Goal: Transaction & Acquisition: Book appointment/travel/reservation

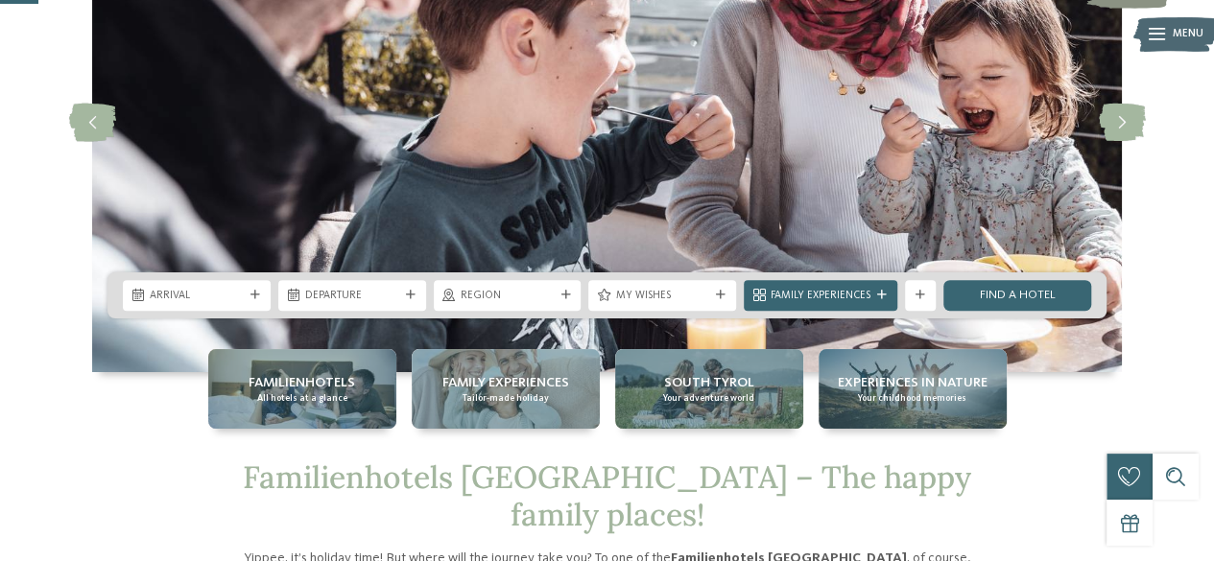
scroll to position [204, 0]
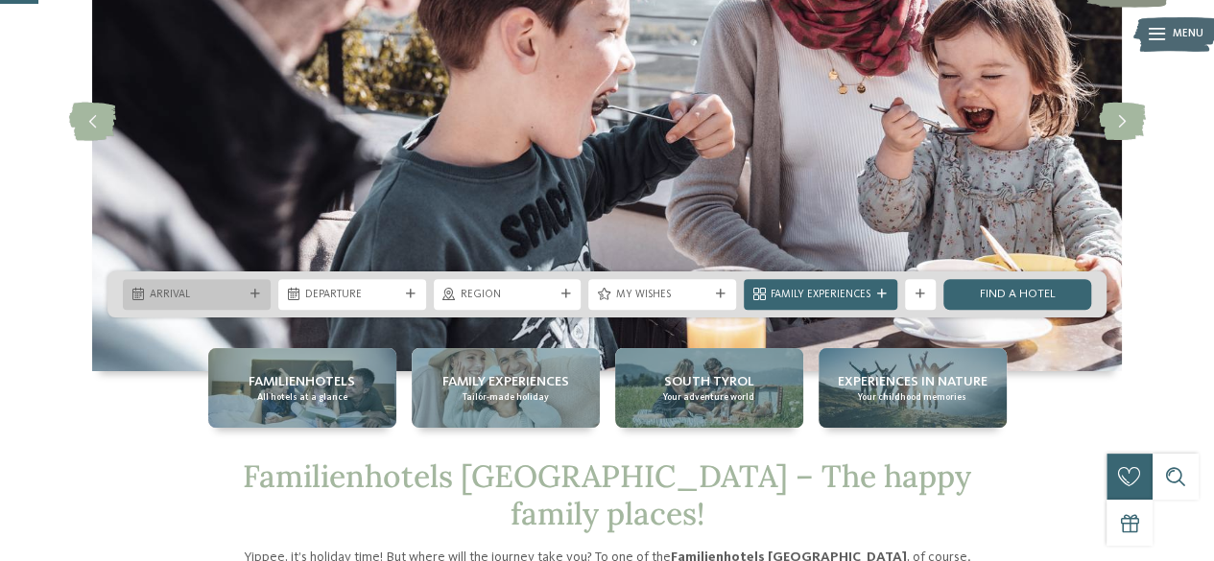
click at [207, 280] on div "Arrival" at bounding box center [197, 294] width 148 height 31
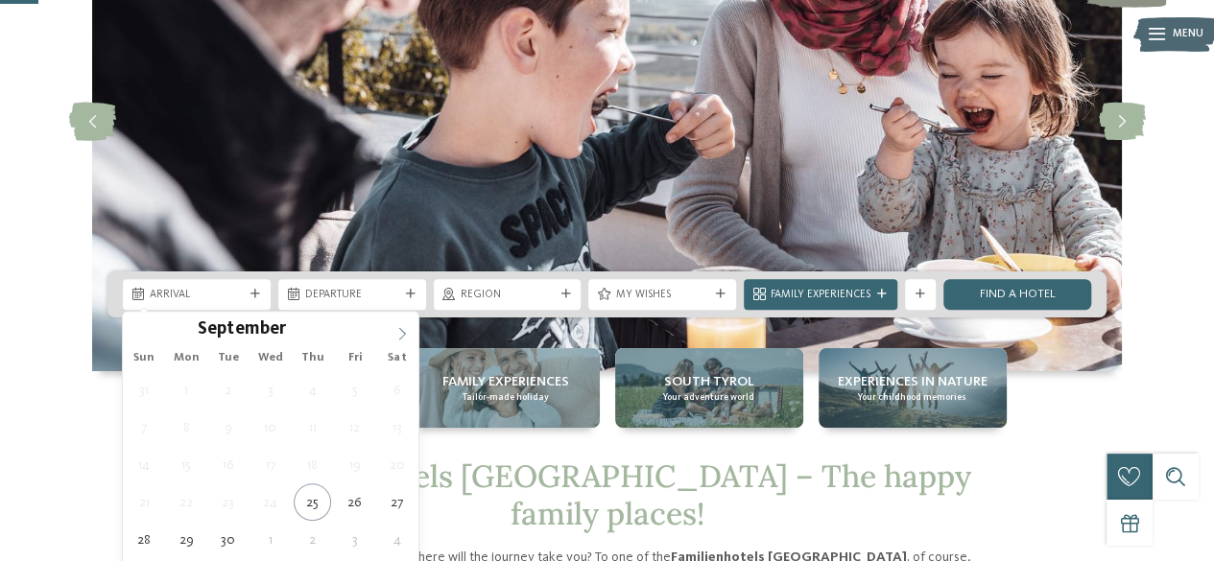
click at [408, 335] on icon at bounding box center [401, 333] width 13 height 13
type input "****"
drag, startPoint x: 408, startPoint y: 335, endPoint x: 387, endPoint y: 346, distance: 23.6
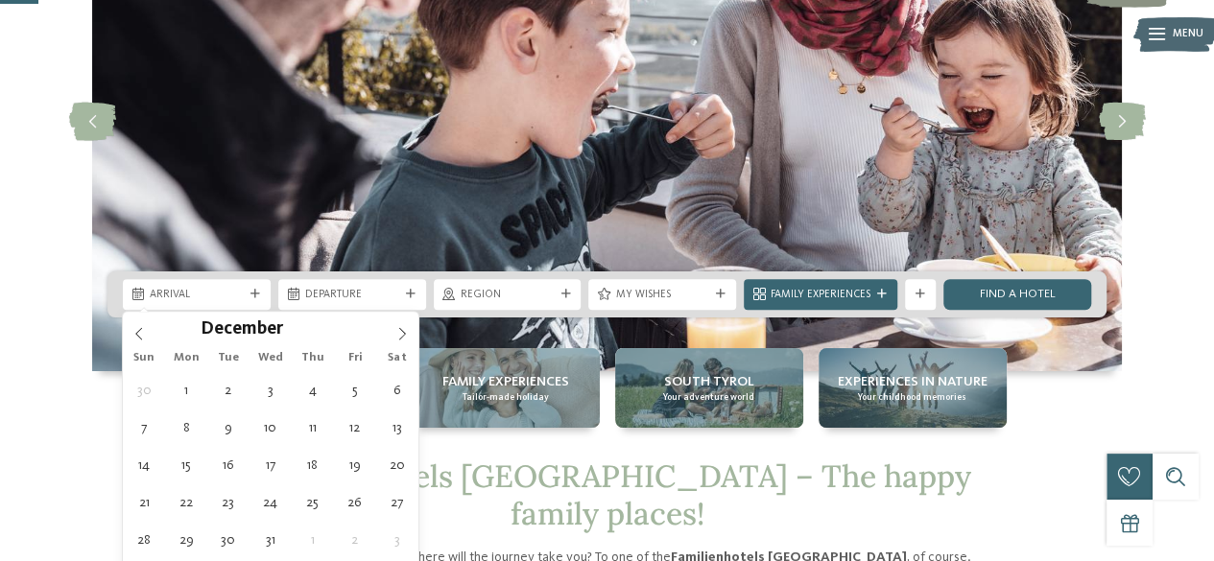
click at [387, 346] on div "December **** Sun Mon Tue Wed Thu Fri Sat 30 1 2 3 4 5 6 7 8 9 10 11 12 13 14 1…" at bounding box center [271, 454] width 296 height 284
click at [387, 346] on div "Sun Mon Tue Wed Thu Fri Sat" at bounding box center [271, 358] width 296 height 27
click at [396, 337] on icon at bounding box center [401, 333] width 13 height 13
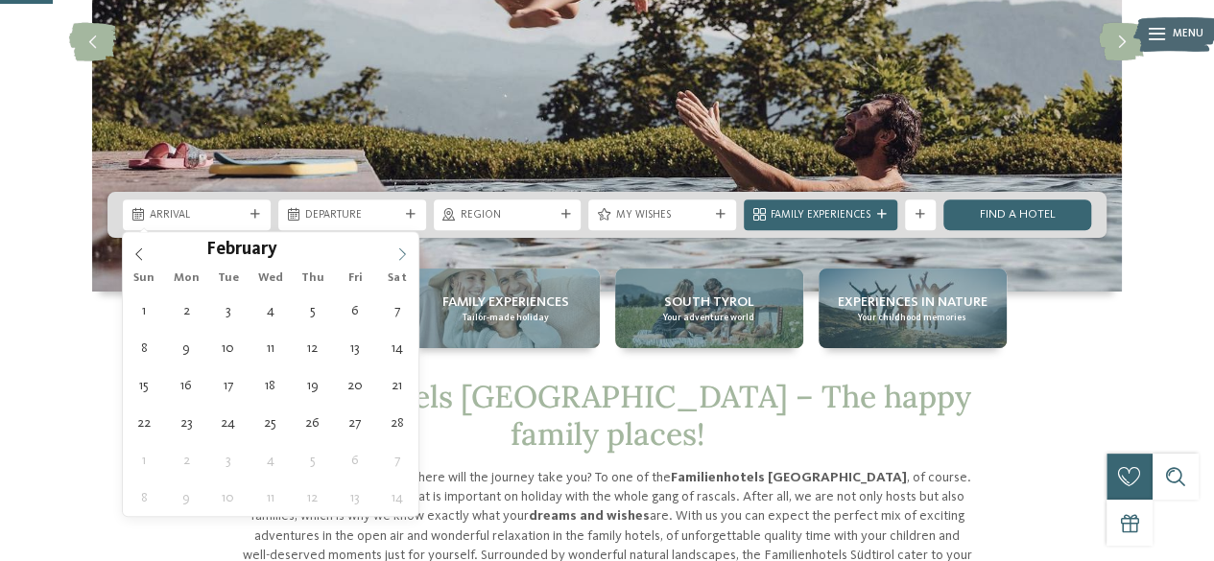
scroll to position [285, 0]
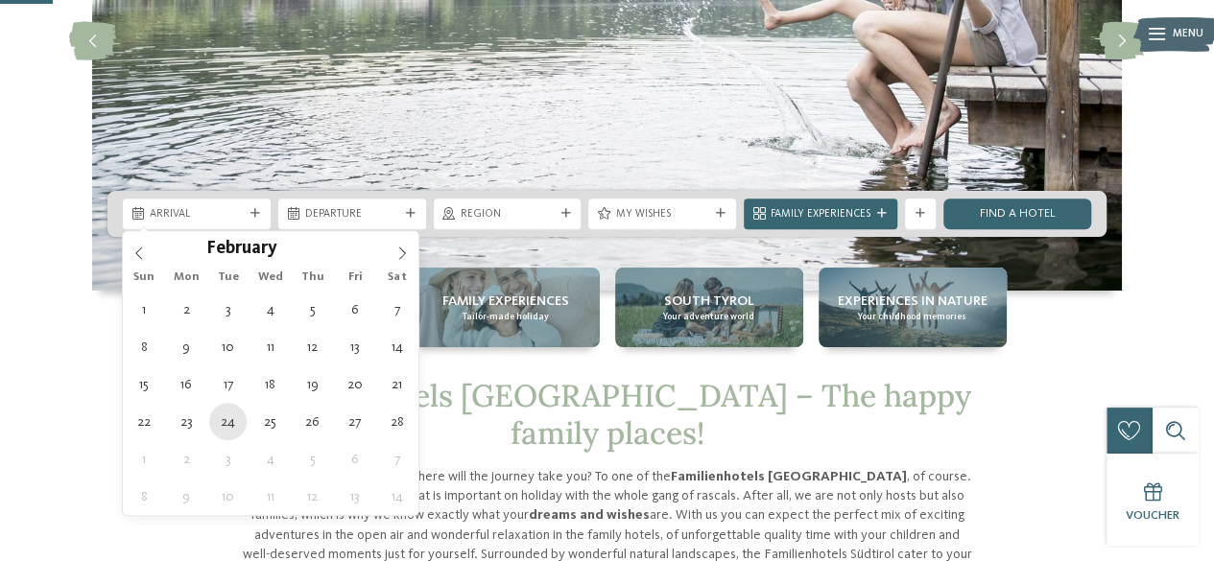
type div "24.02.2026"
type input "****"
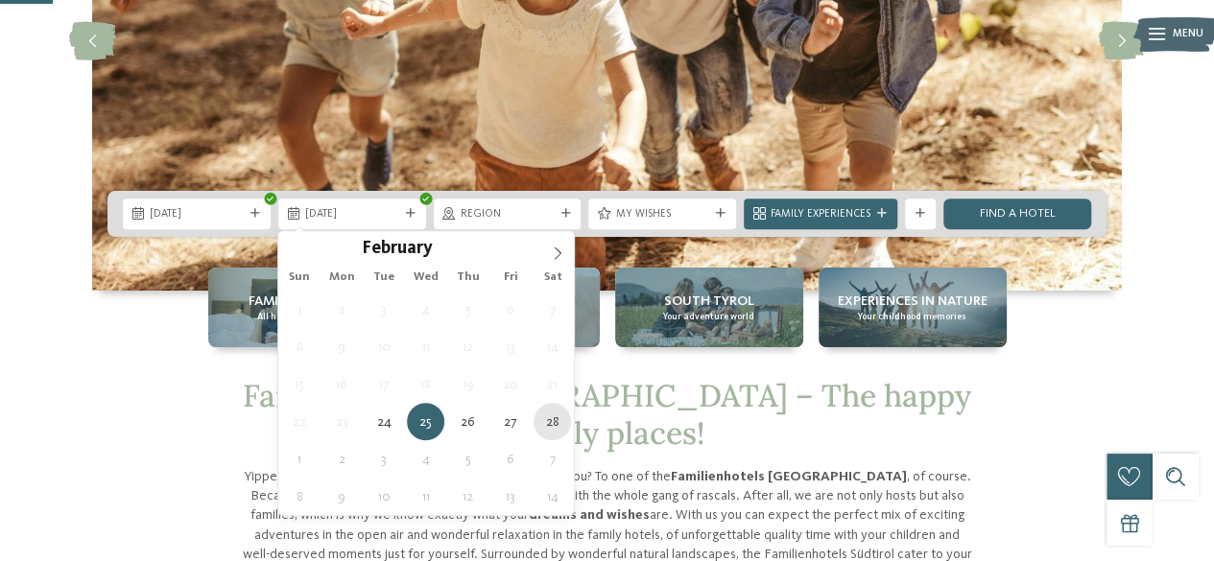
type div "28.02.2026"
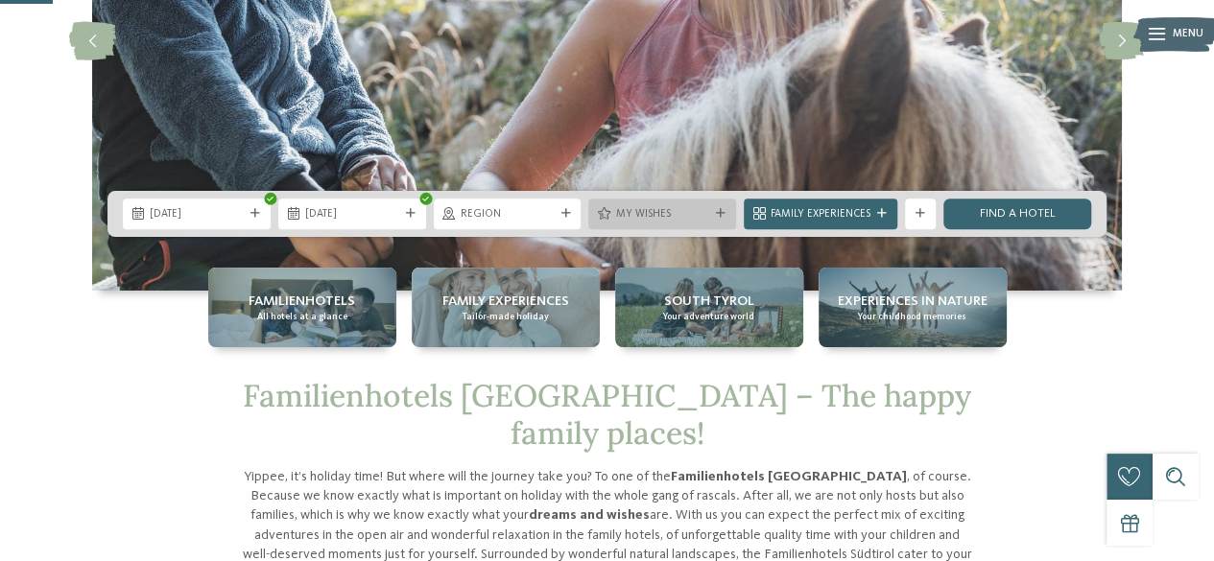
scroll to position [0, 0]
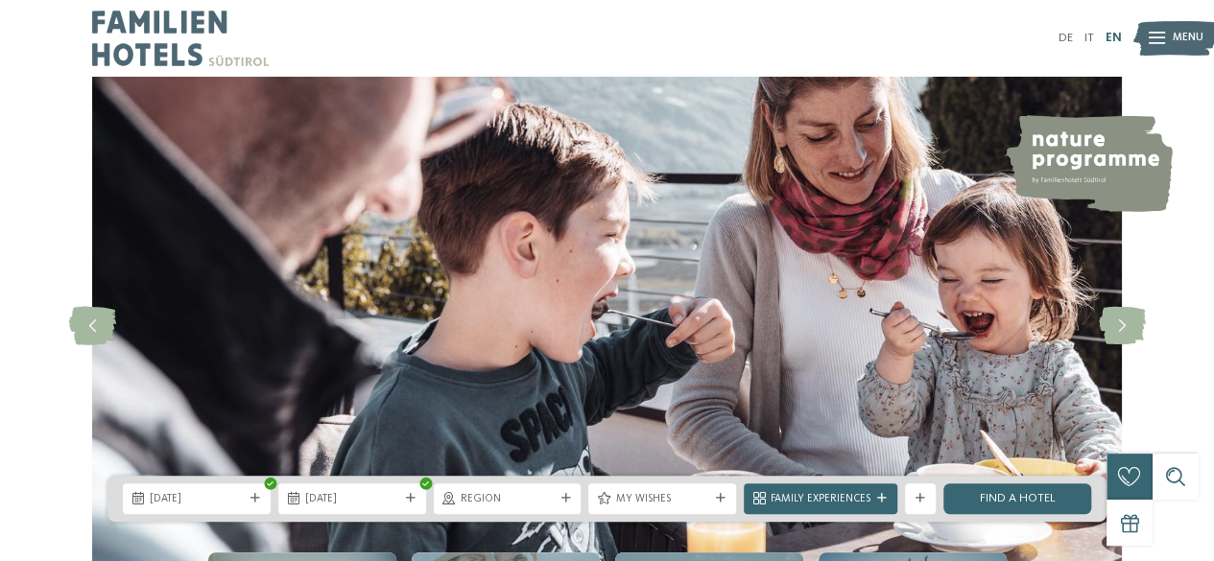
click at [1109, 36] on link "EN" at bounding box center [1114, 38] width 16 height 12
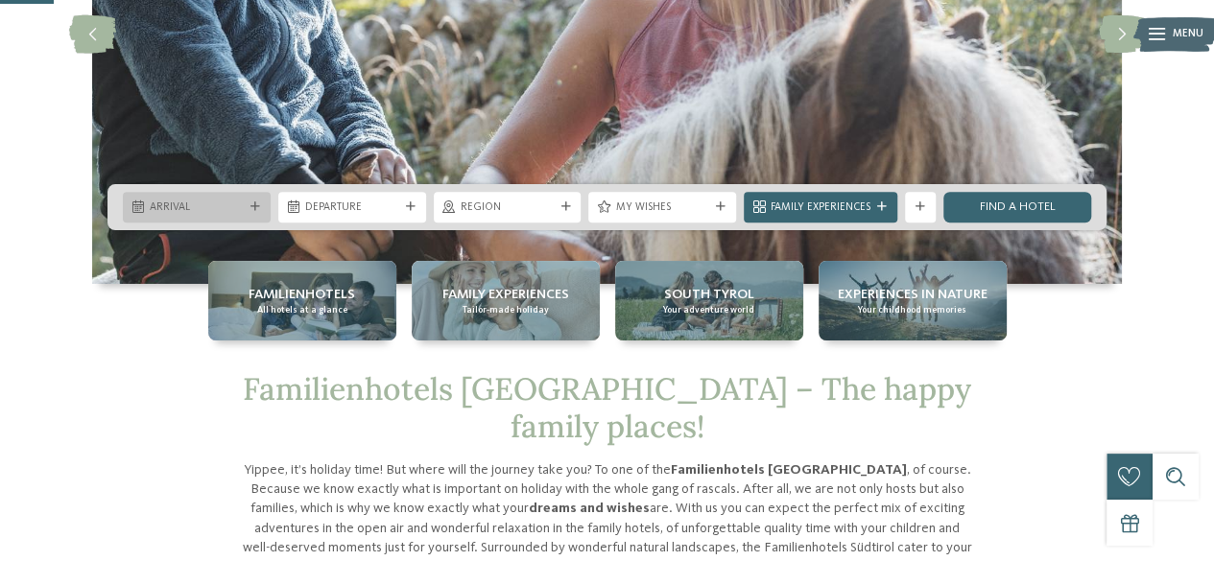
click at [232, 203] on span "Arrival" at bounding box center [197, 208] width 94 height 15
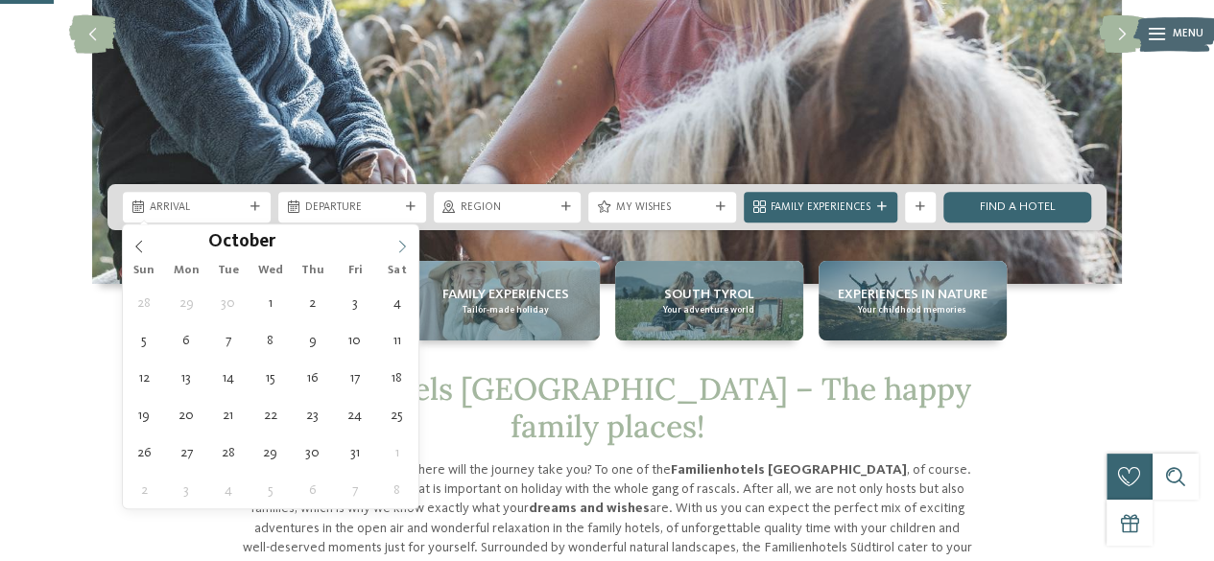
click at [395, 243] on icon at bounding box center [401, 246] width 13 height 13
type input "****"
click at [395, 243] on icon at bounding box center [401, 246] width 13 height 13
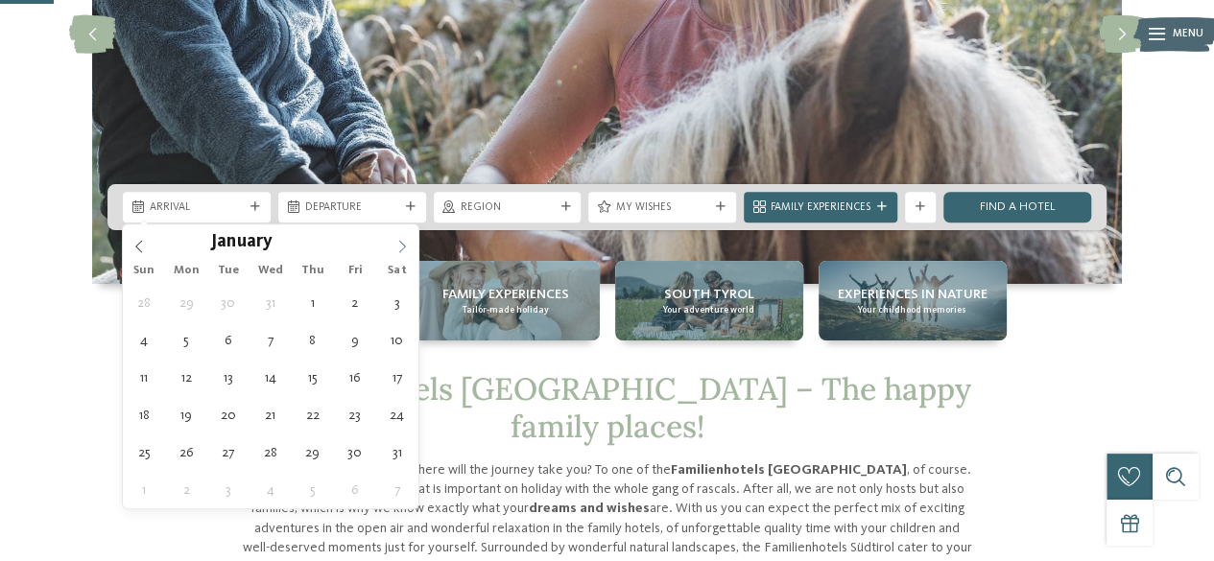
click at [395, 243] on icon at bounding box center [401, 246] width 13 height 13
click at [138, 240] on icon at bounding box center [138, 246] width 13 height 13
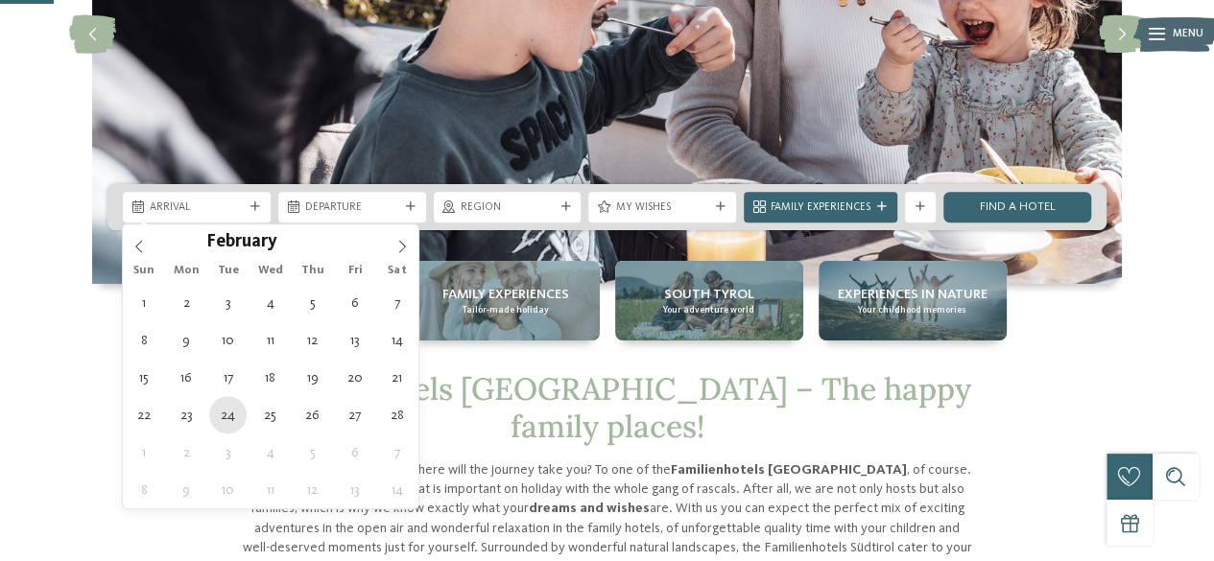
type div "24.02.2026"
type input "****"
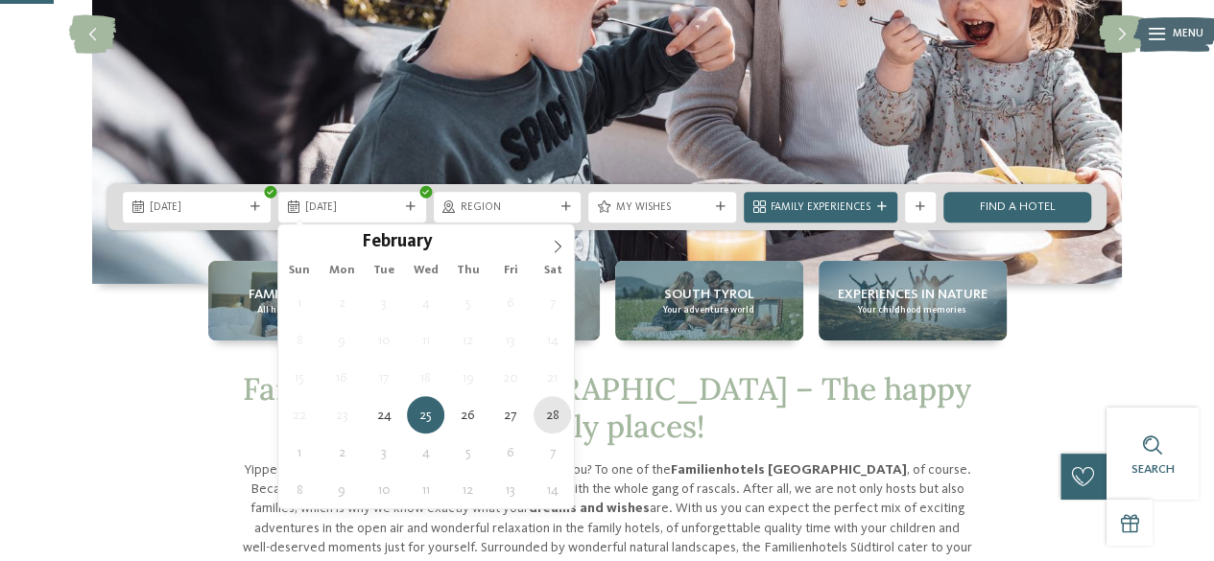
type div "28.02.2026"
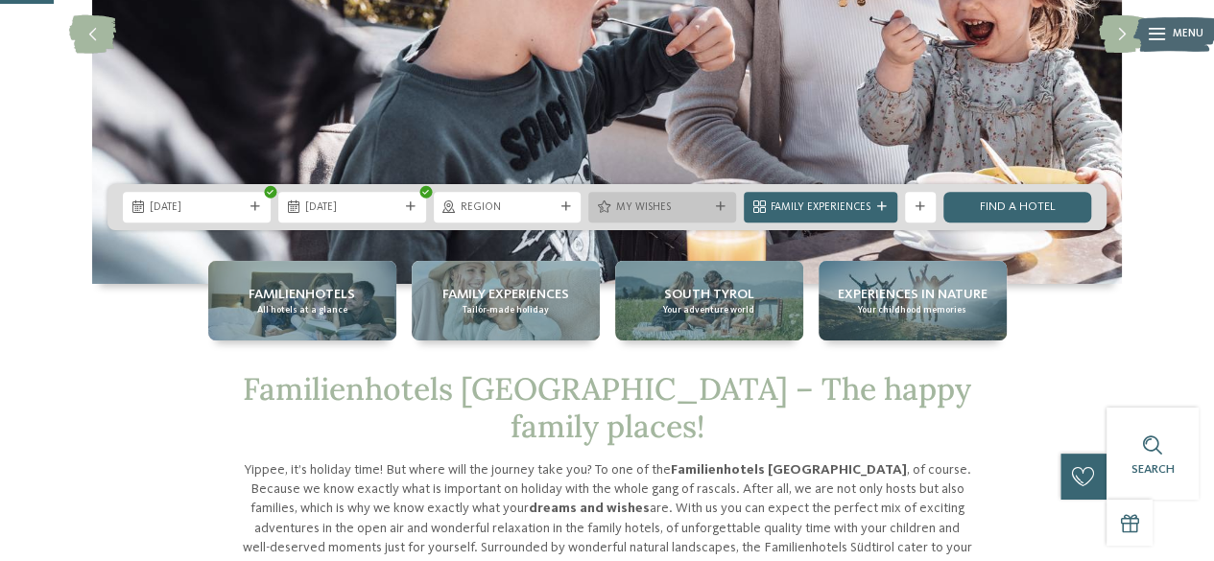
click at [674, 214] on span "My wishes" at bounding box center [662, 208] width 94 height 15
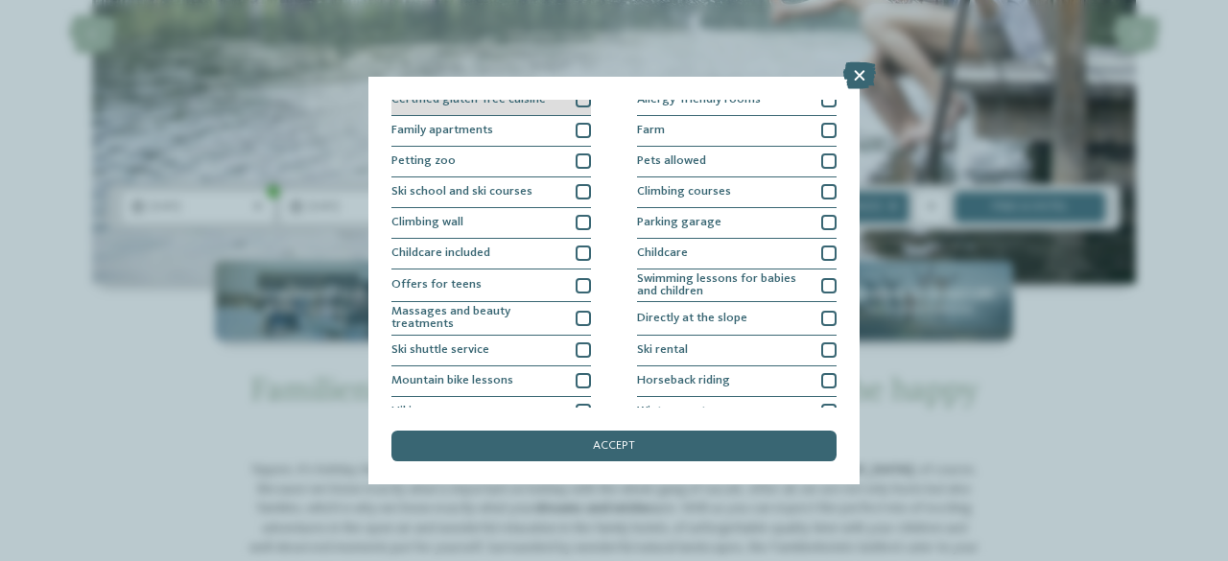
scroll to position [163, 0]
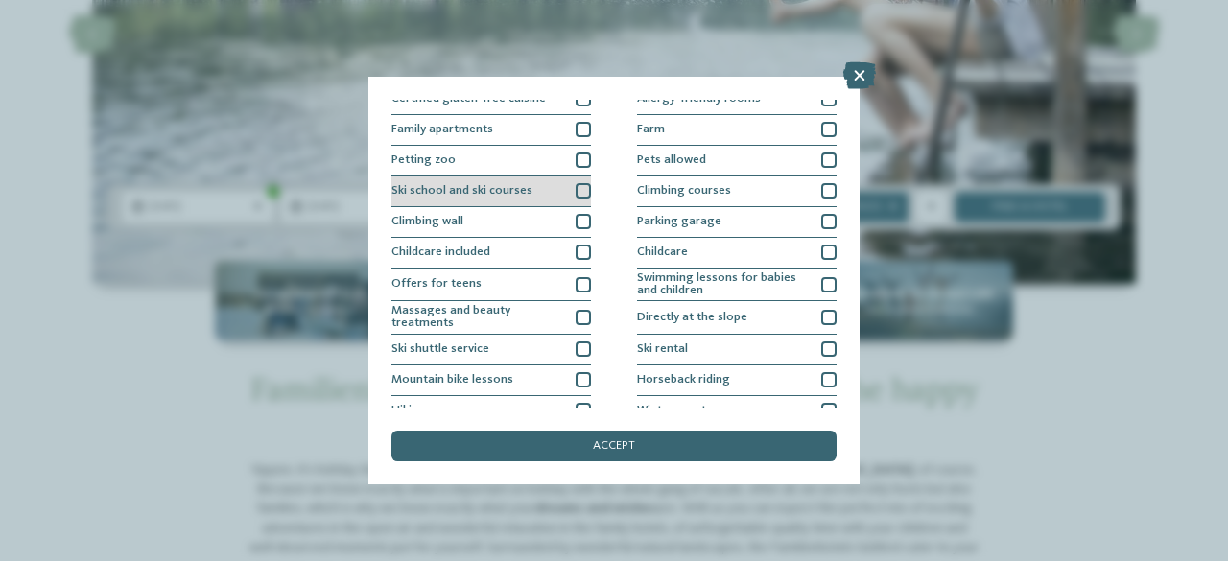
click at [580, 193] on div at bounding box center [583, 190] width 15 height 15
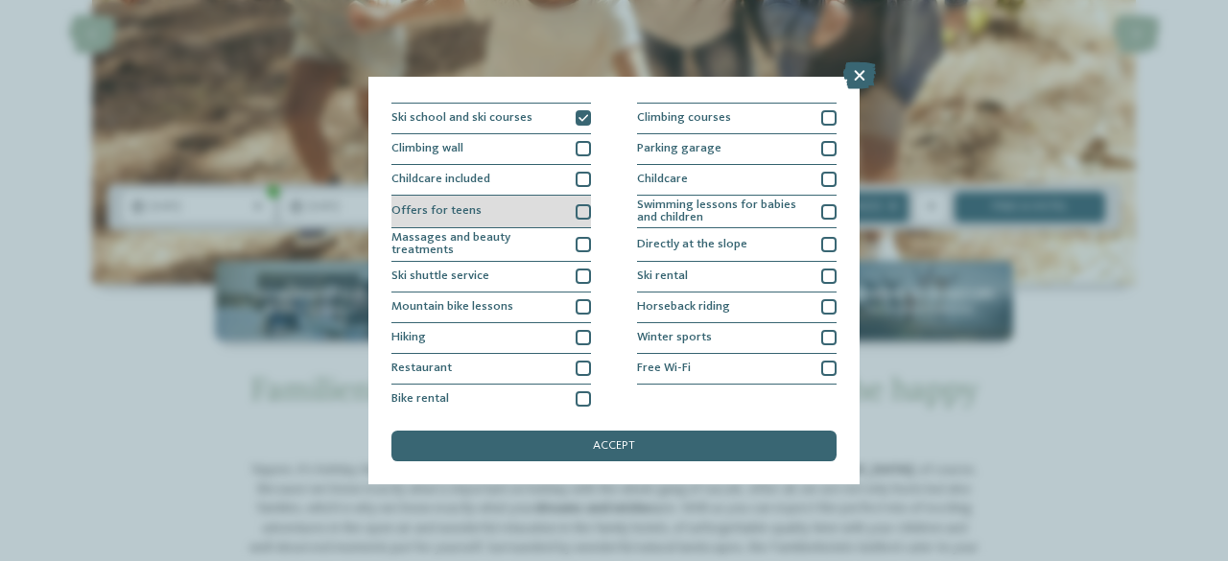
scroll to position [242, 0]
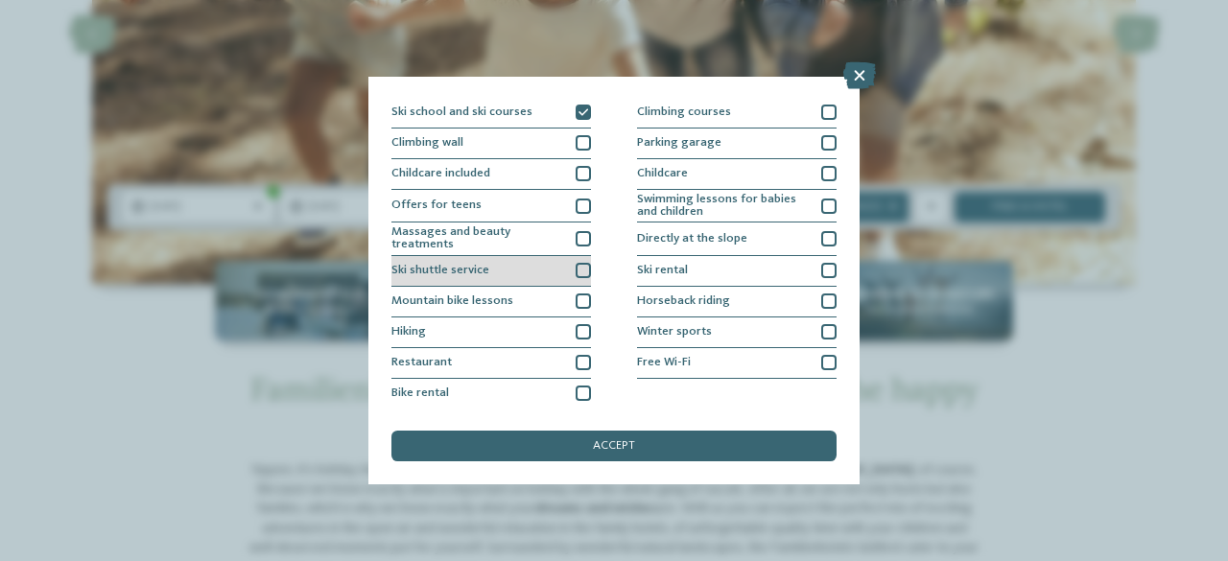
click at [579, 269] on div at bounding box center [583, 270] width 15 height 15
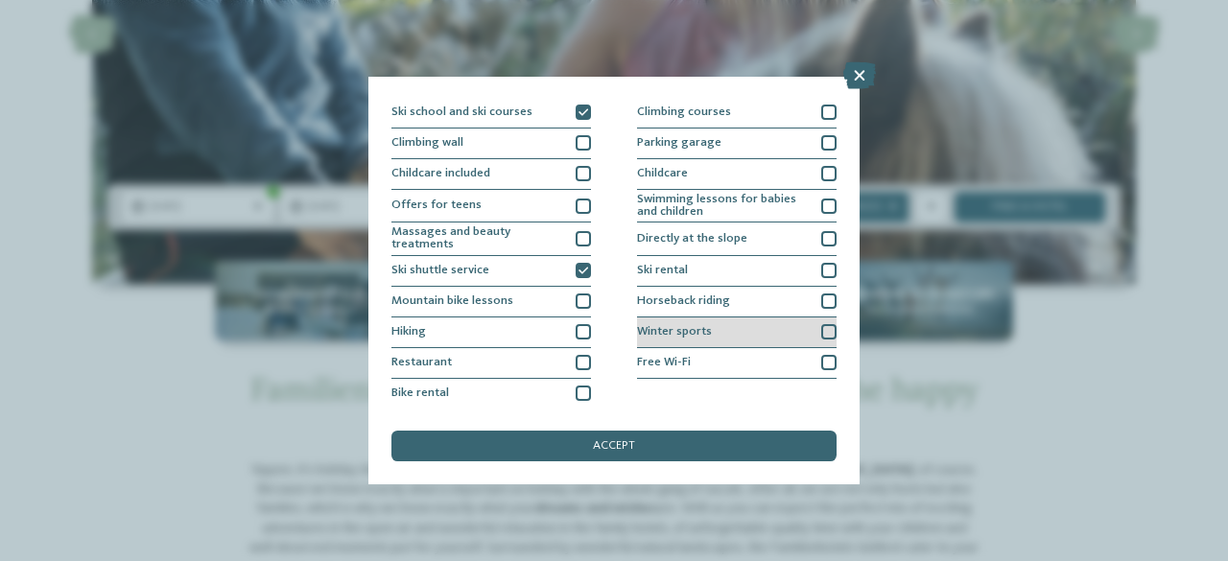
click at [822, 335] on div at bounding box center [829, 331] width 15 height 15
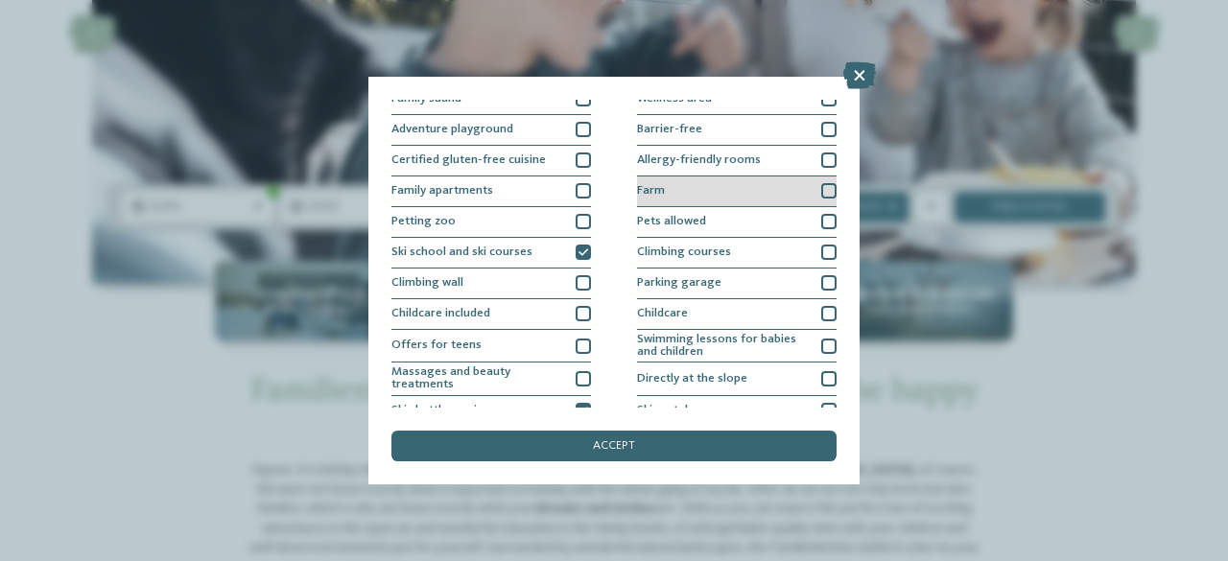
scroll to position [104, 0]
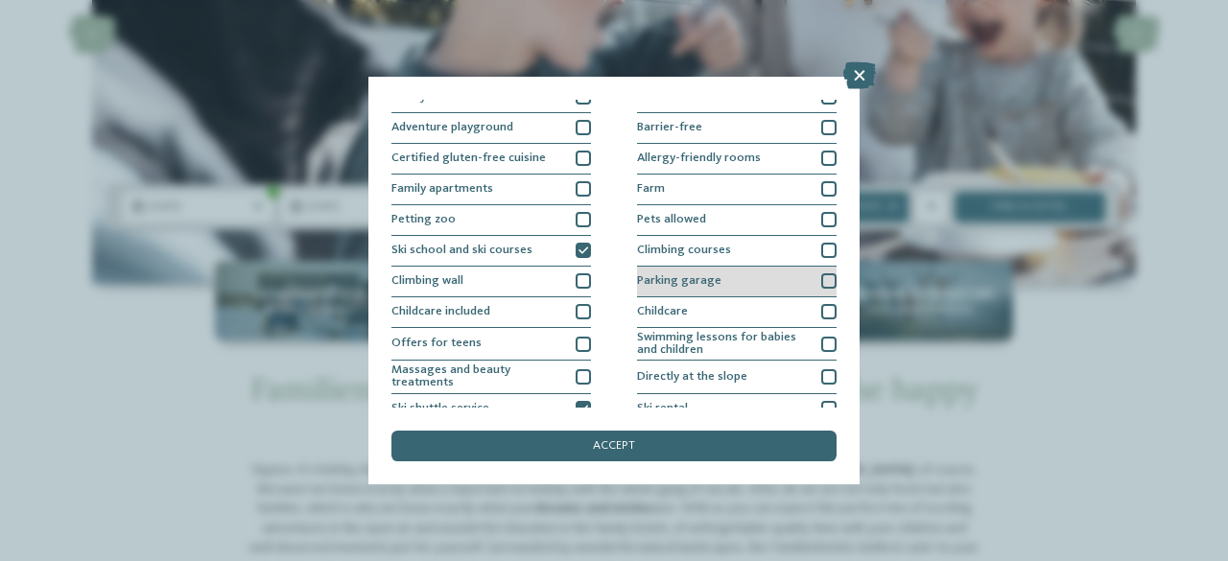
click at [822, 279] on div at bounding box center [829, 281] width 15 height 15
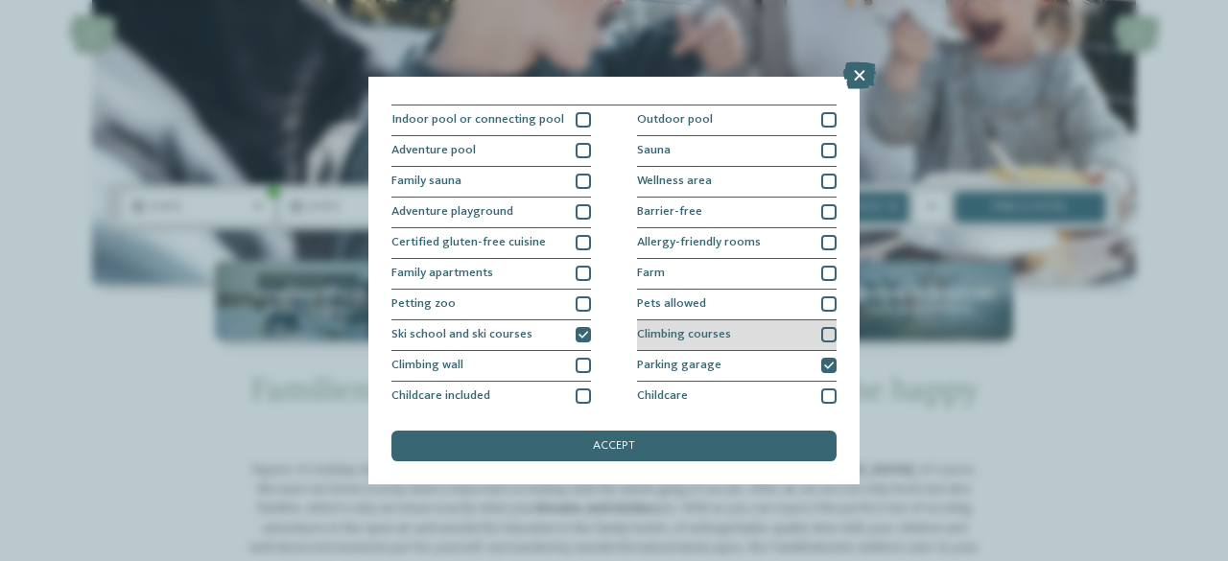
scroll to position [0, 0]
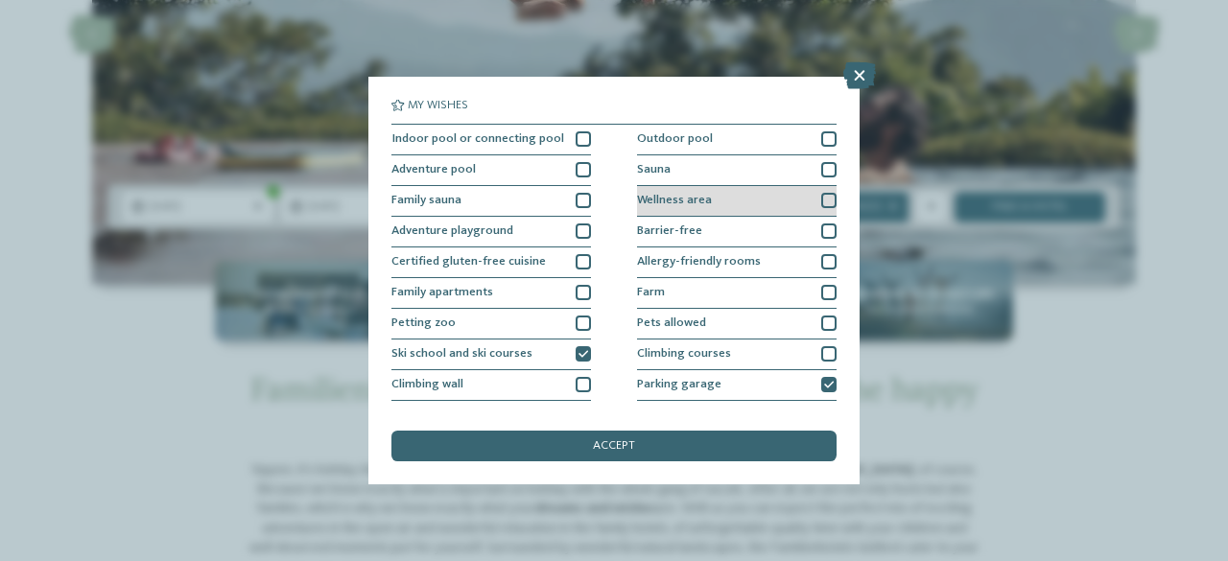
click at [823, 199] on div at bounding box center [829, 200] width 15 height 15
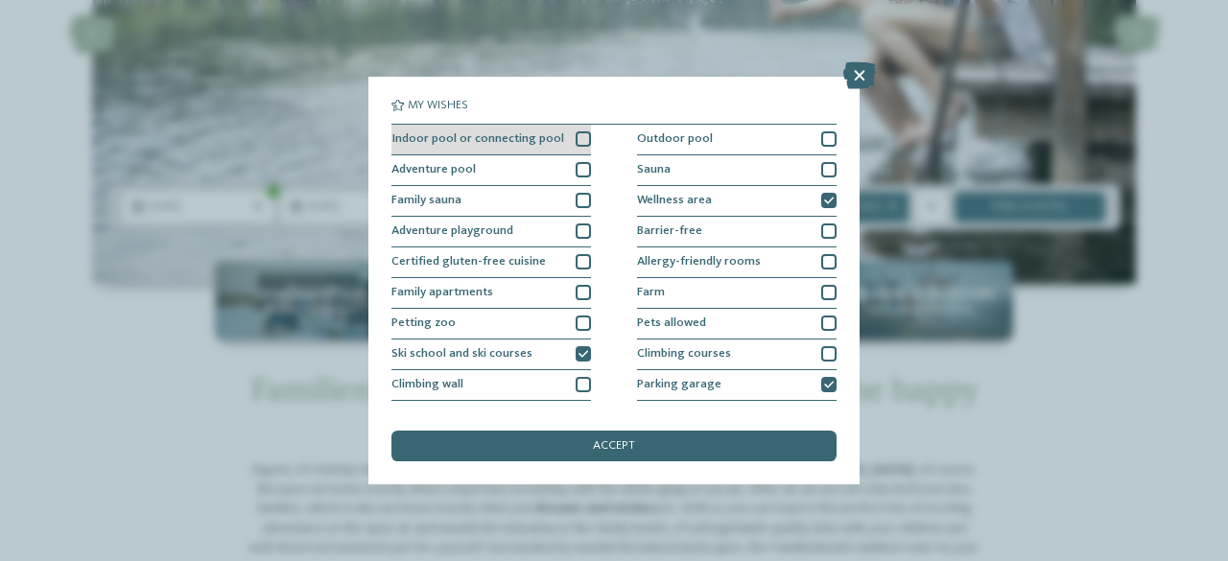
click at [579, 143] on div at bounding box center [583, 138] width 15 height 15
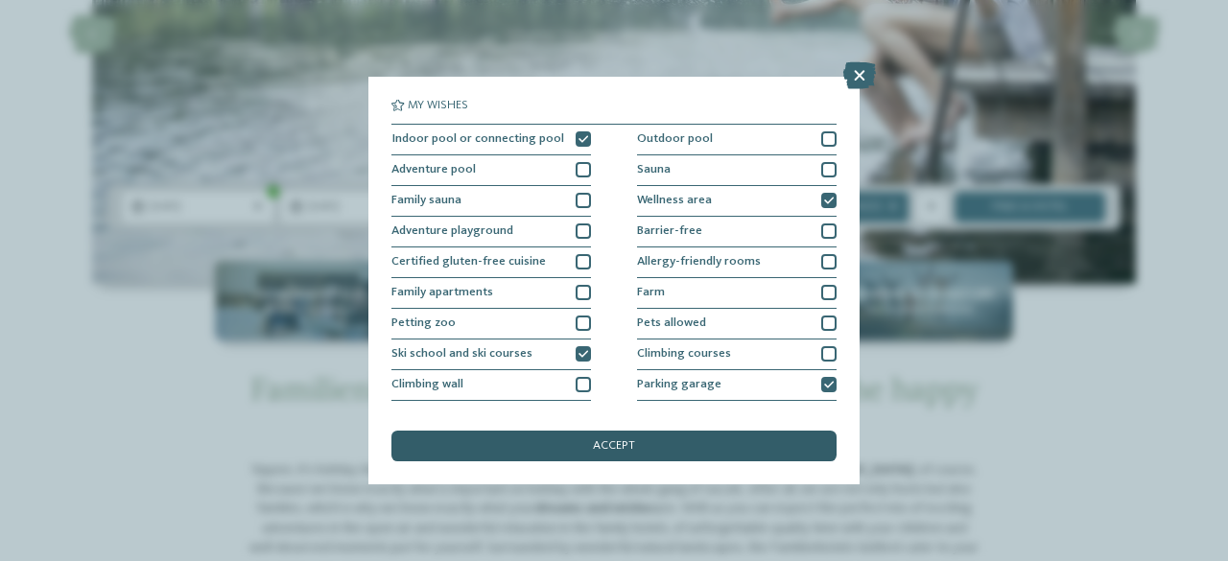
click at [607, 450] on span "accept" at bounding box center [614, 447] width 42 height 12
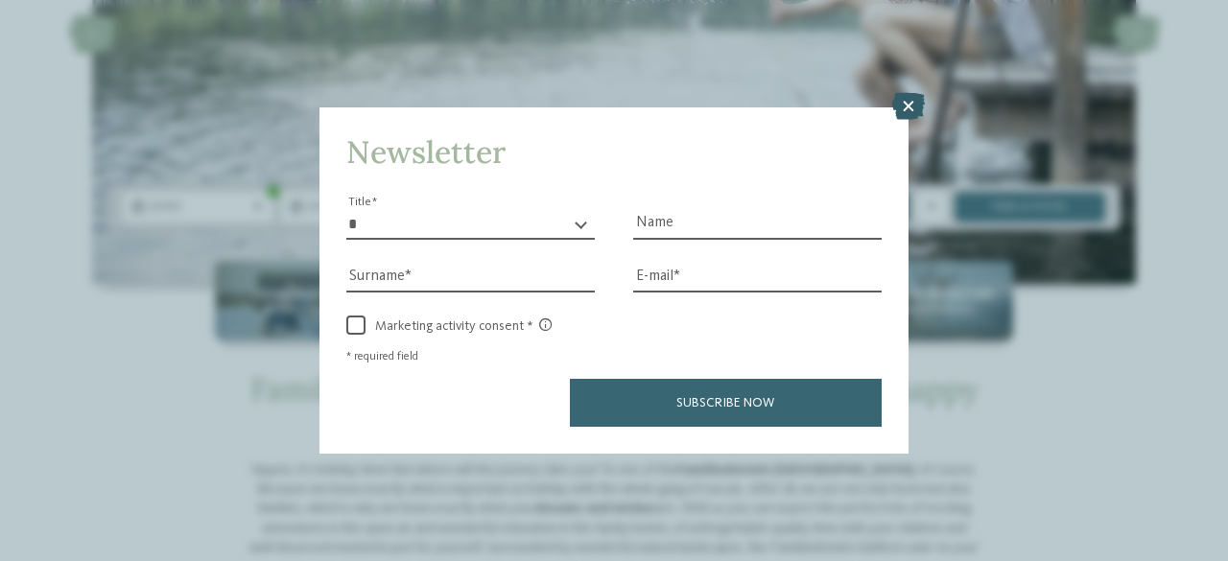
click at [908, 108] on icon at bounding box center [909, 106] width 33 height 27
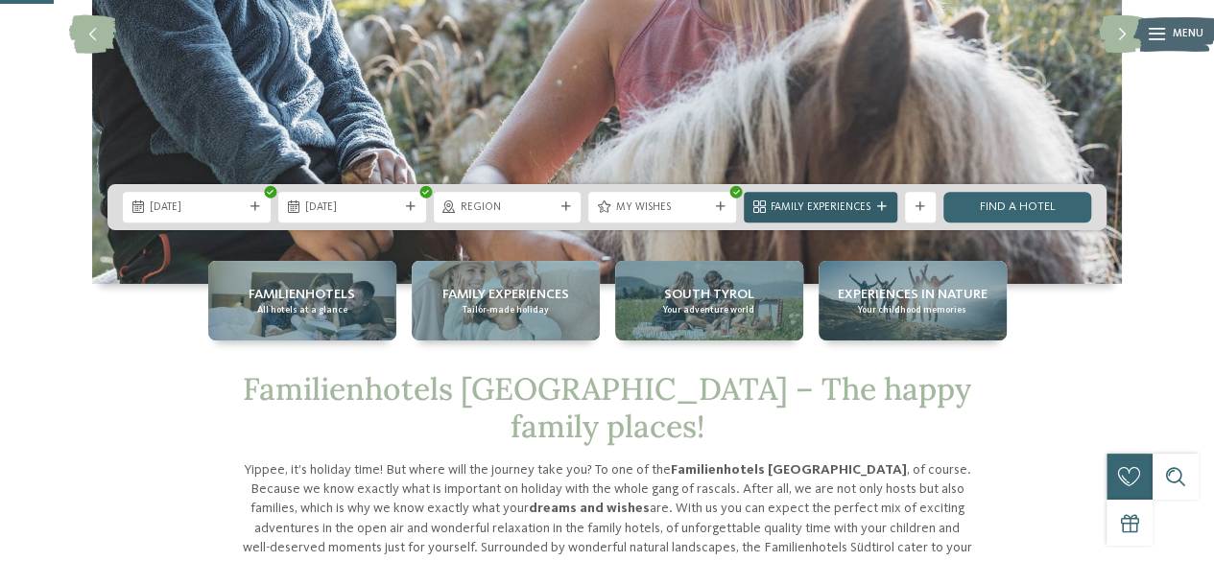
click at [881, 204] on icon at bounding box center [882, 208] width 10 height 10
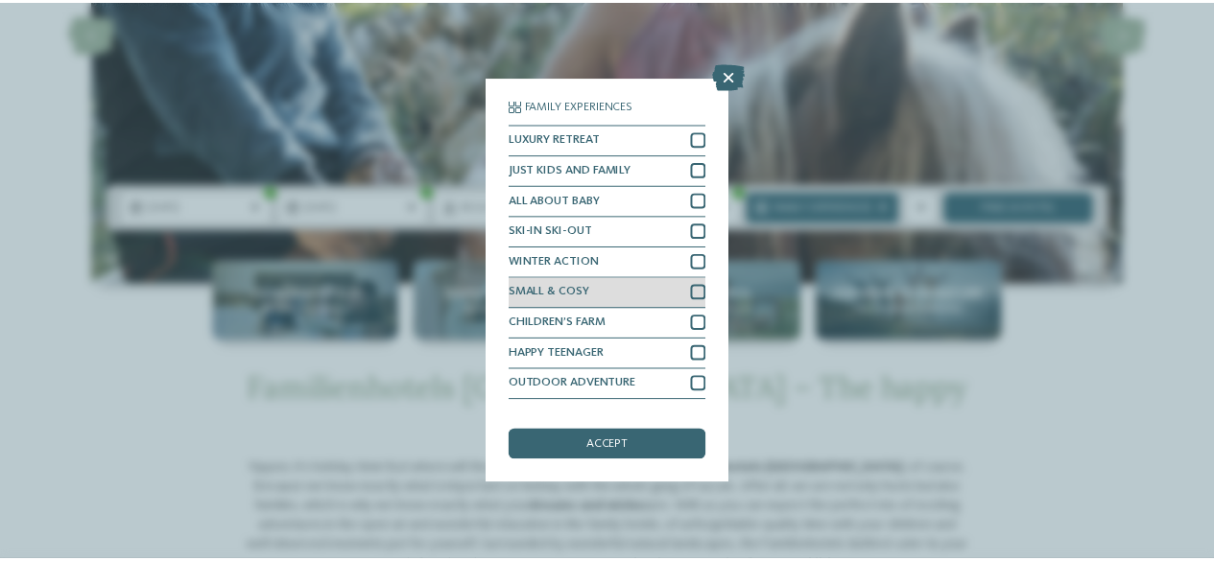
scroll to position [23, 0]
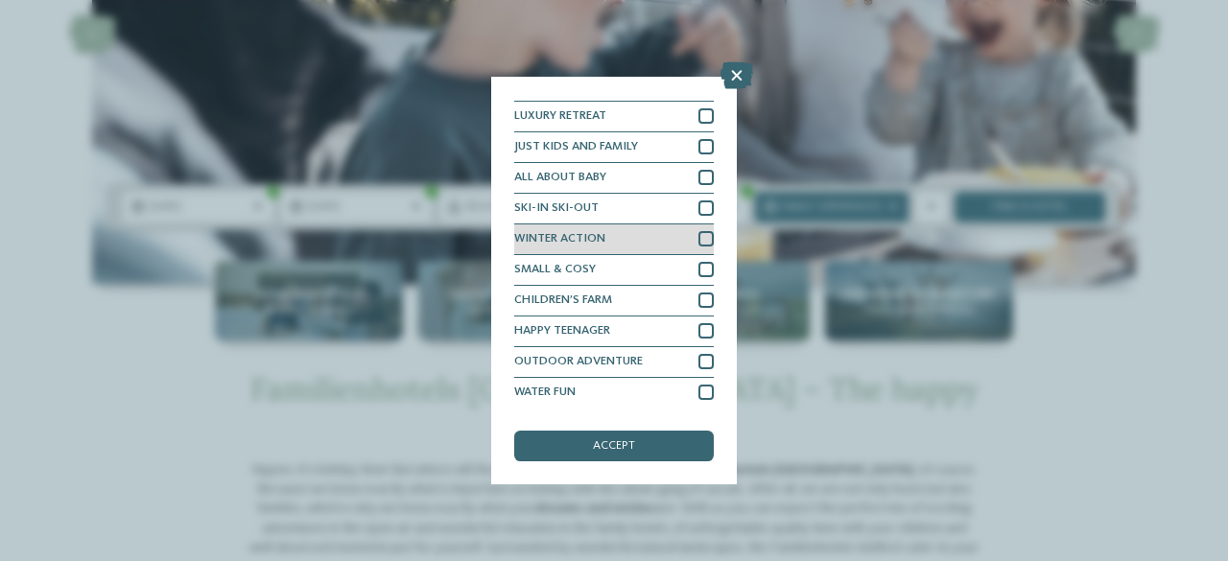
click at [685, 237] on div "WINTER ACTION" at bounding box center [614, 240] width 200 height 31
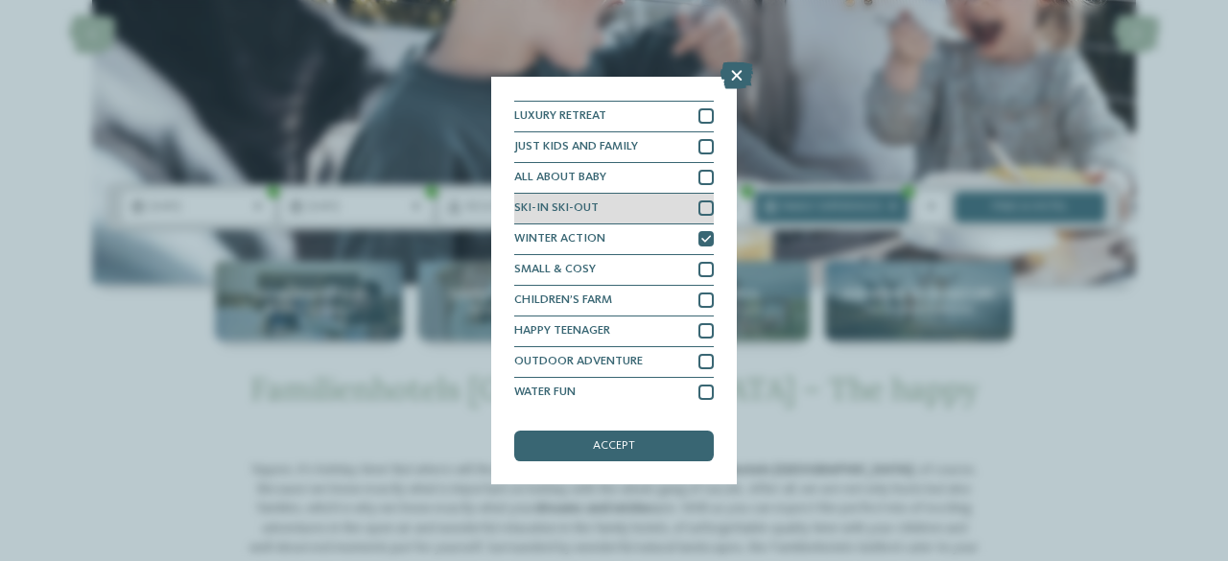
click at [699, 212] on div at bounding box center [706, 208] width 15 height 15
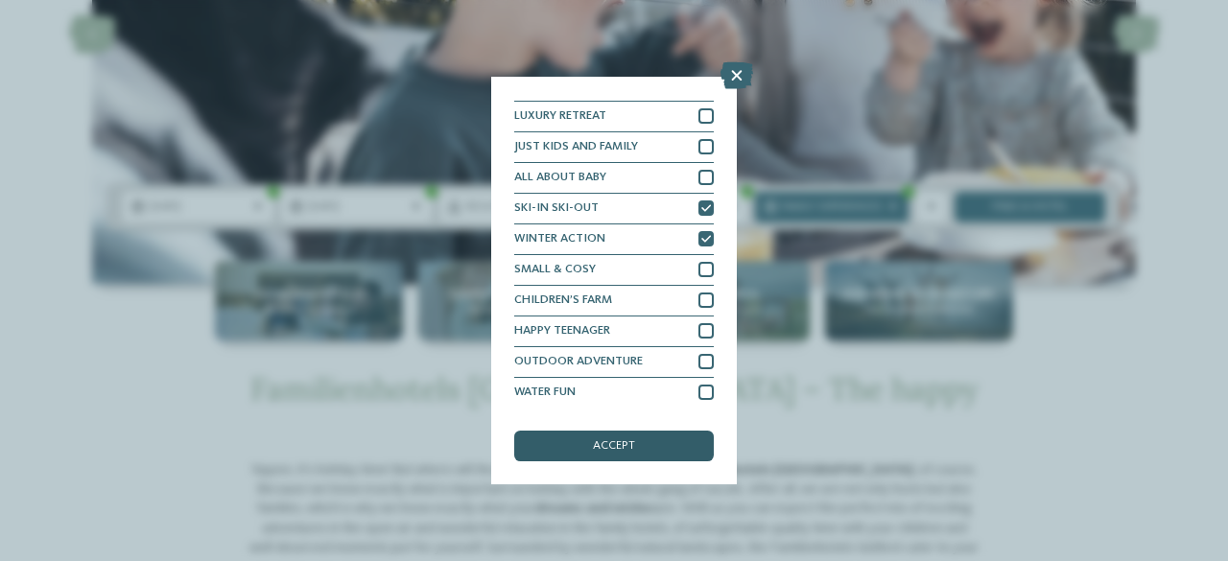
click at [620, 448] on span "accept" at bounding box center [614, 447] width 42 height 12
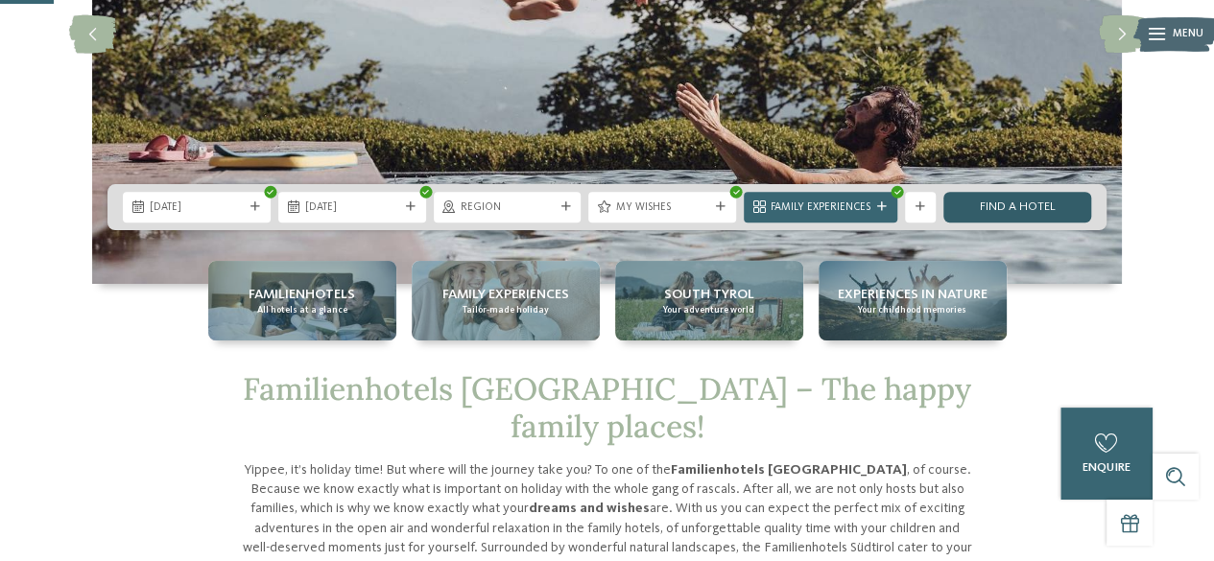
click at [1014, 206] on link "Find a hotel" at bounding box center [1017, 207] width 148 height 31
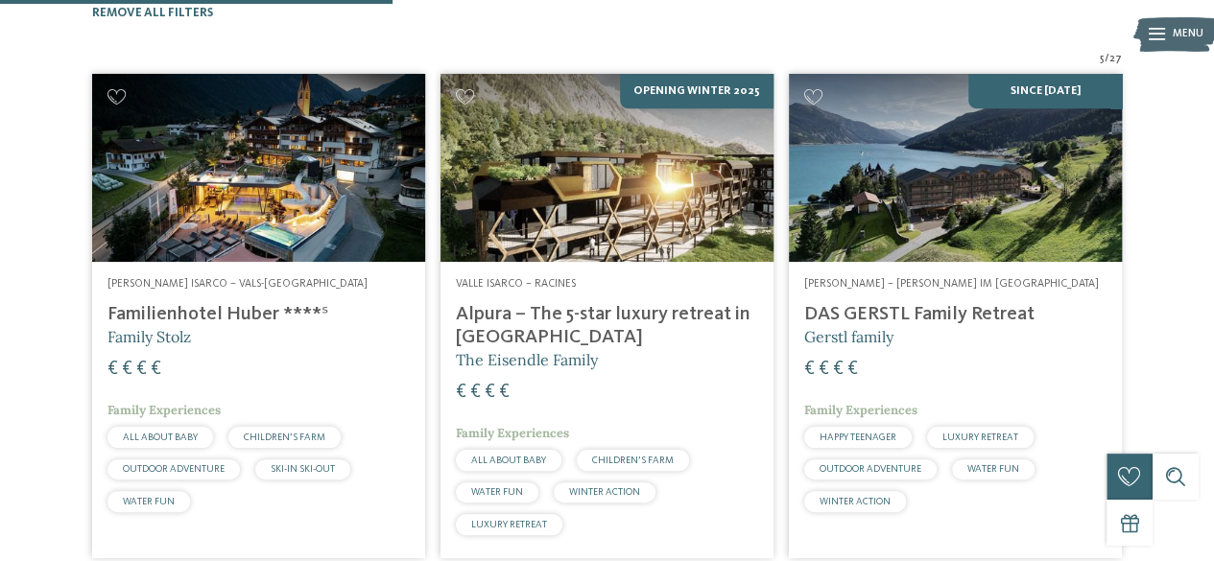
scroll to position [544, 0]
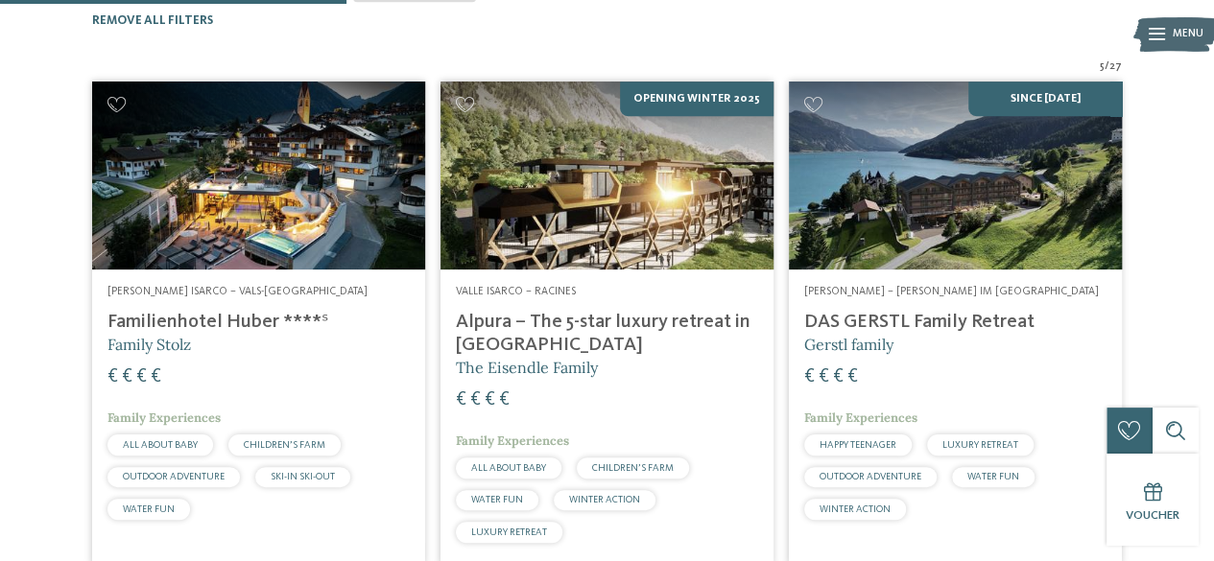
click at [584, 164] on img at bounding box center [607, 175] width 333 height 187
click at [267, 124] on img at bounding box center [258, 175] width 333 height 187
click at [989, 179] on img at bounding box center [955, 175] width 333 height 187
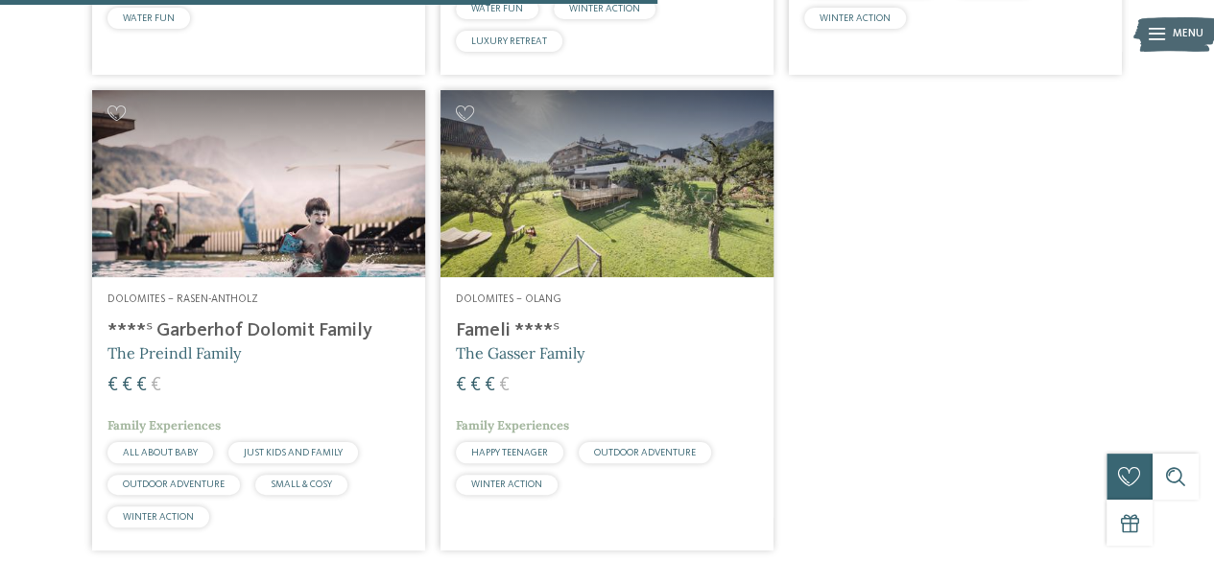
scroll to position [1038, 0]
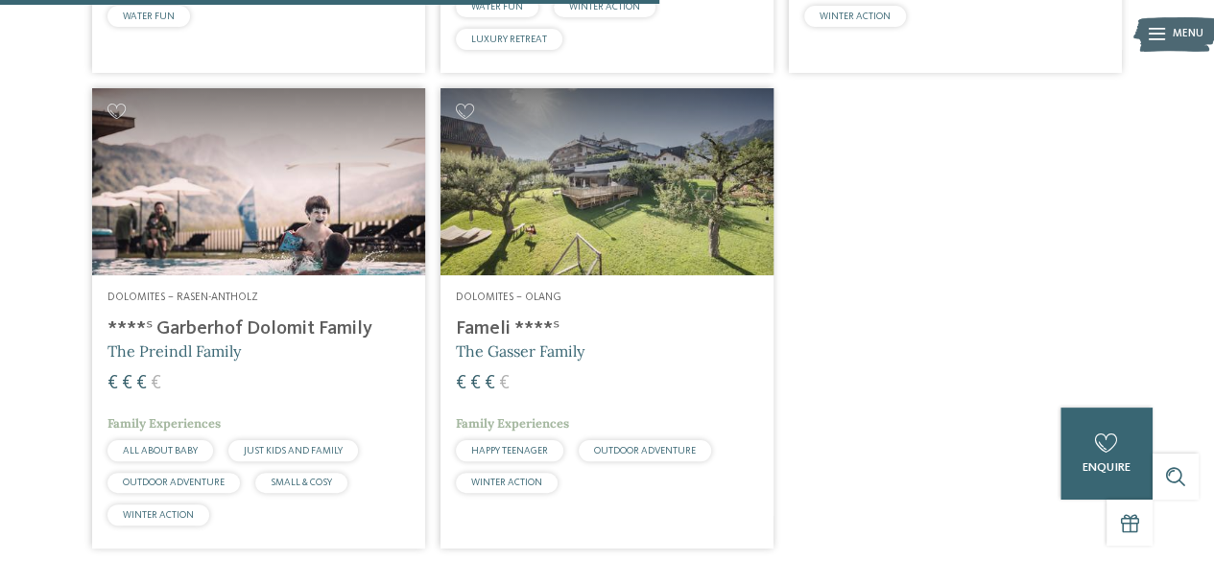
click at [585, 172] on img at bounding box center [607, 181] width 333 height 187
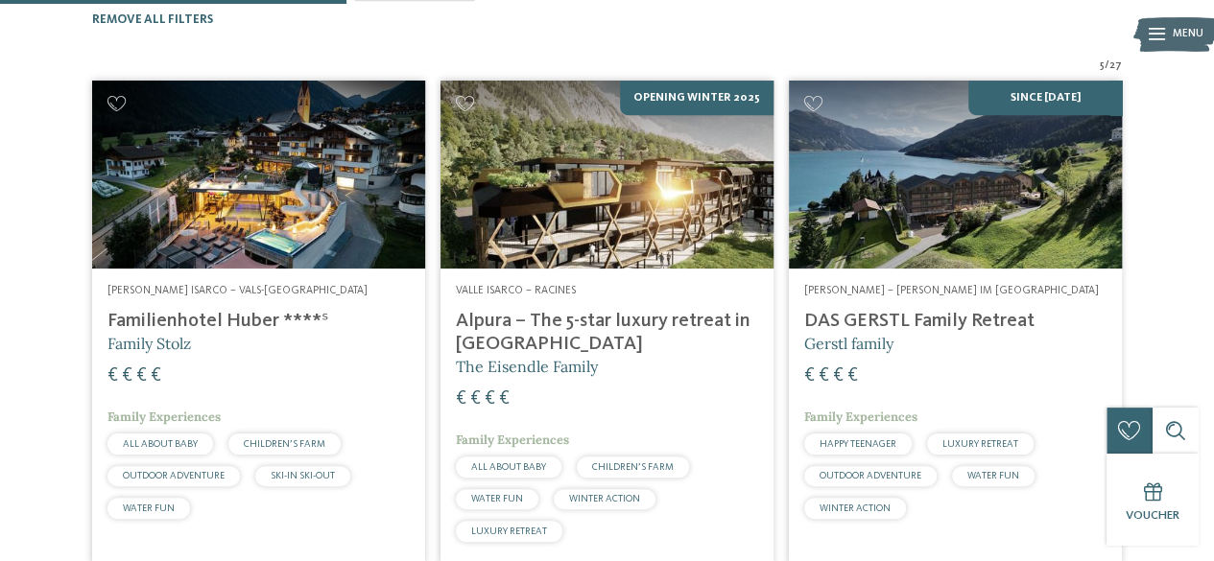
scroll to position [544, 0]
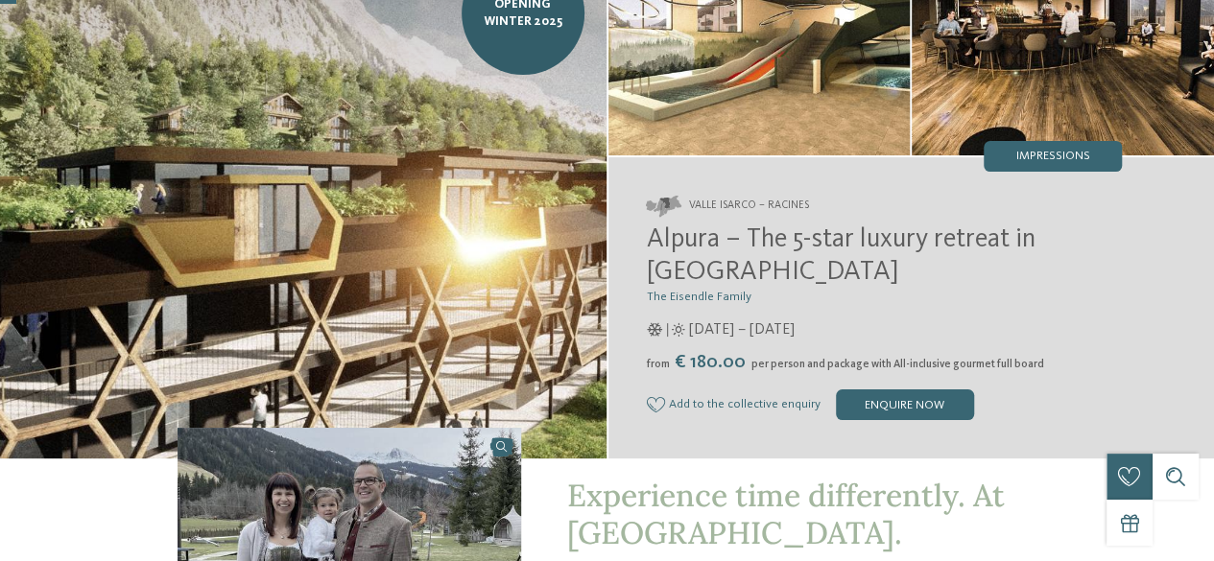
scroll to position [4, 0]
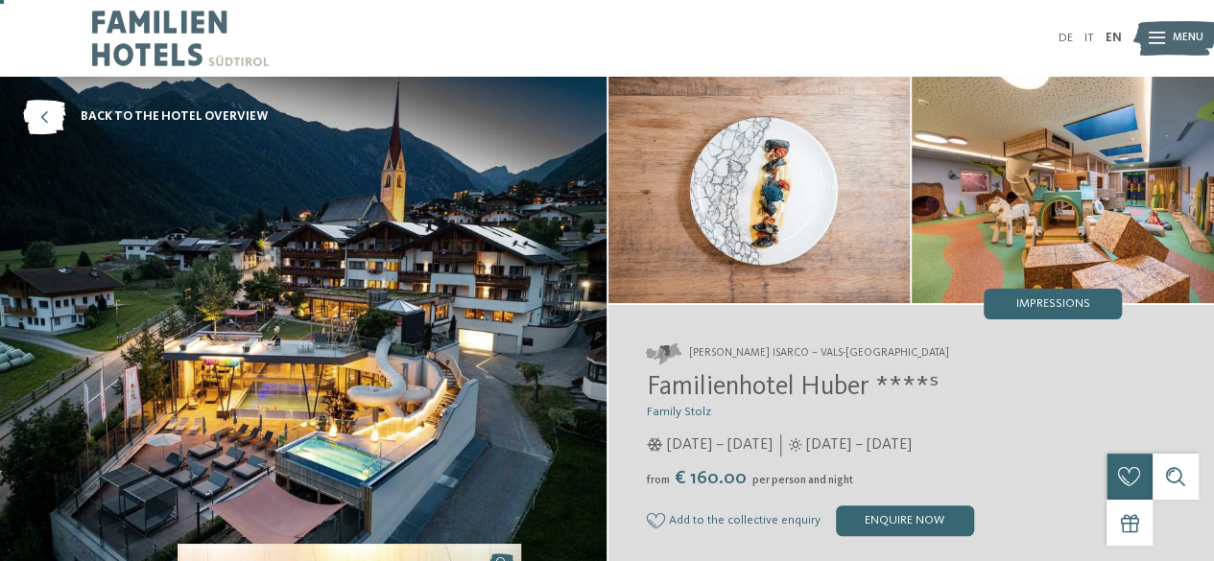
scroll to position [96, 0]
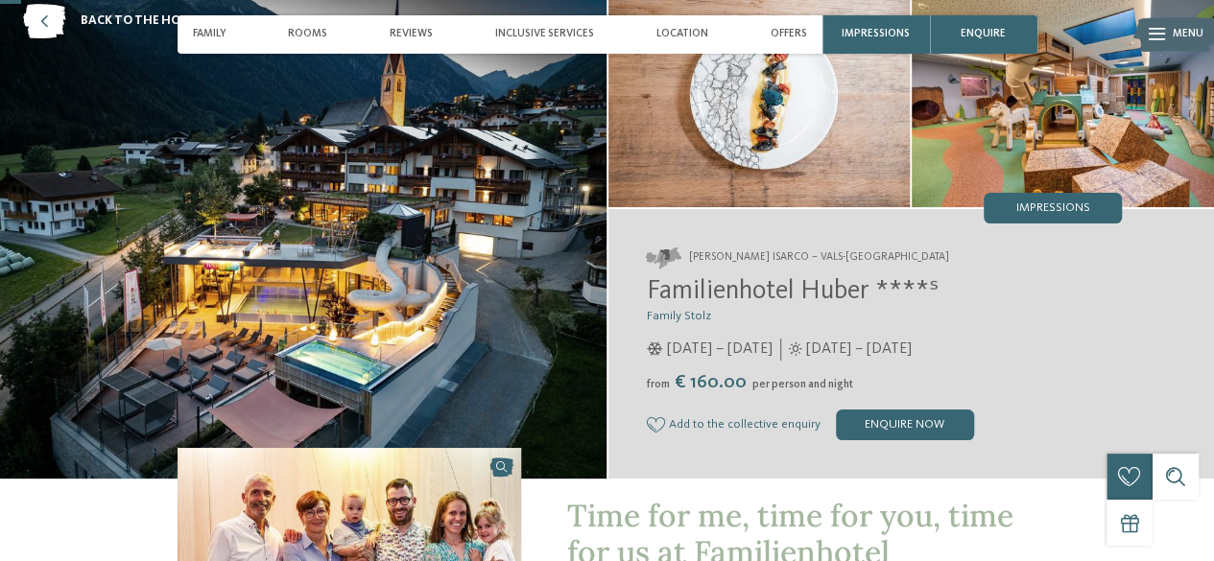
click at [965, 126] on img at bounding box center [1063, 94] width 302 height 227
click at [1052, 206] on span "Impressions" at bounding box center [1053, 209] width 74 height 12
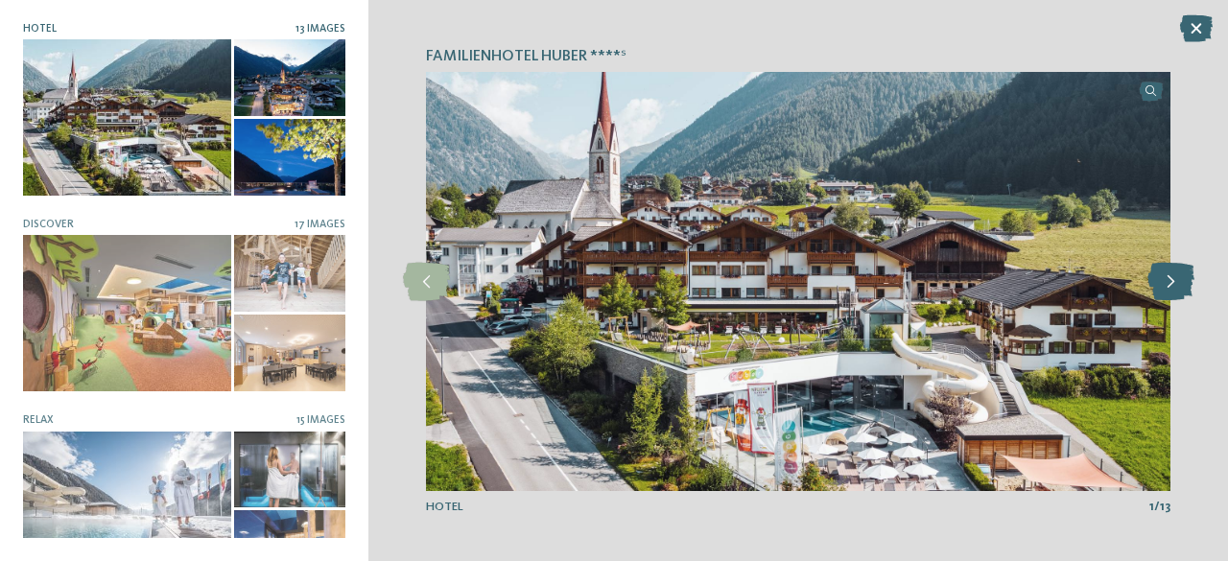
click at [1165, 283] on icon at bounding box center [1171, 282] width 47 height 38
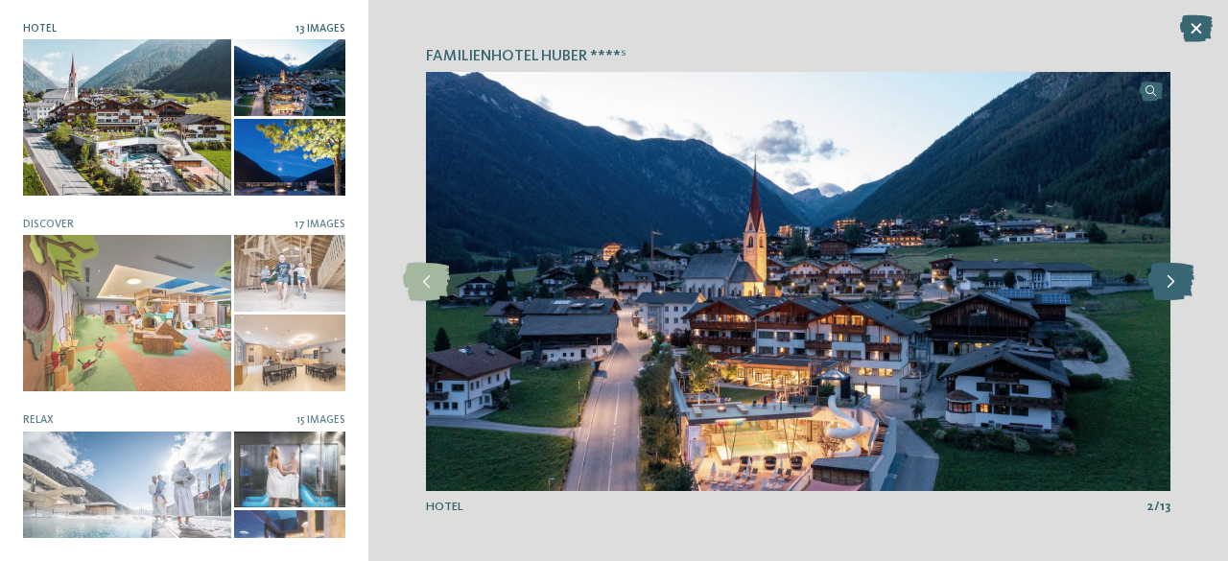
click at [1165, 283] on icon at bounding box center [1171, 282] width 47 height 38
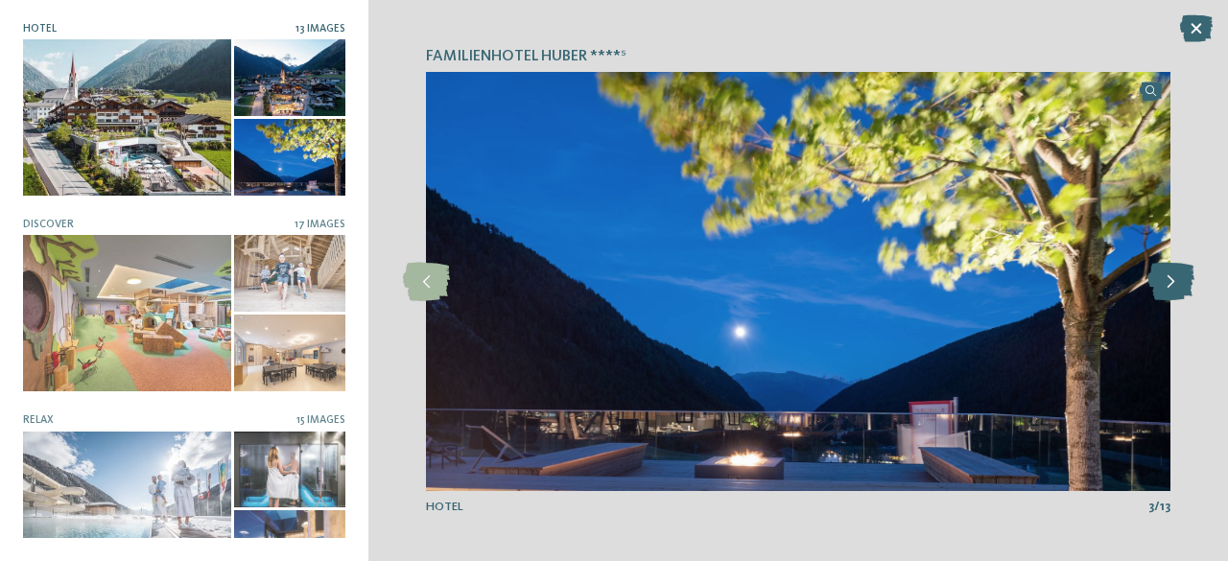
click at [1165, 283] on icon at bounding box center [1171, 282] width 47 height 38
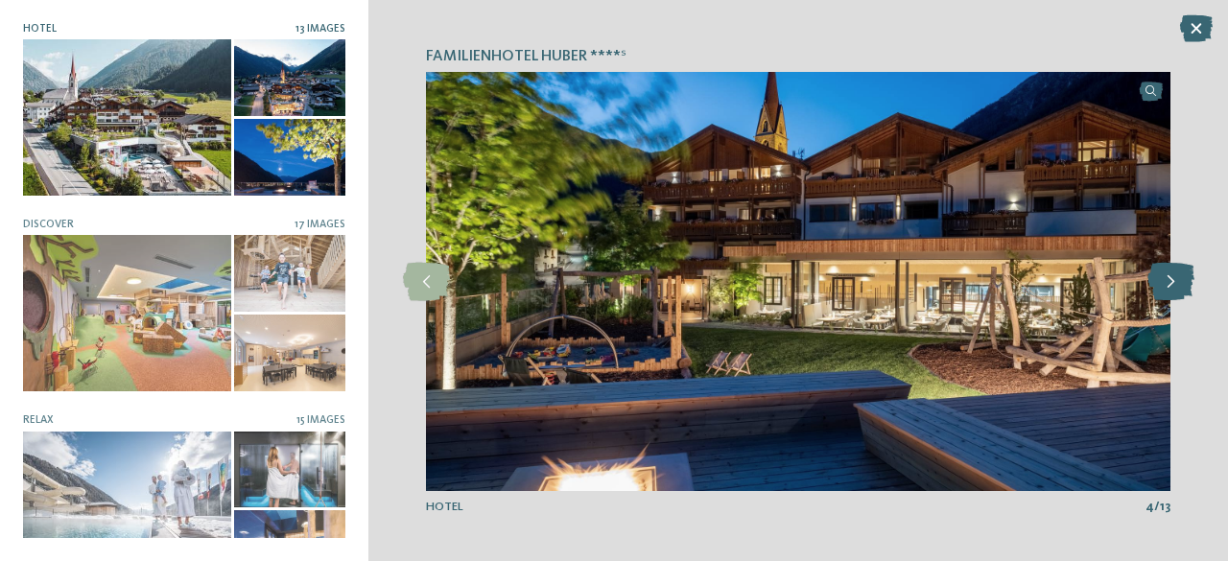
click at [1165, 283] on icon at bounding box center [1171, 282] width 47 height 38
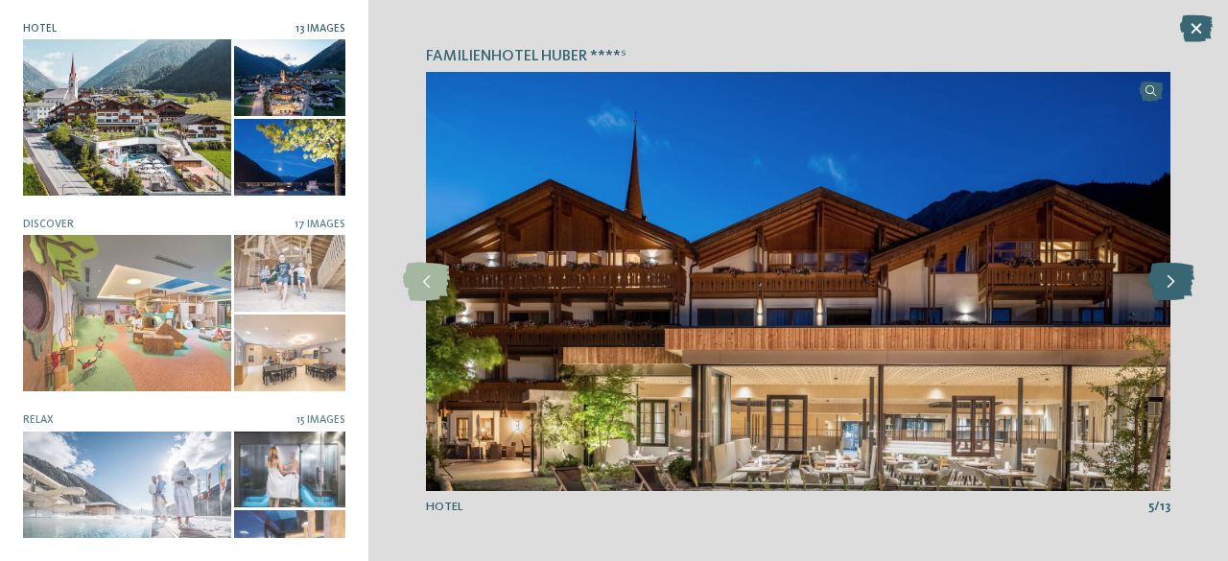
click at [1165, 283] on icon at bounding box center [1171, 282] width 47 height 38
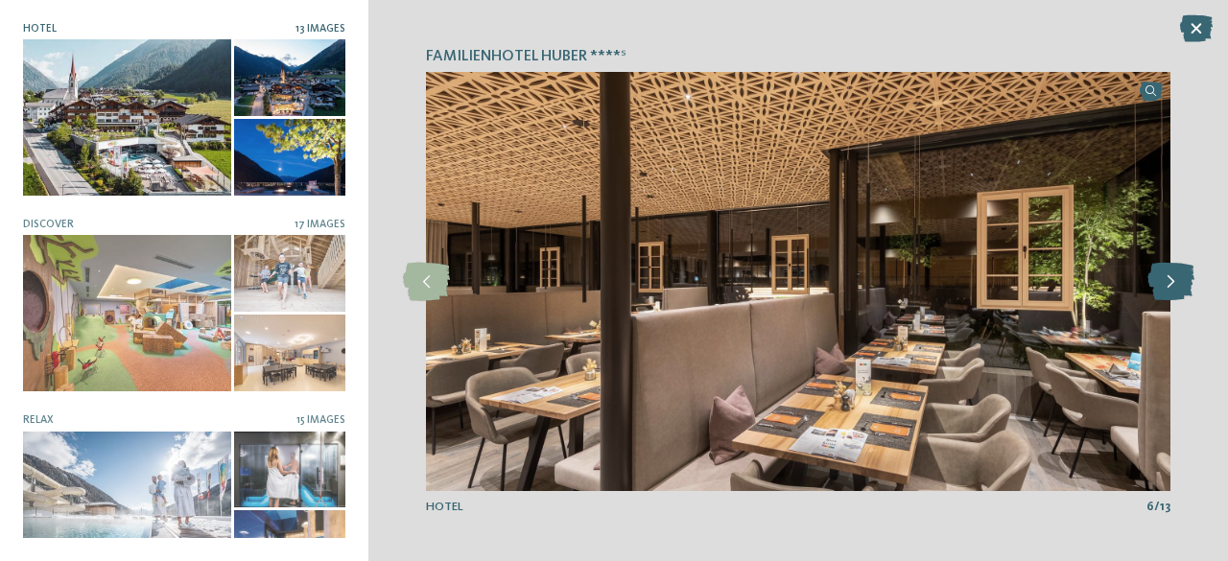
click at [1165, 283] on icon at bounding box center [1171, 282] width 47 height 38
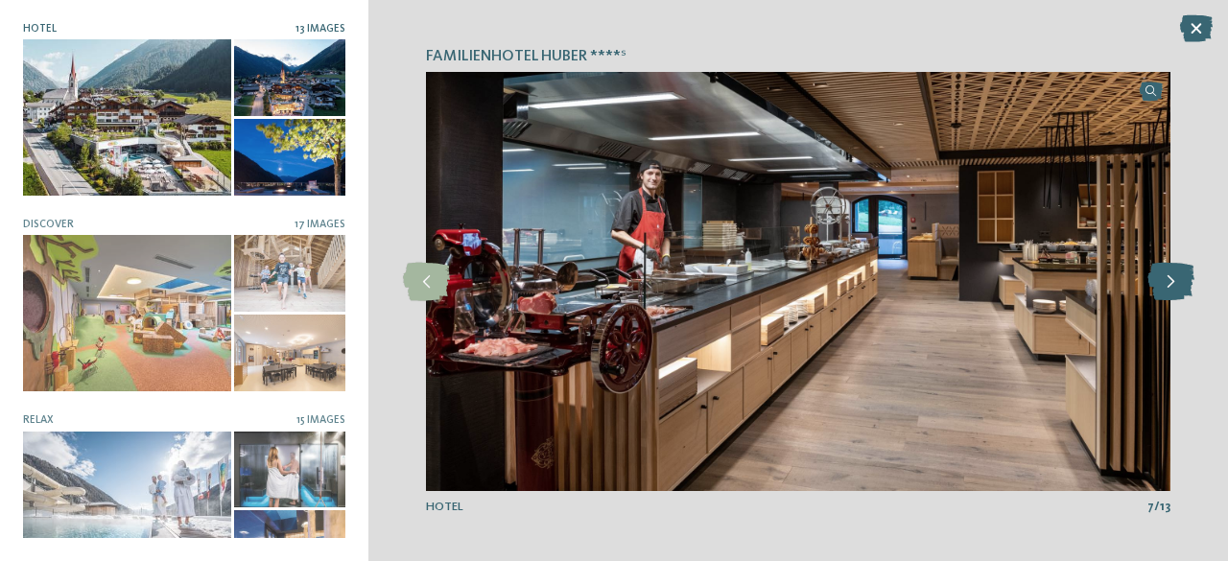
click at [1165, 283] on icon at bounding box center [1171, 282] width 47 height 38
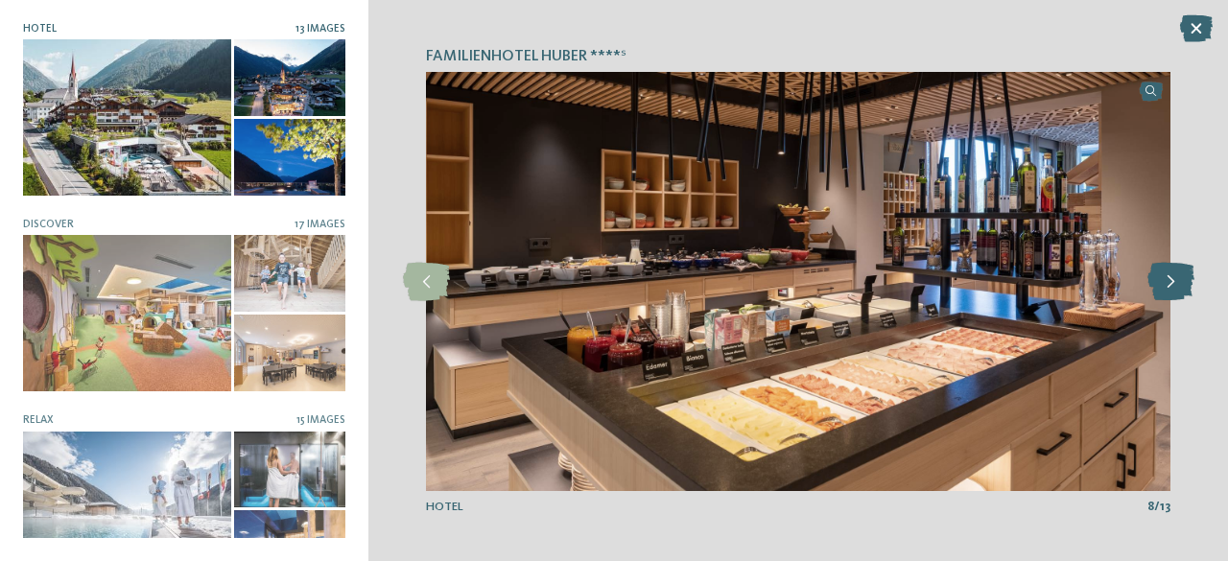
click at [1165, 283] on icon at bounding box center [1171, 282] width 47 height 38
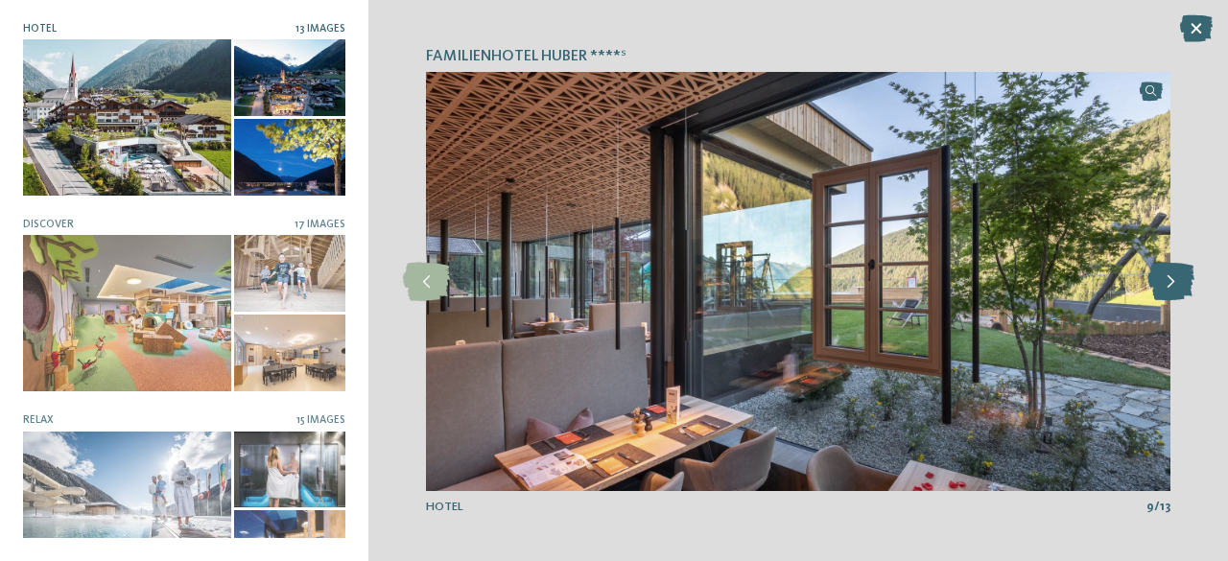
click at [1165, 283] on icon at bounding box center [1171, 282] width 47 height 38
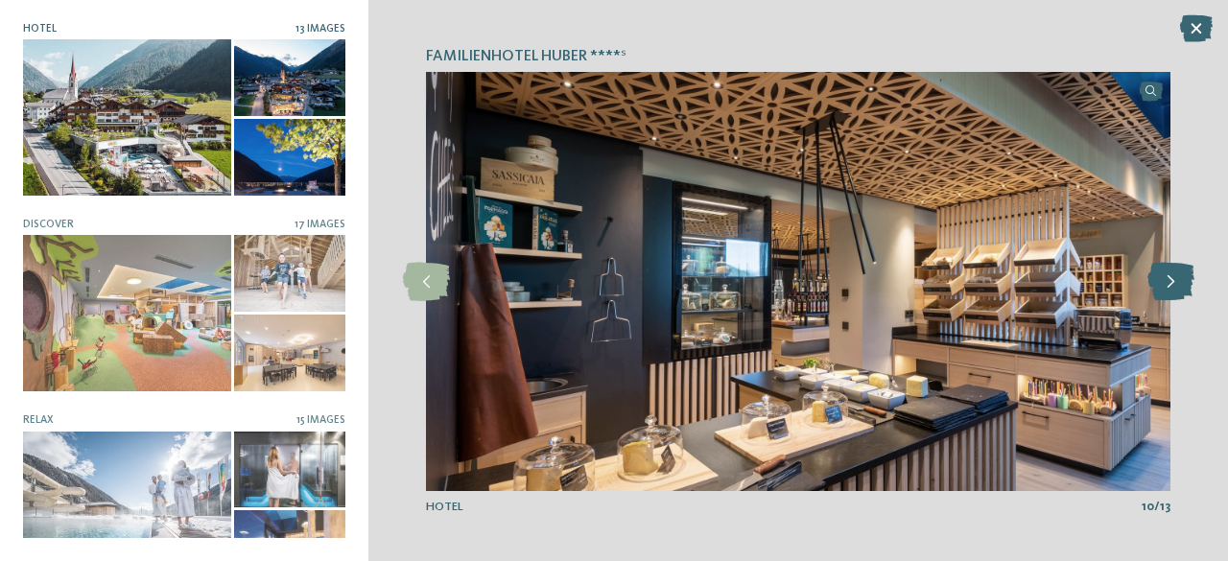
click at [1165, 283] on icon at bounding box center [1171, 282] width 47 height 38
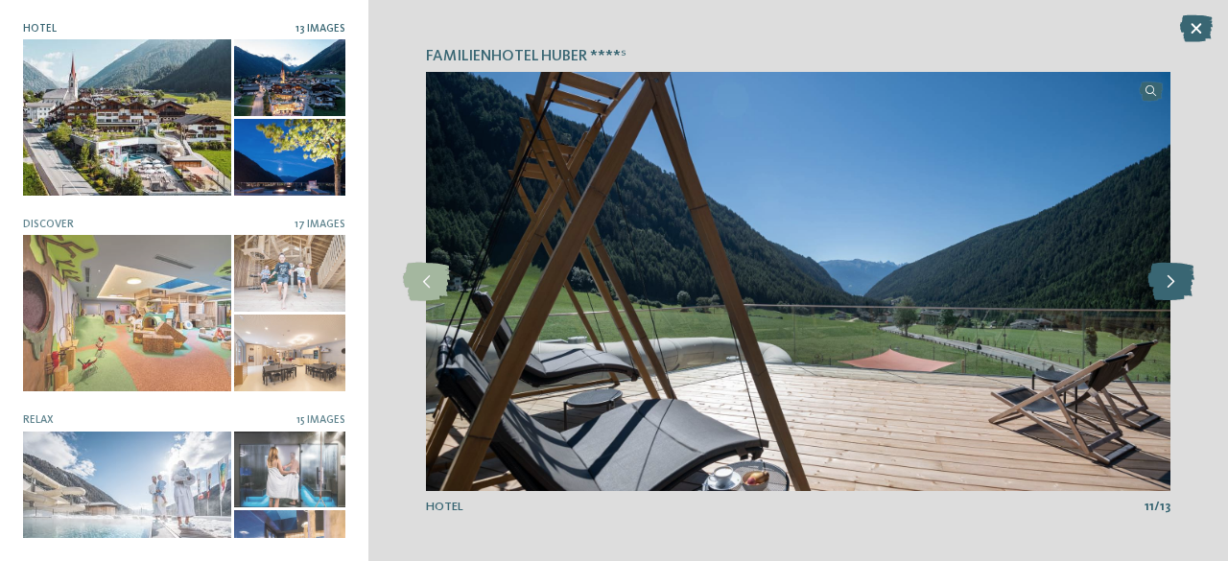
click at [1165, 283] on icon at bounding box center [1171, 282] width 47 height 38
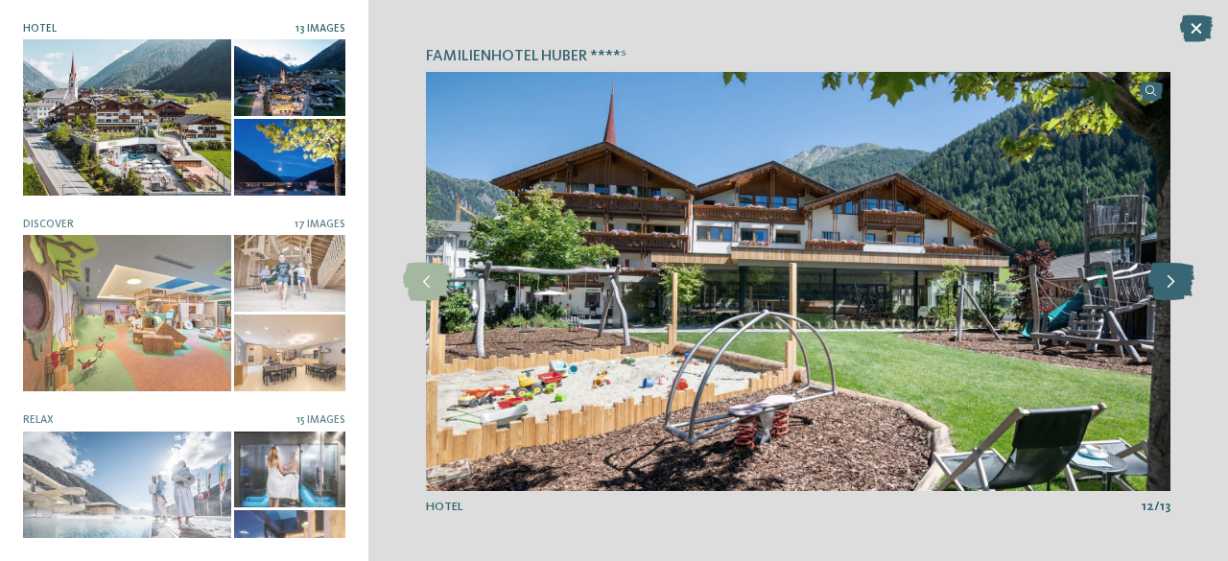
click at [1165, 283] on icon at bounding box center [1171, 282] width 47 height 38
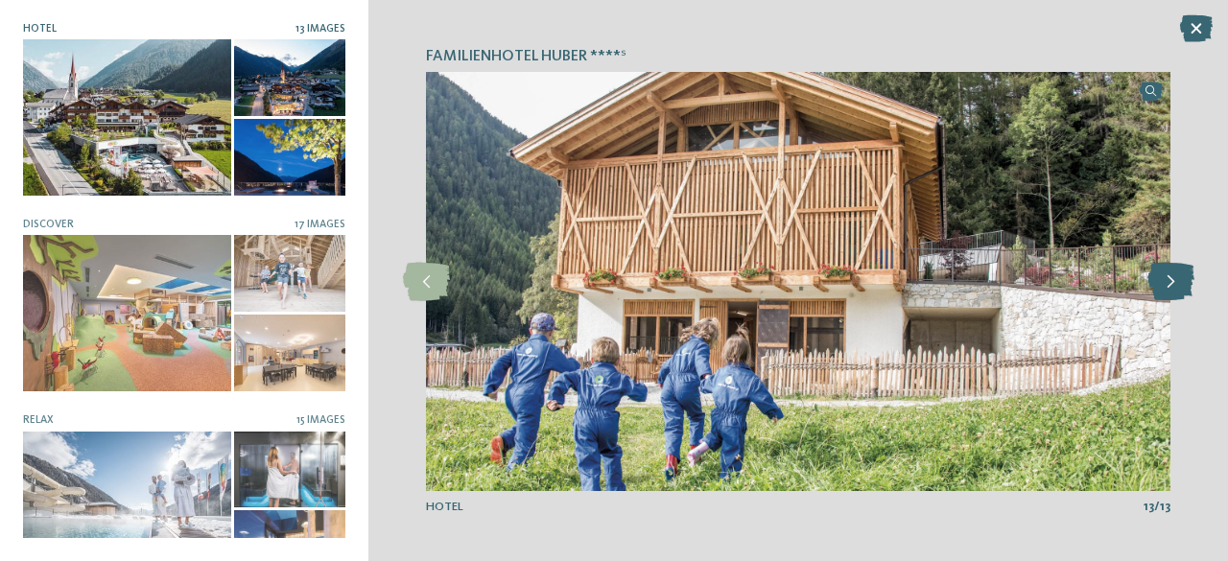
click at [1165, 283] on icon at bounding box center [1171, 282] width 47 height 38
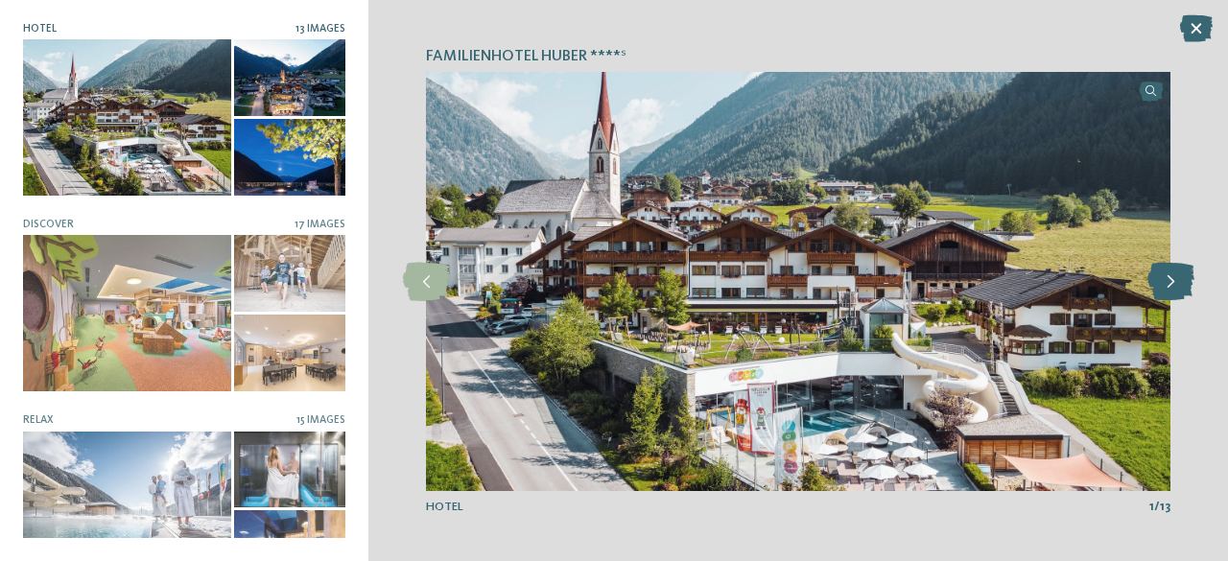
click at [1165, 283] on icon at bounding box center [1171, 282] width 47 height 38
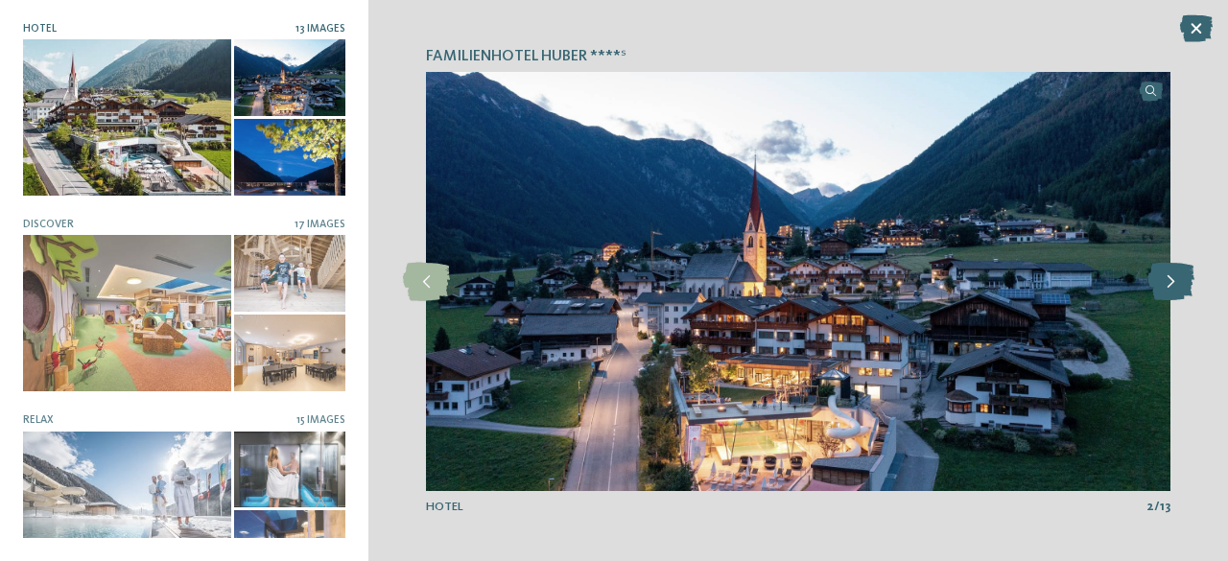
click at [1165, 283] on icon at bounding box center [1171, 282] width 47 height 38
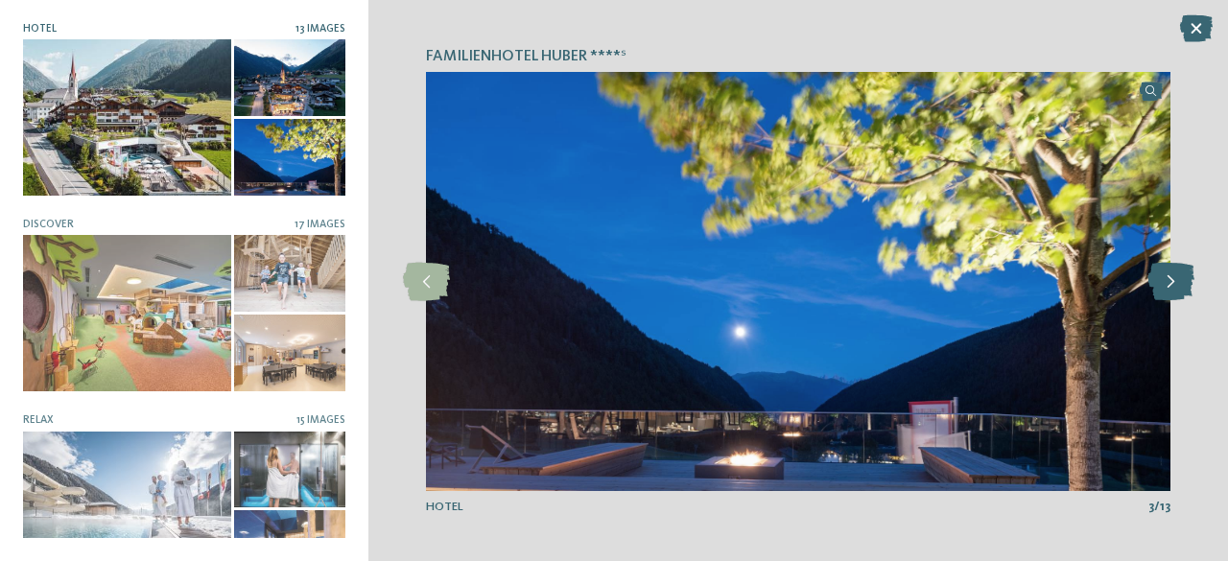
click at [1165, 283] on icon at bounding box center [1171, 282] width 47 height 38
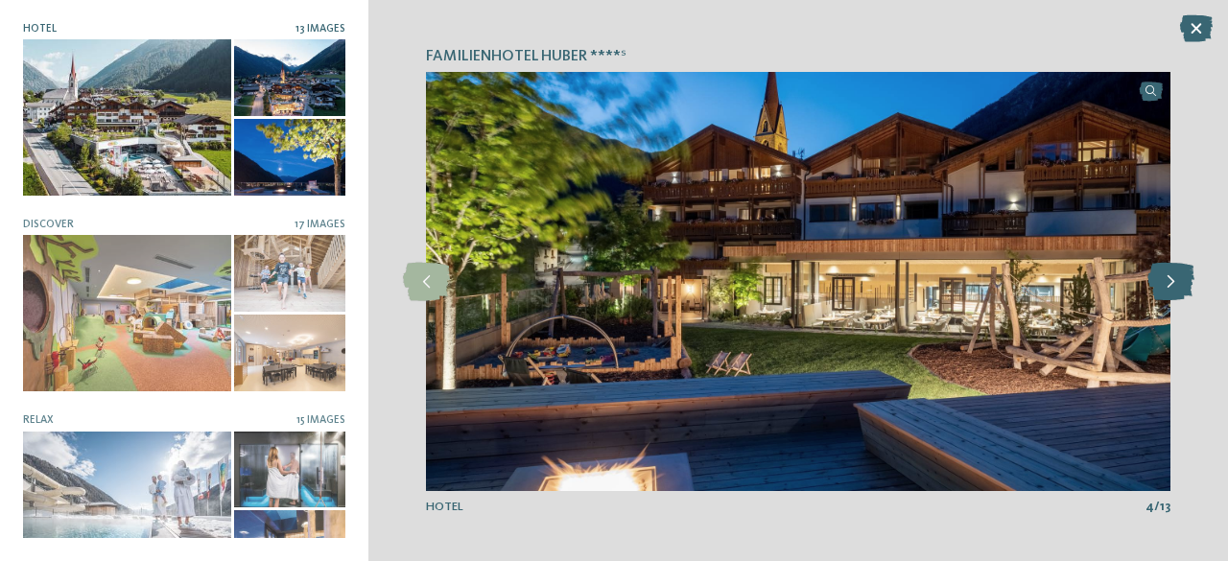
click at [1165, 283] on icon at bounding box center [1171, 282] width 47 height 38
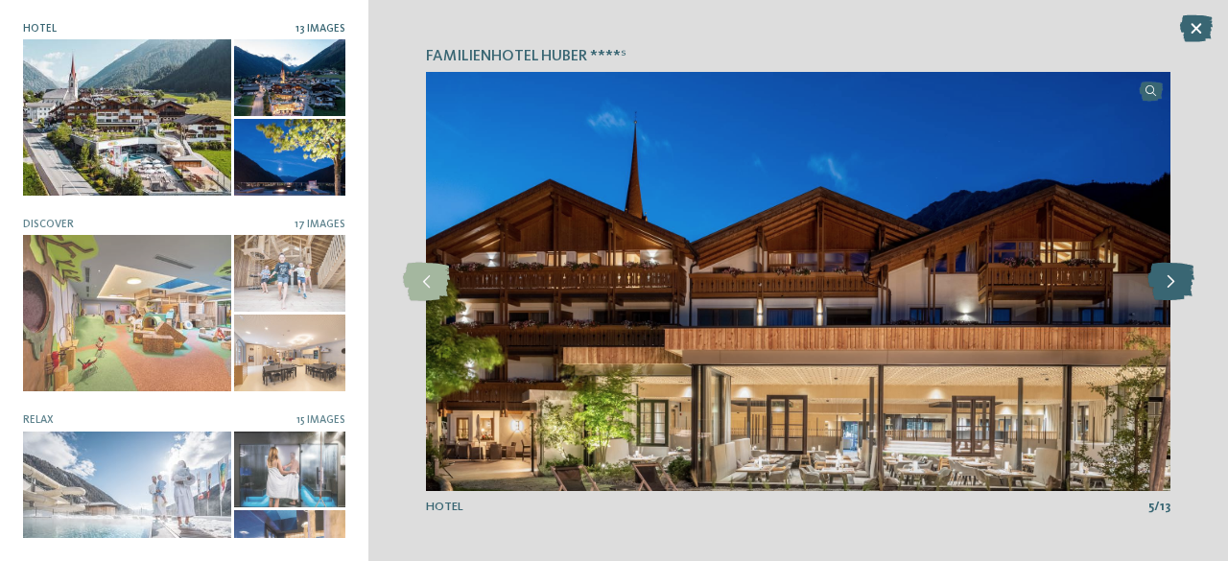
click at [1165, 283] on icon at bounding box center [1171, 282] width 47 height 38
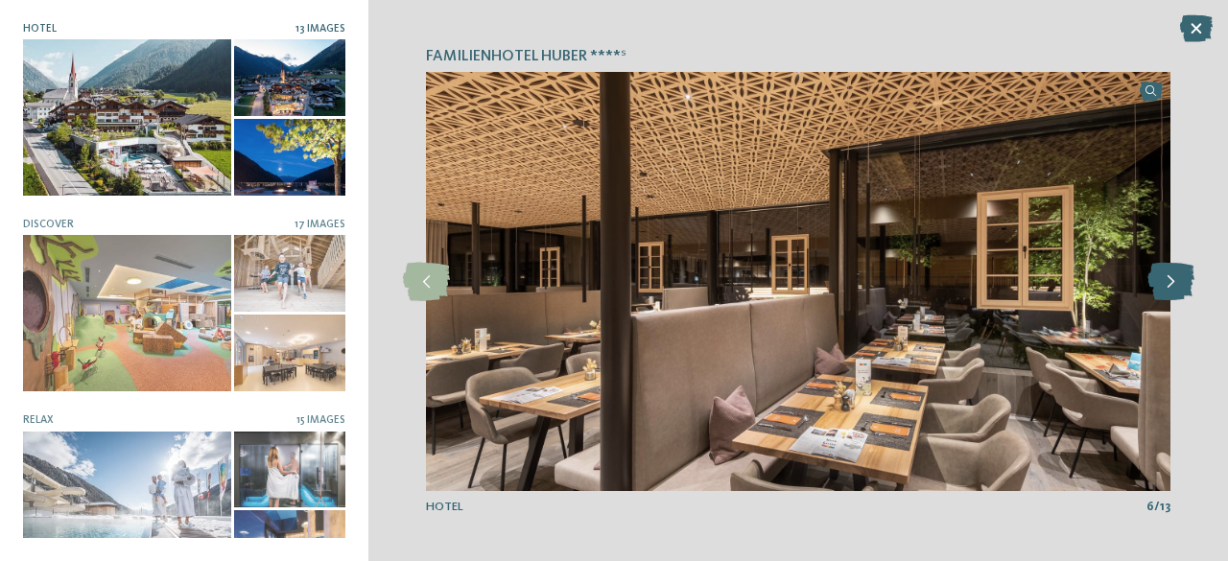
click at [1165, 283] on icon at bounding box center [1171, 282] width 47 height 38
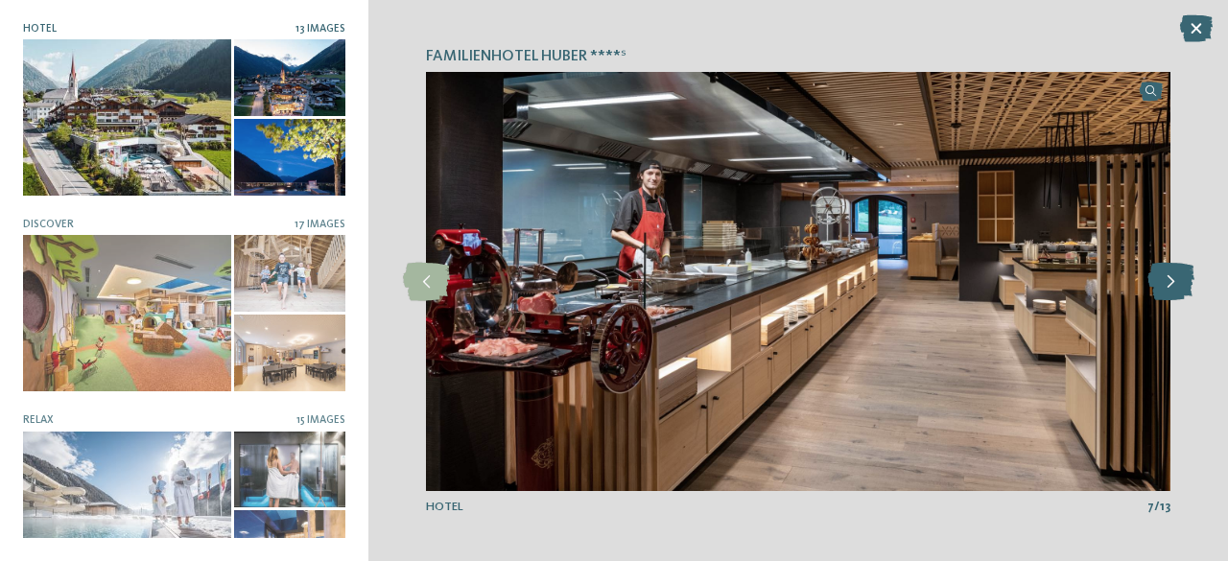
click at [1165, 283] on icon at bounding box center [1171, 282] width 47 height 38
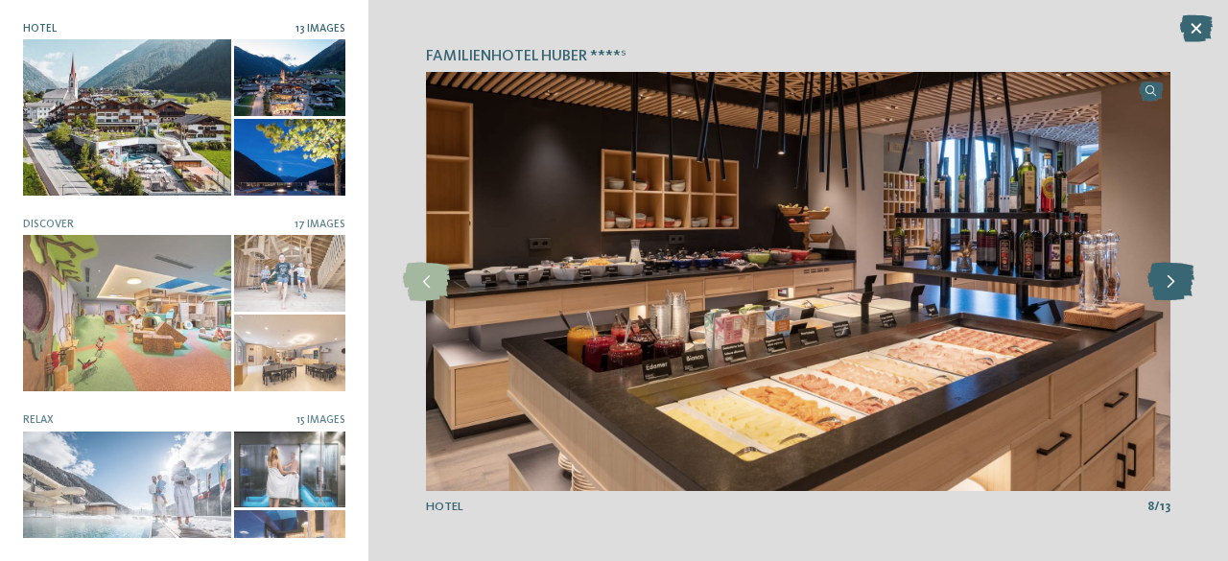
click at [1165, 283] on icon at bounding box center [1171, 282] width 47 height 38
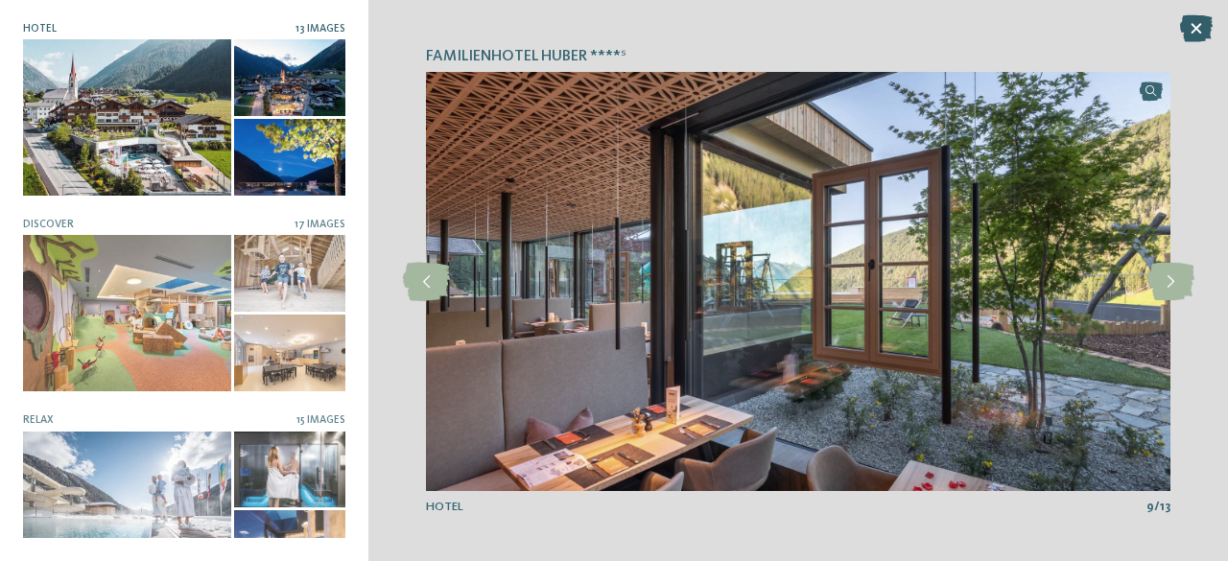
click at [1197, 21] on icon at bounding box center [1197, 28] width 33 height 27
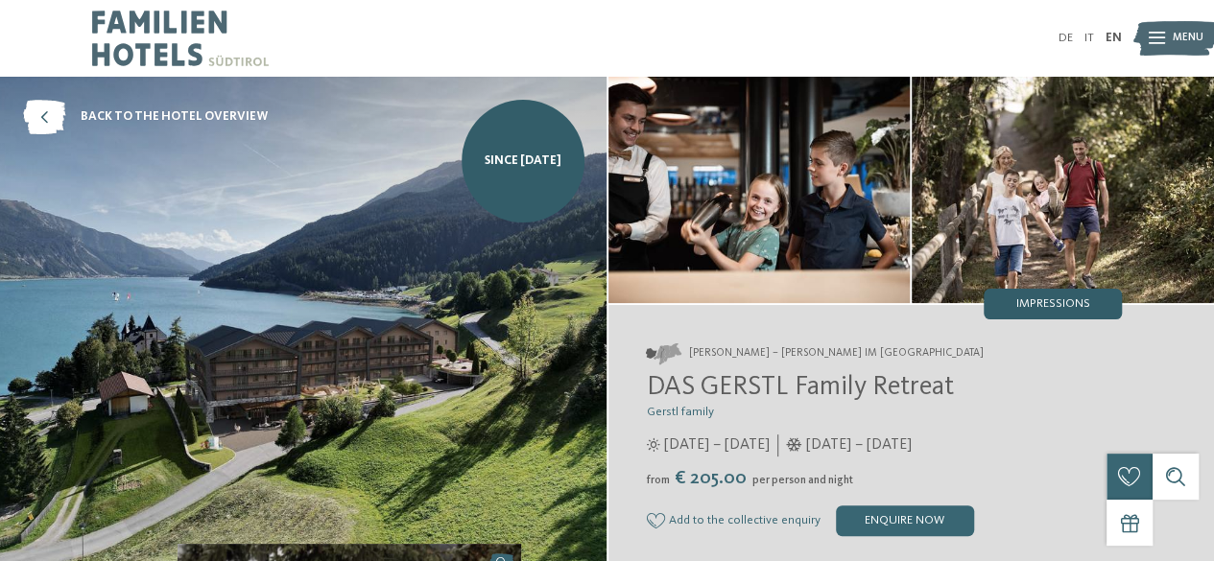
click at [1056, 298] on span "Impressions" at bounding box center [1053, 304] width 74 height 12
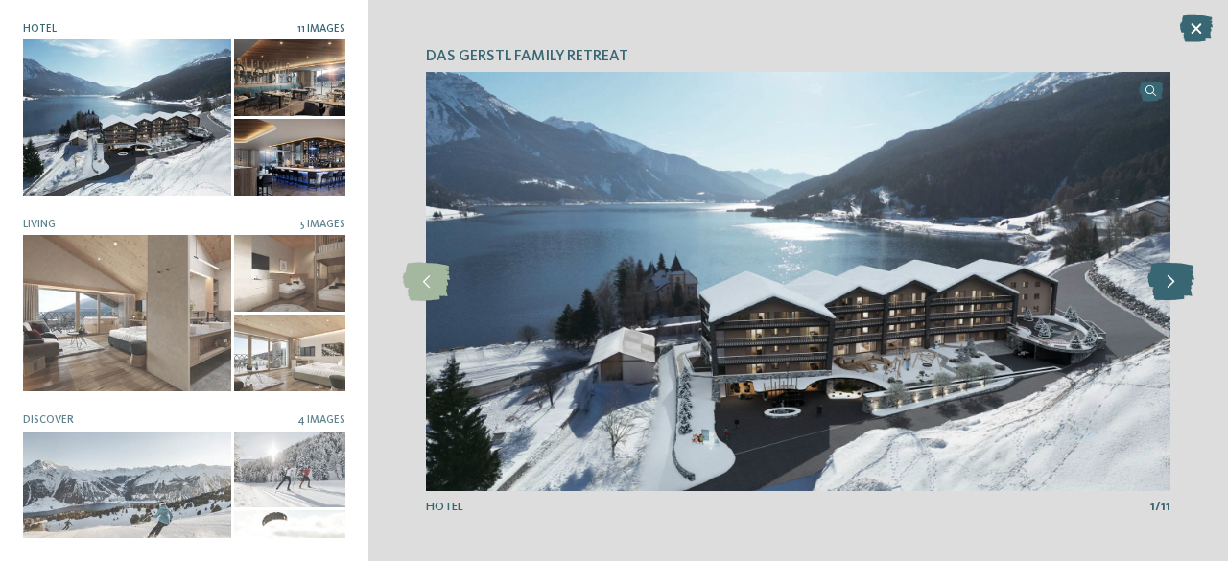
click at [1180, 281] on icon at bounding box center [1171, 282] width 47 height 38
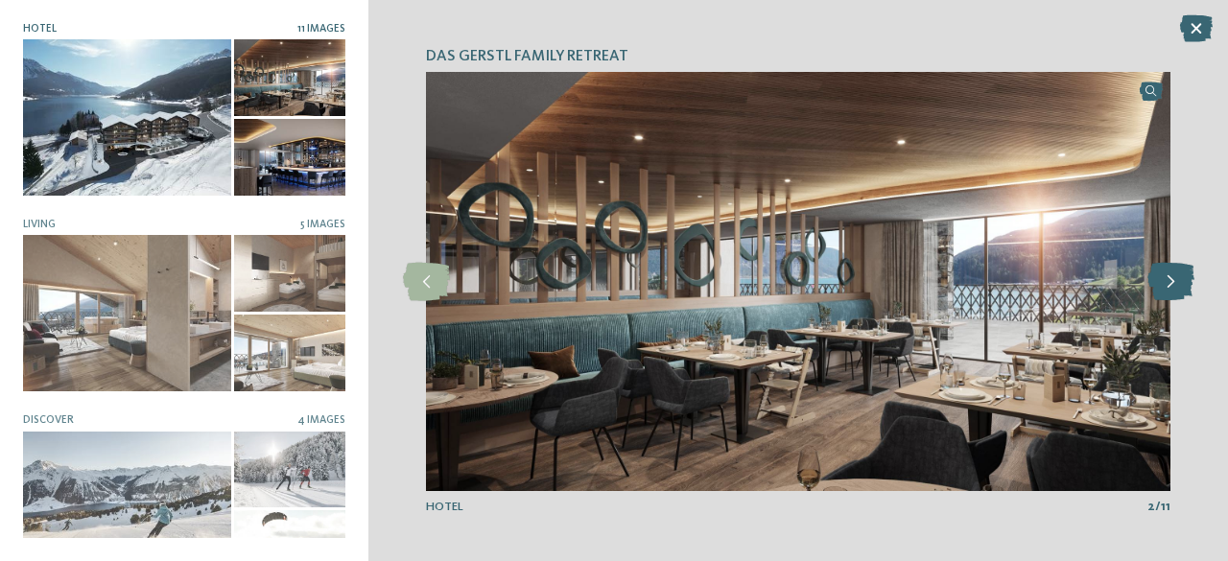
click at [1180, 281] on icon at bounding box center [1171, 282] width 47 height 38
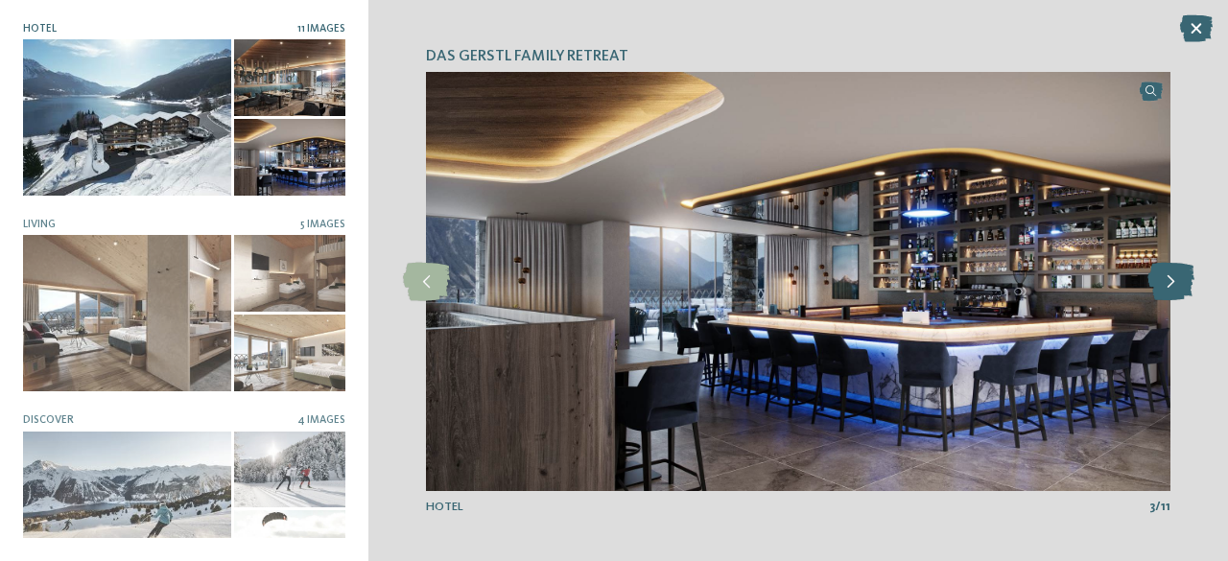
click at [1180, 281] on icon at bounding box center [1171, 282] width 47 height 38
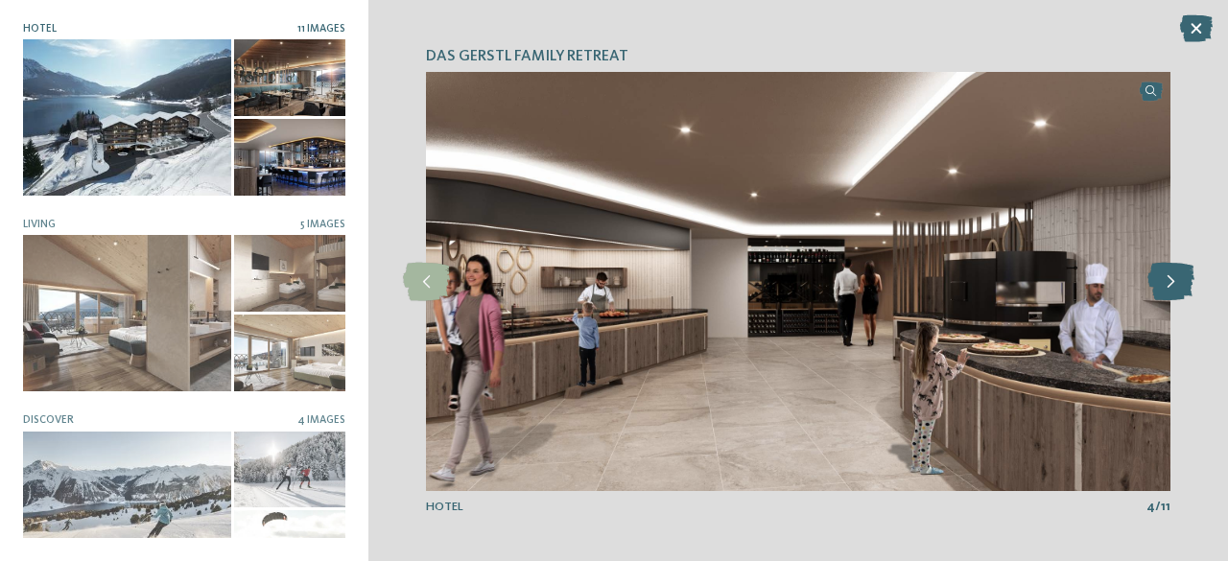
click at [1180, 281] on icon at bounding box center [1171, 282] width 47 height 38
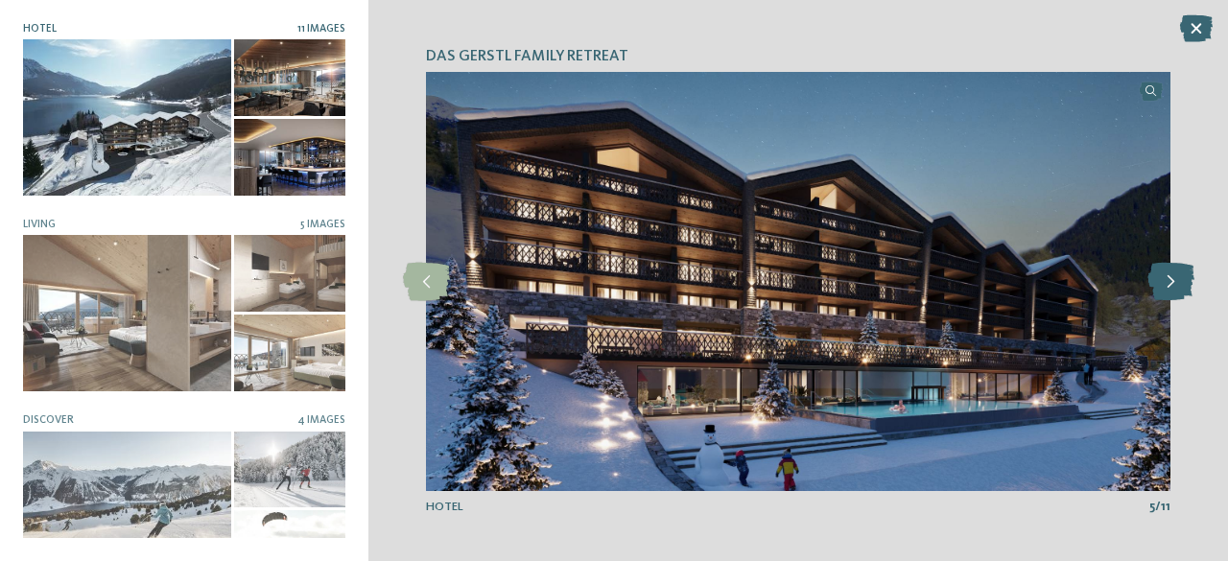
click at [1180, 281] on icon at bounding box center [1171, 282] width 47 height 38
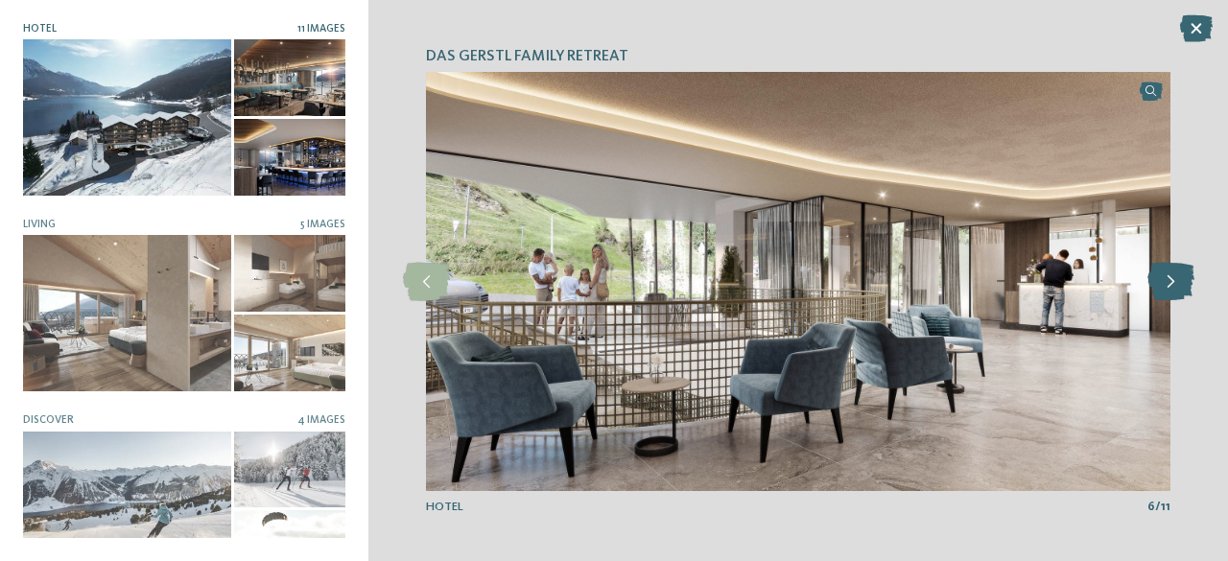
click at [1180, 281] on icon at bounding box center [1171, 282] width 47 height 38
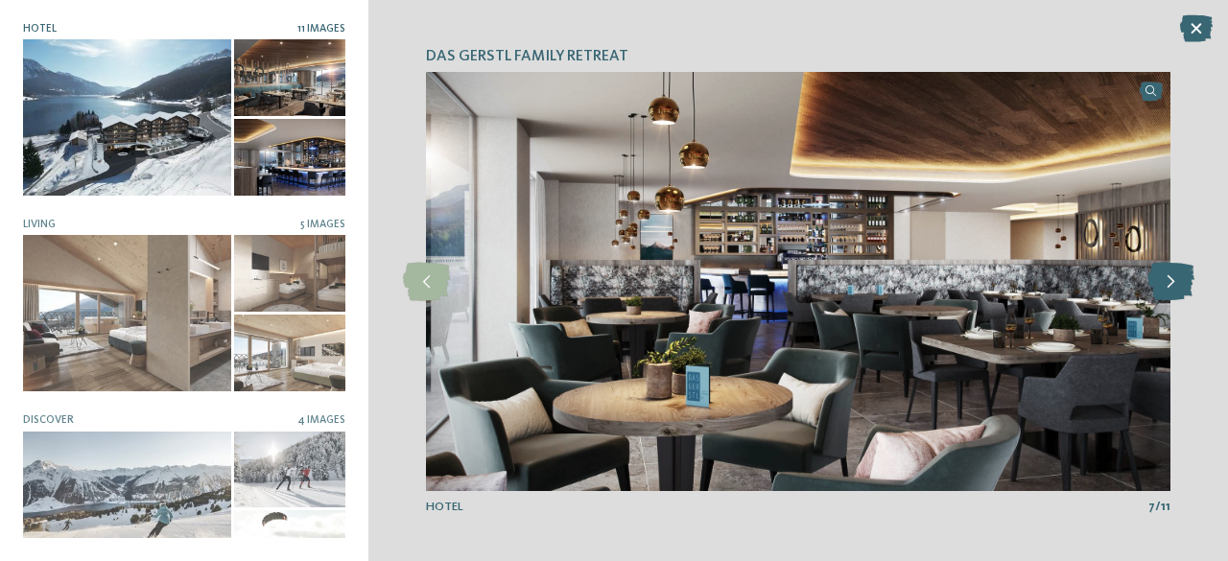
click at [1180, 281] on icon at bounding box center [1171, 282] width 47 height 38
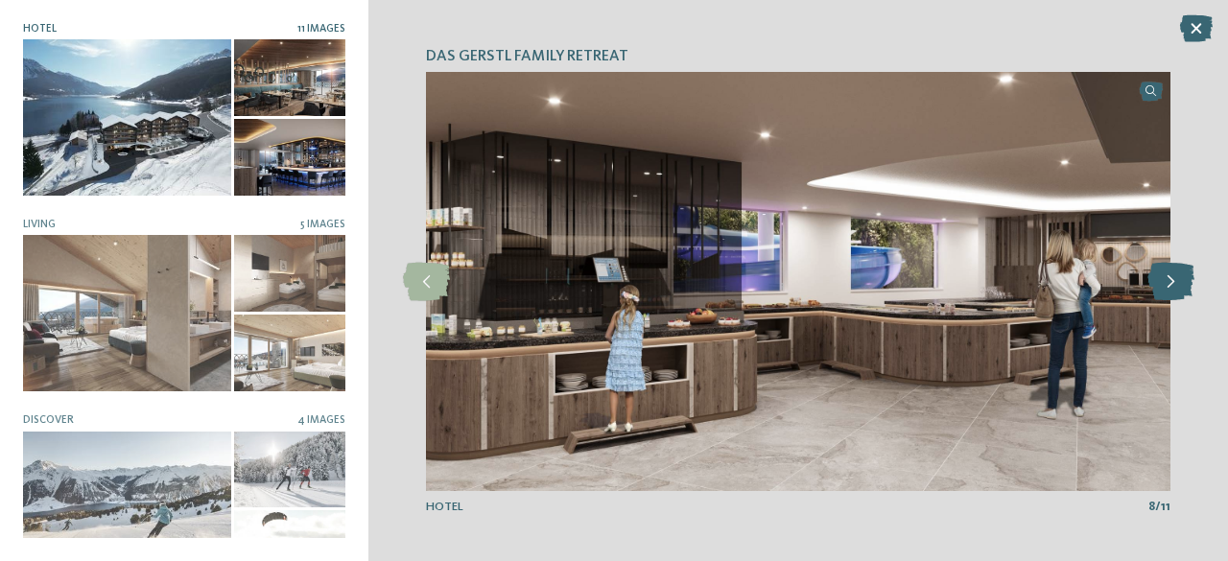
click at [1180, 281] on icon at bounding box center [1171, 282] width 47 height 38
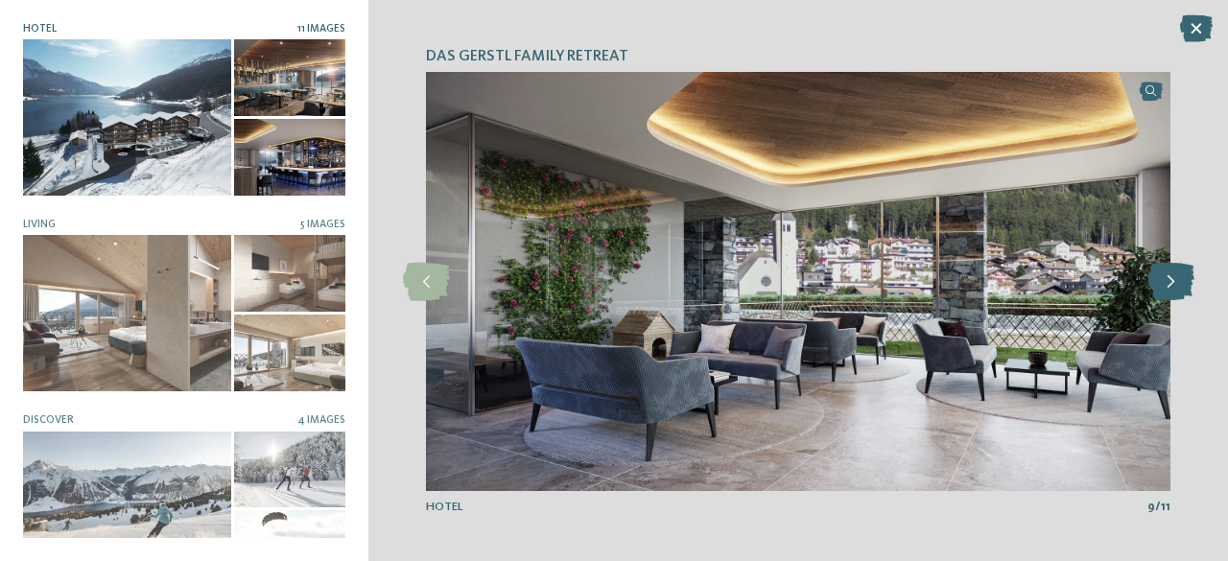
click at [1180, 281] on icon at bounding box center [1171, 282] width 47 height 38
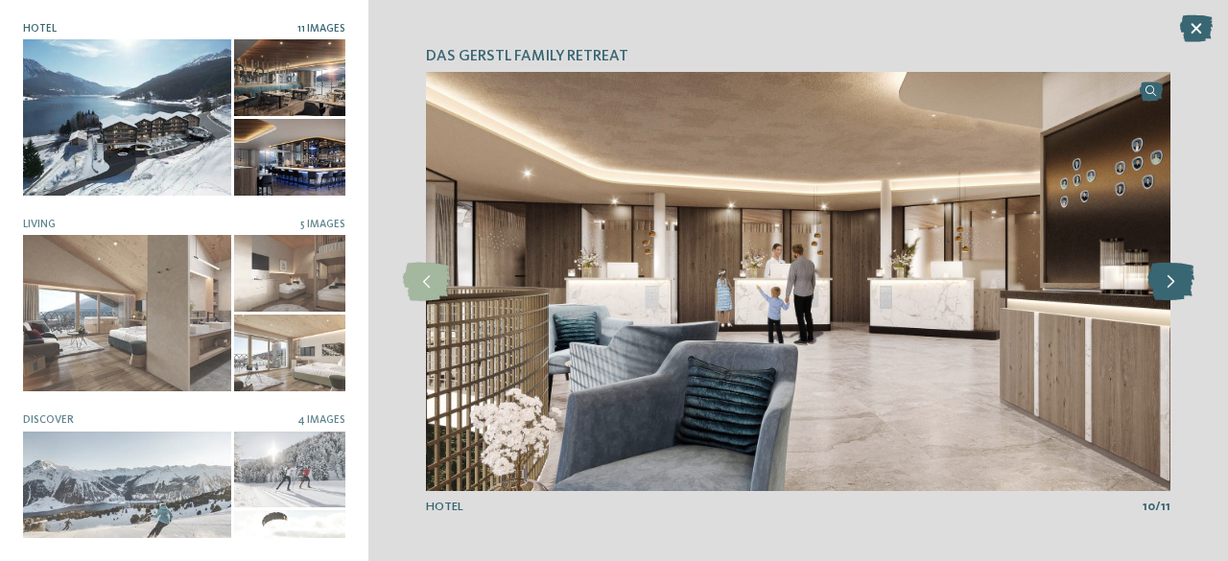
click at [1180, 281] on icon at bounding box center [1171, 282] width 47 height 38
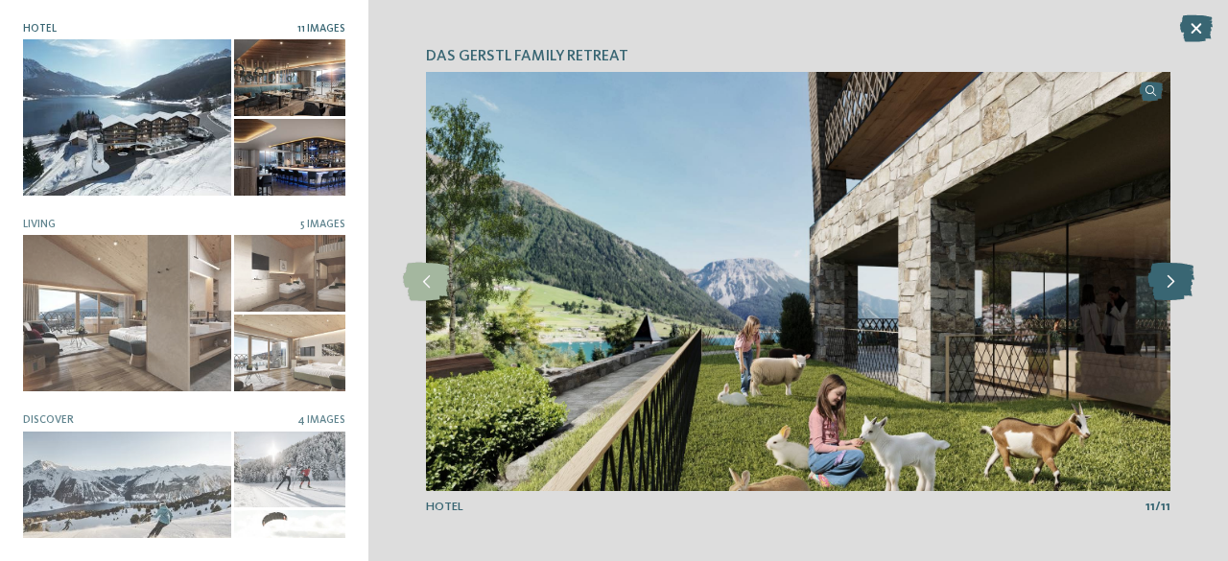
click at [1180, 281] on icon at bounding box center [1171, 282] width 47 height 38
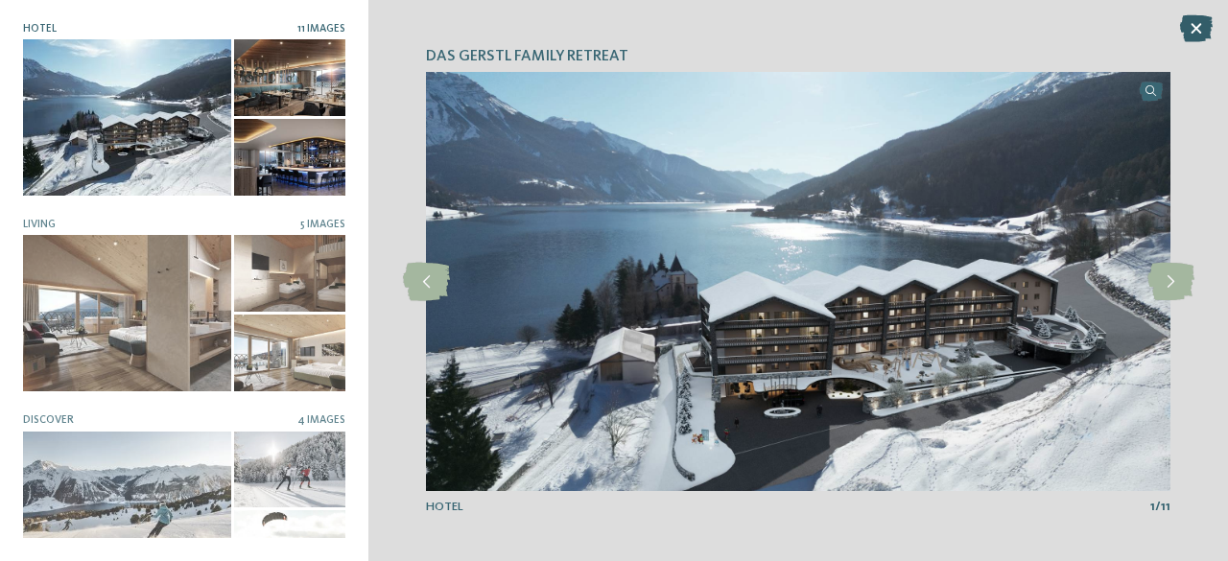
click at [1194, 27] on icon at bounding box center [1197, 28] width 33 height 27
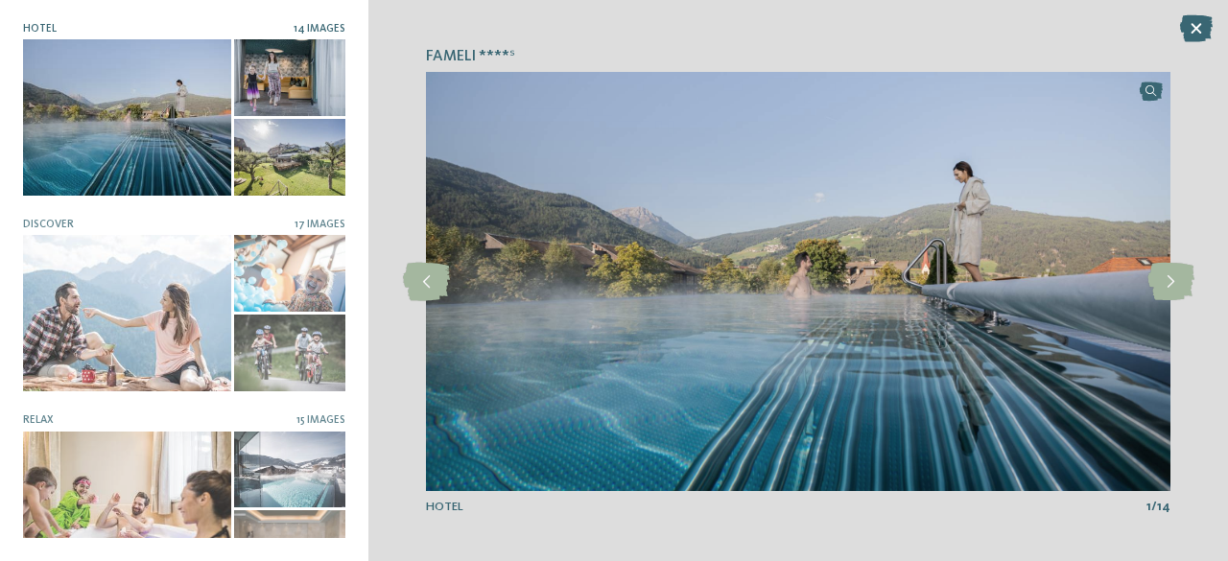
click at [1174, 286] on icon at bounding box center [1171, 282] width 47 height 38
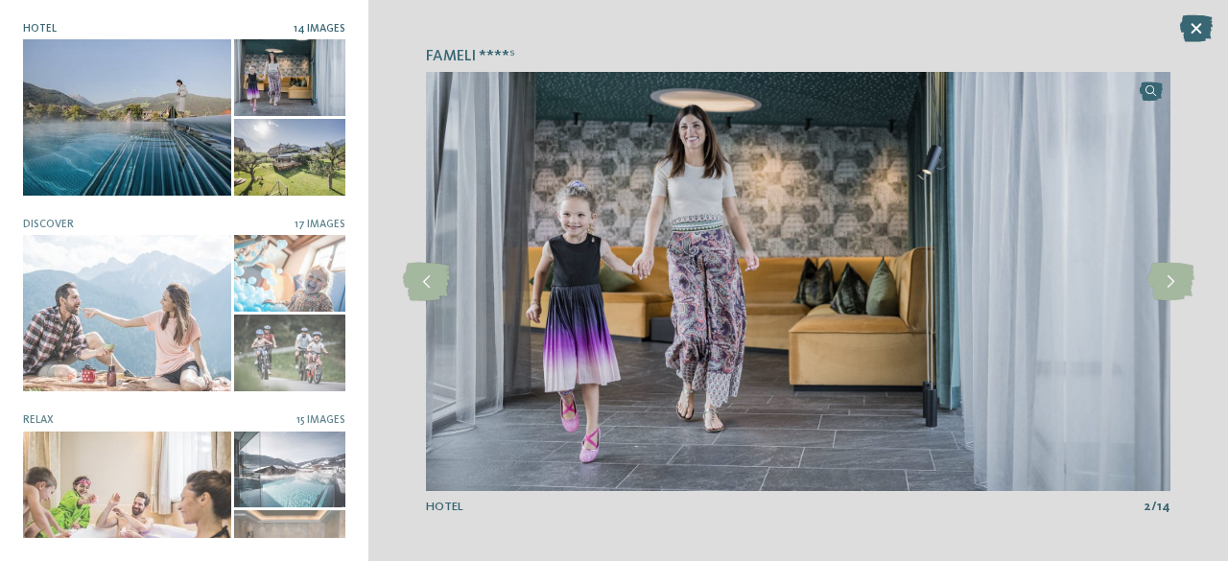
click at [1174, 286] on icon at bounding box center [1171, 282] width 47 height 38
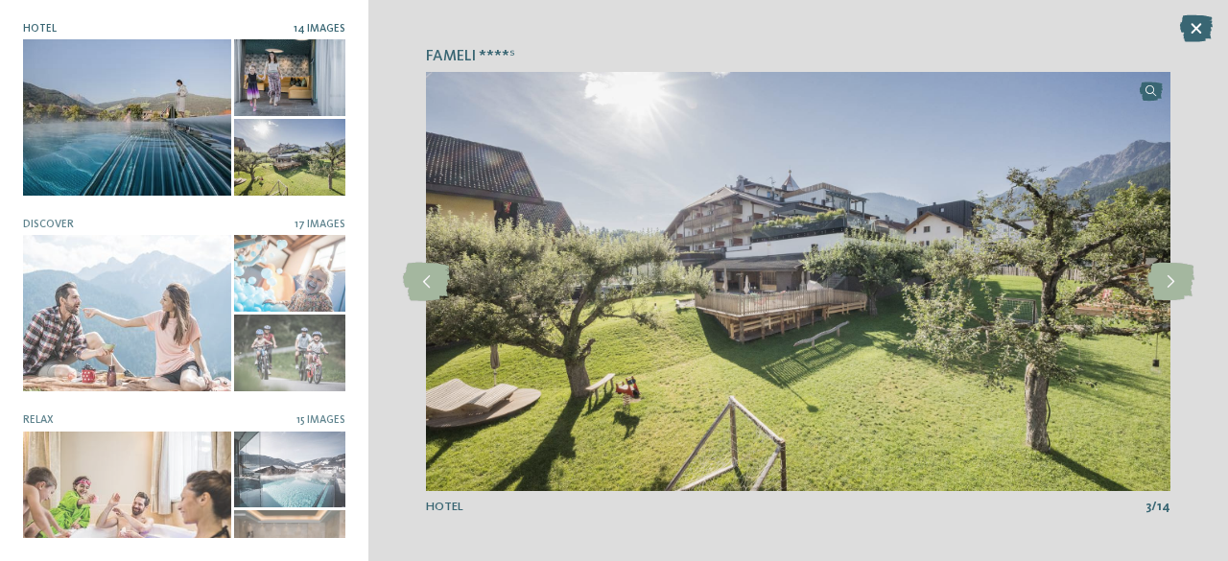
click at [1174, 286] on icon at bounding box center [1171, 282] width 47 height 38
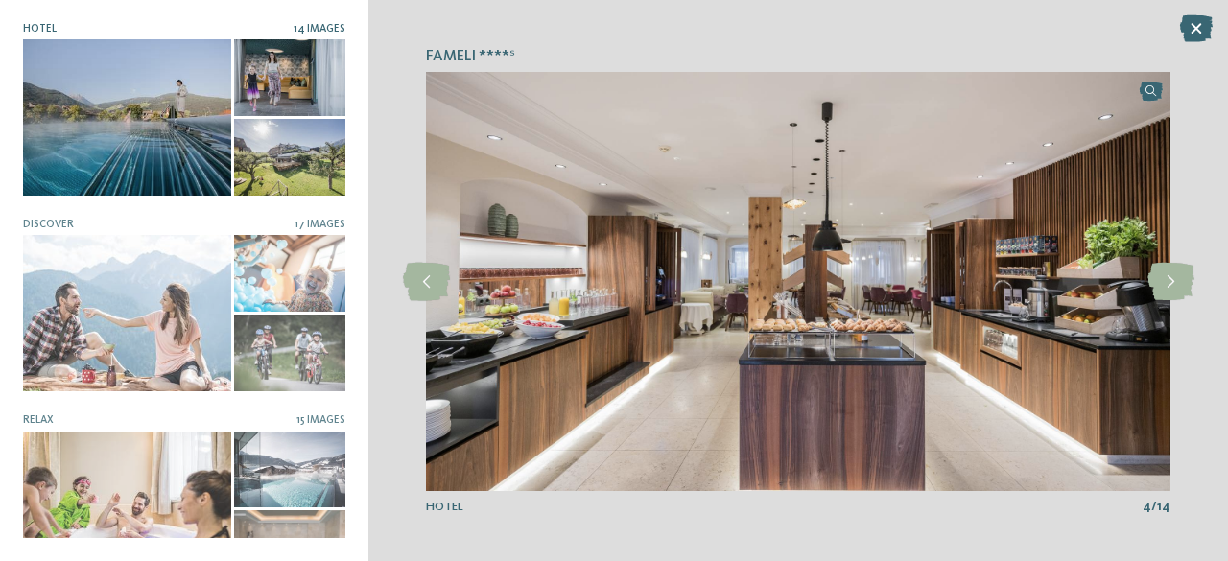
click at [1174, 286] on icon at bounding box center [1171, 282] width 47 height 38
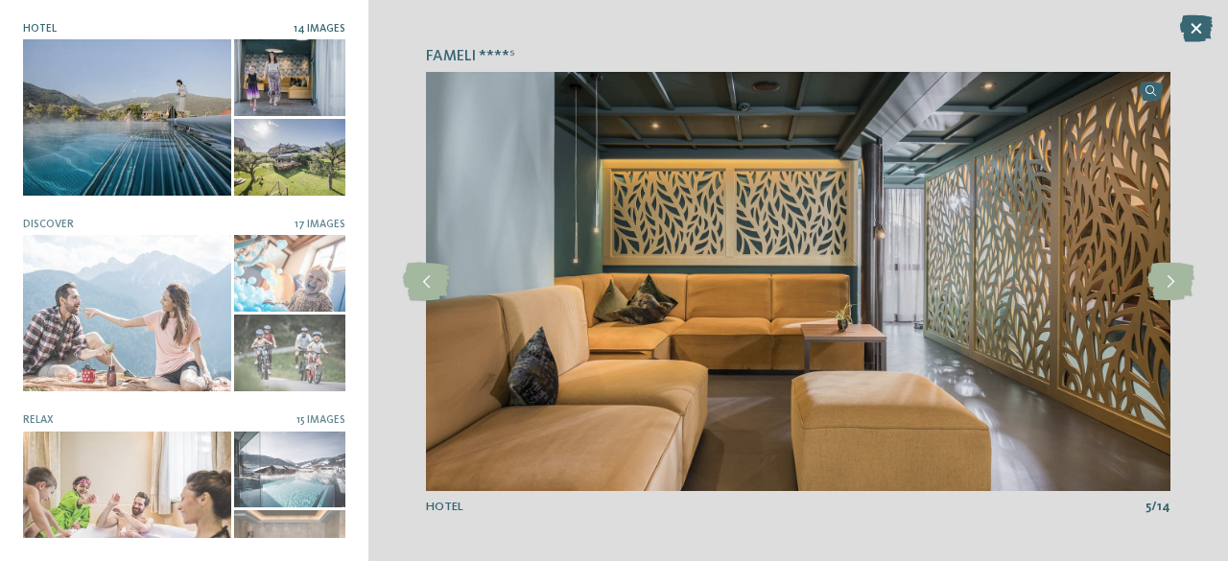
click at [1174, 286] on icon at bounding box center [1171, 282] width 47 height 38
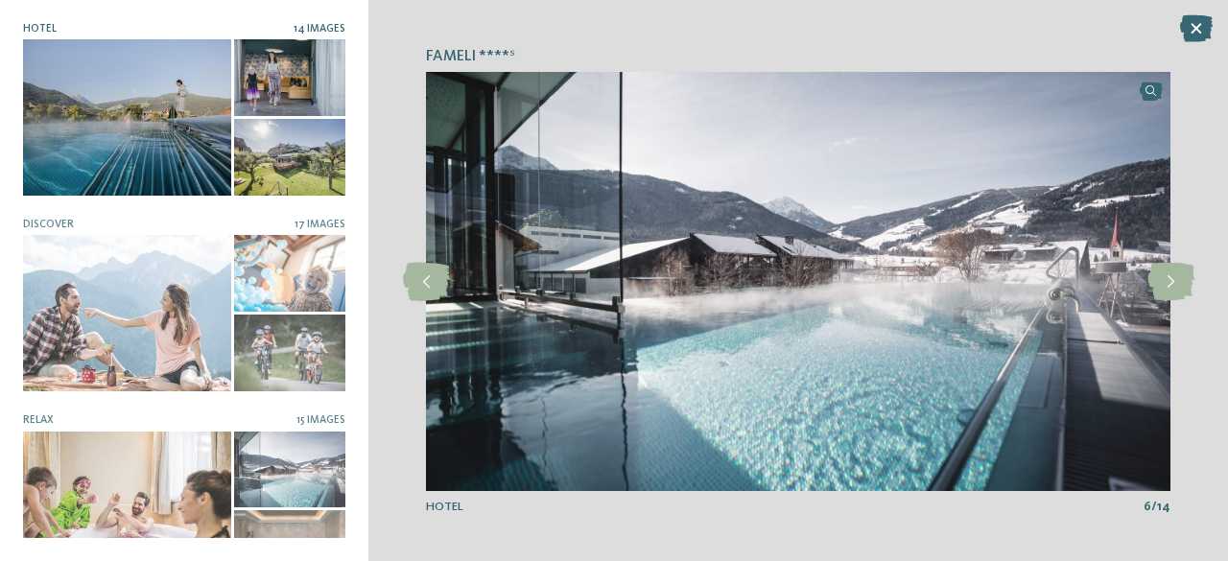
click at [1174, 286] on icon at bounding box center [1171, 282] width 47 height 38
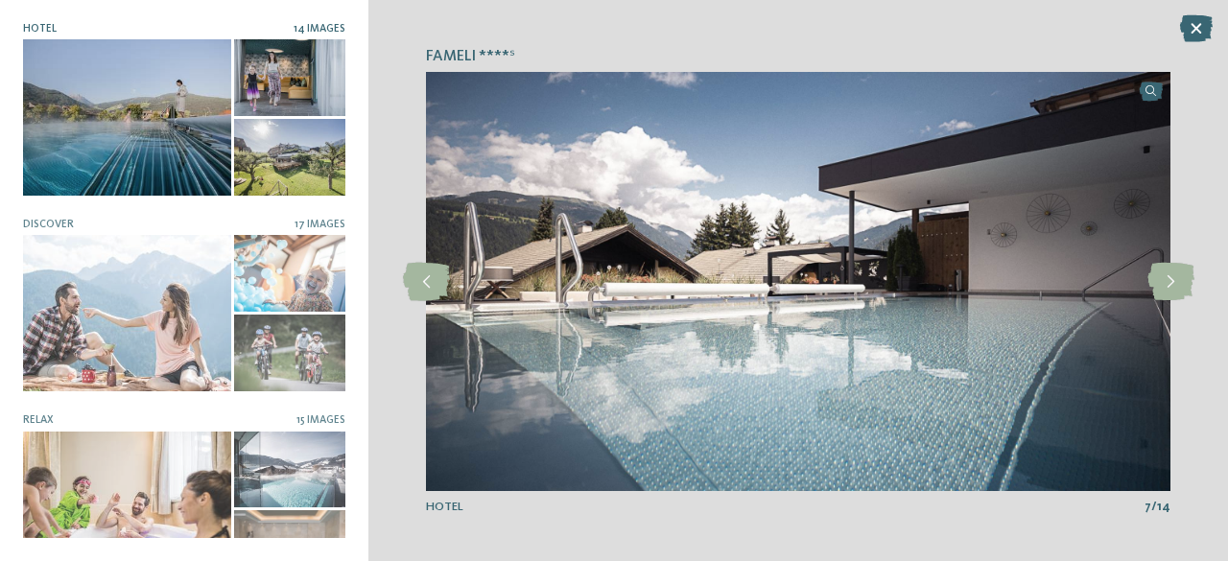
click at [1174, 286] on icon at bounding box center [1171, 282] width 47 height 38
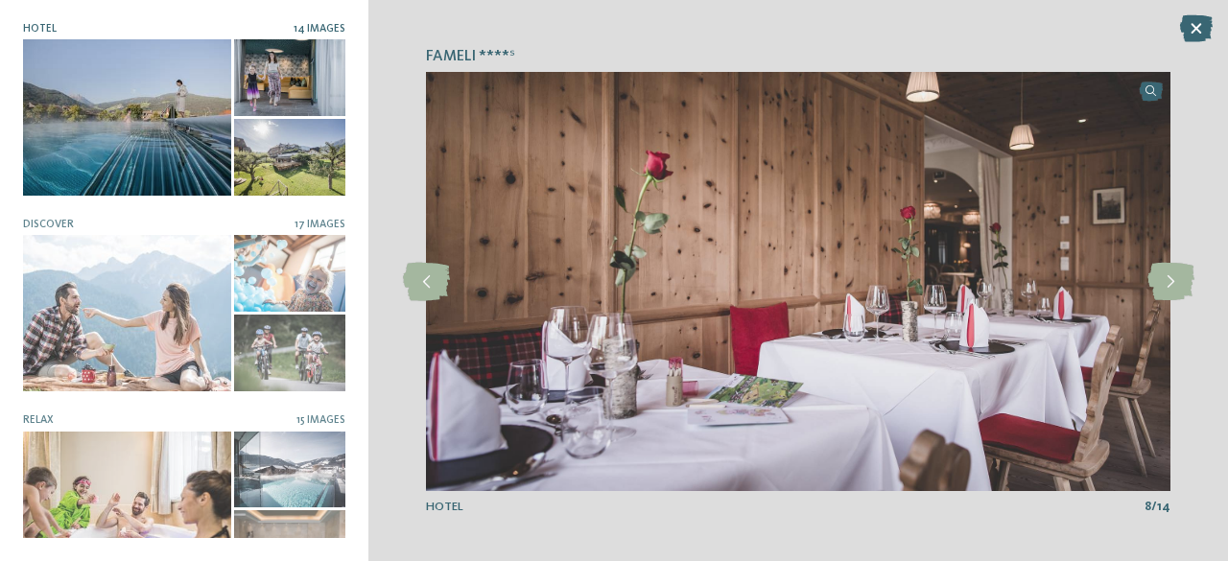
click at [1174, 286] on icon at bounding box center [1171, 282] width 47 height 38
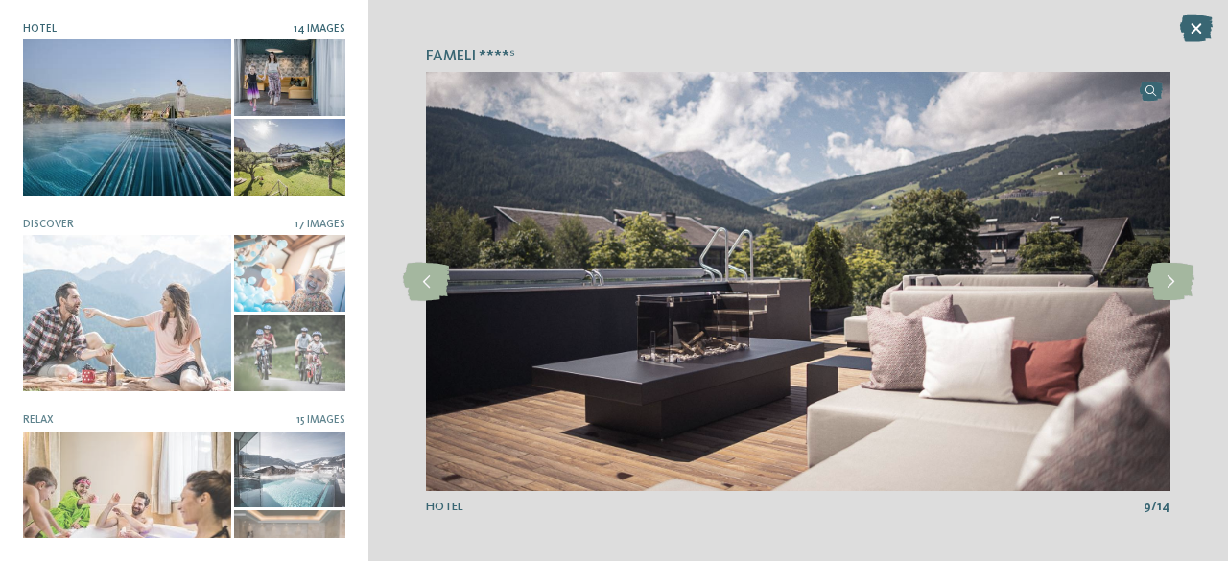
click at [1174, 286] on icon at bounding box center [1171, 282] width 47 height 38
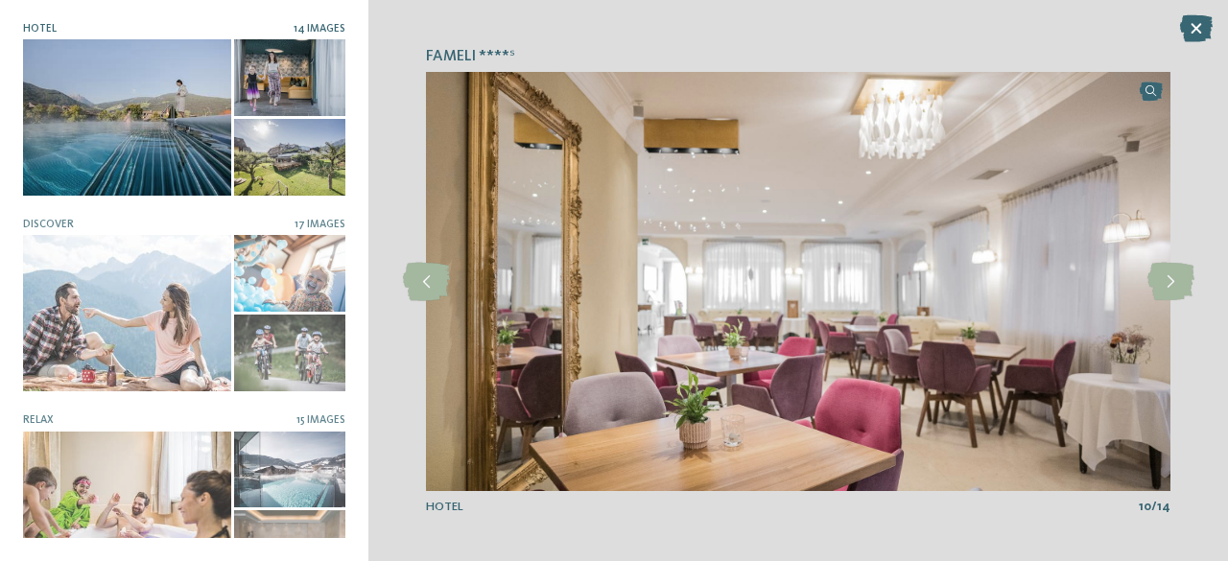
click at [1174, 286] on icon at bounding box center [1171, 282] width 47 height 38
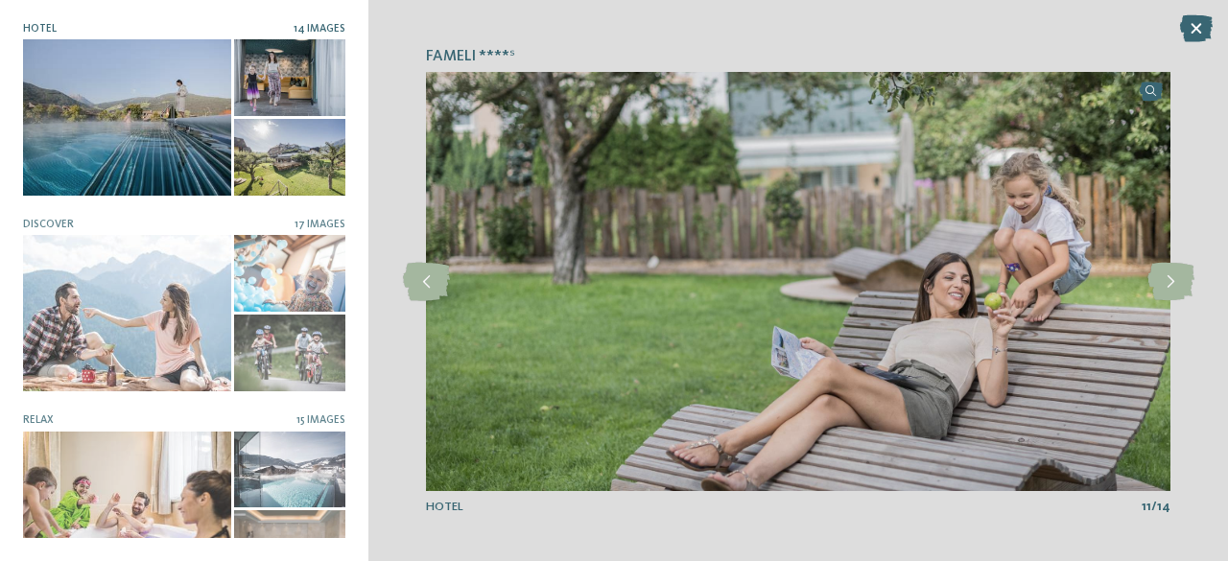
click at [1174, 286] on icon at bounding box center [1171, 282] width 47 height 38
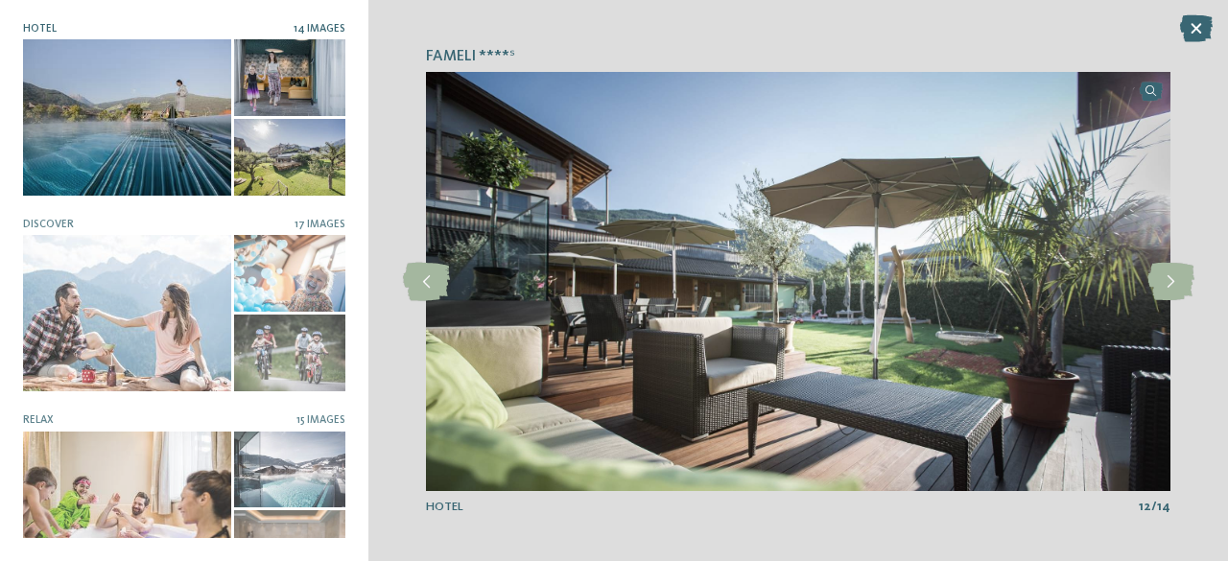
click at [1174, 286] on icon at bounding box center [1171, 282] width 47 height 38
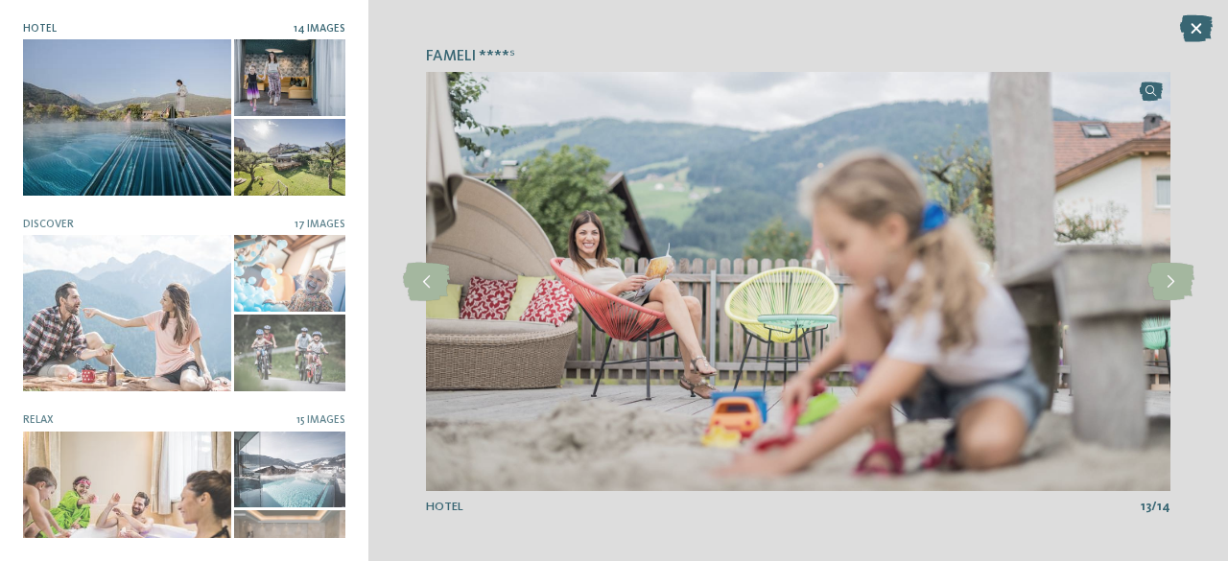
click at [1174, 286] on icon at bounding box center [1171, 282] width 47 height 38
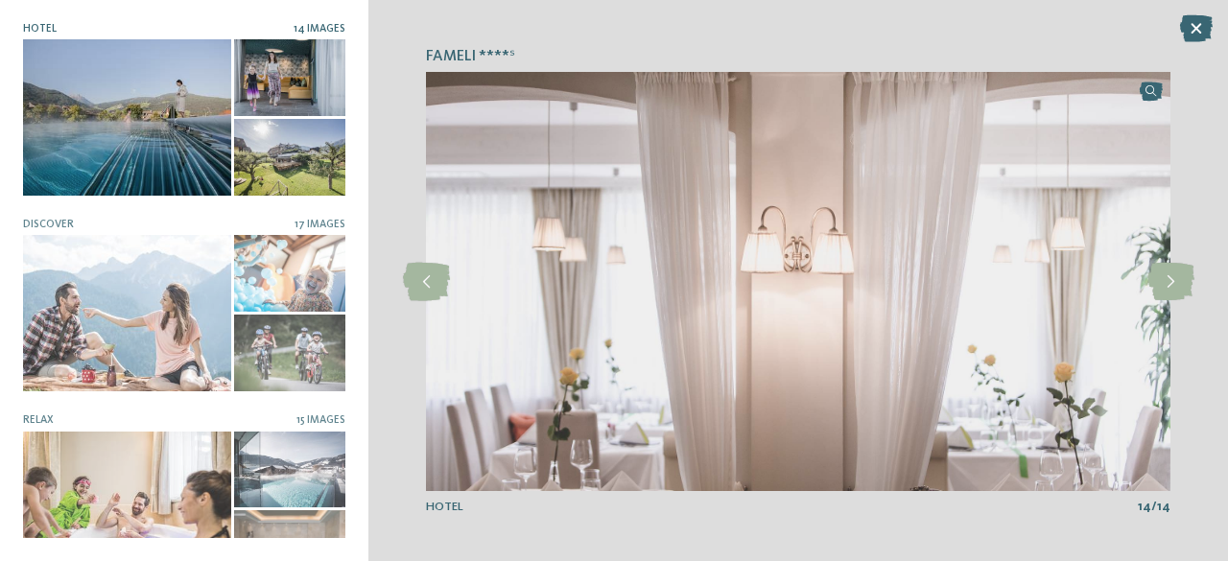
click at [1174, 286] on icon at bounding box center [1171, 282] width 47 height 38
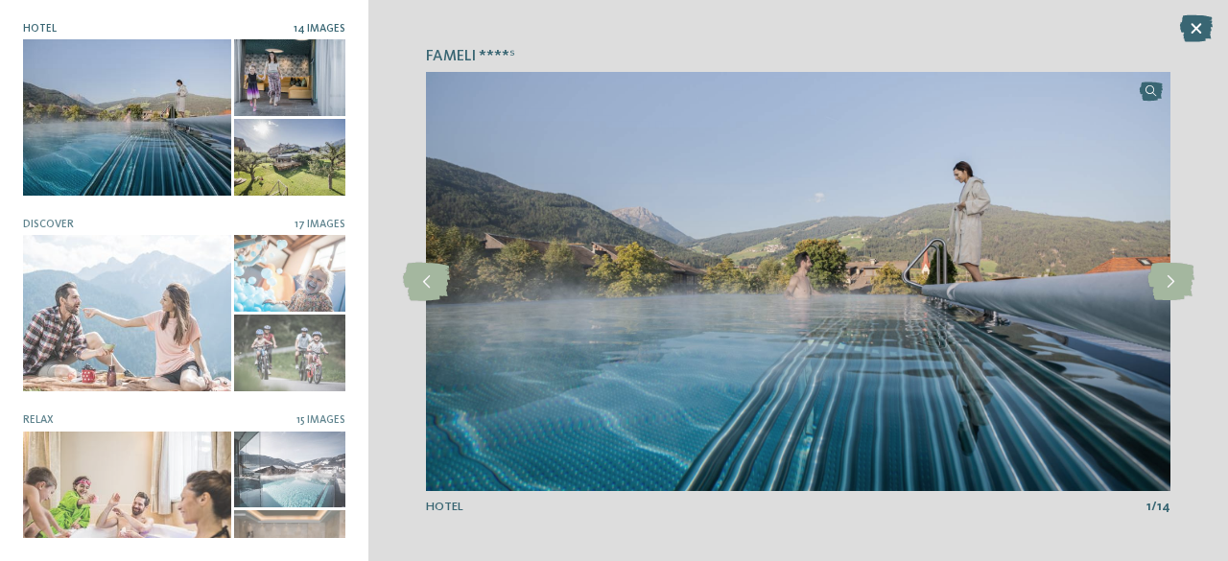
click at [1174, 286] on icon at bounding box center [1171, 282] width 47 height 38
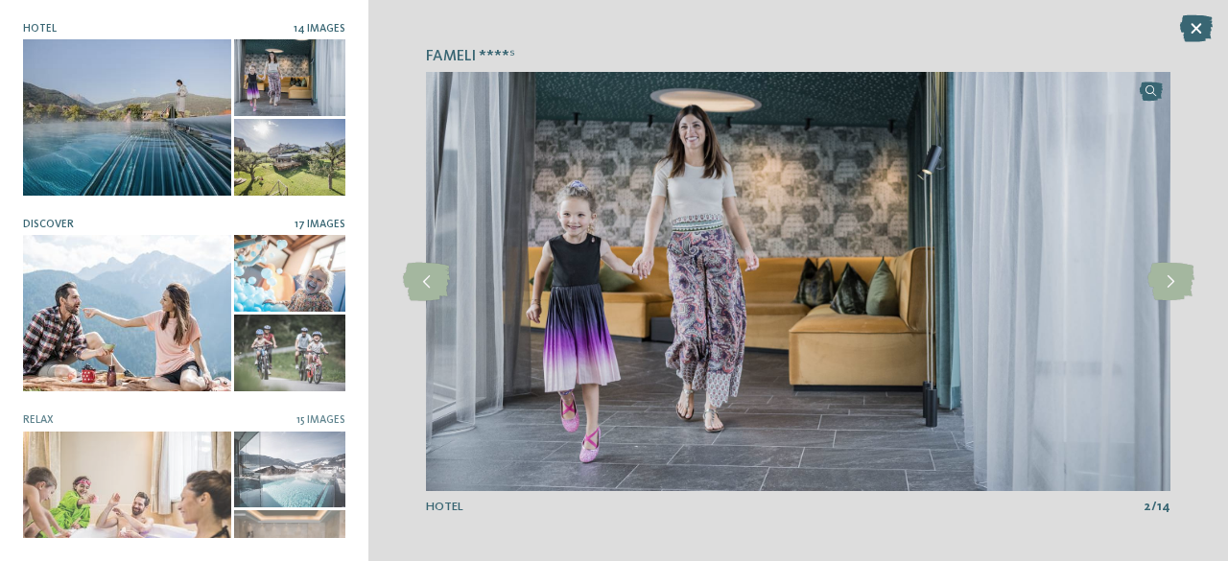
click at [100, 275] on div at bounding box center [127, 313] width 208 height 156
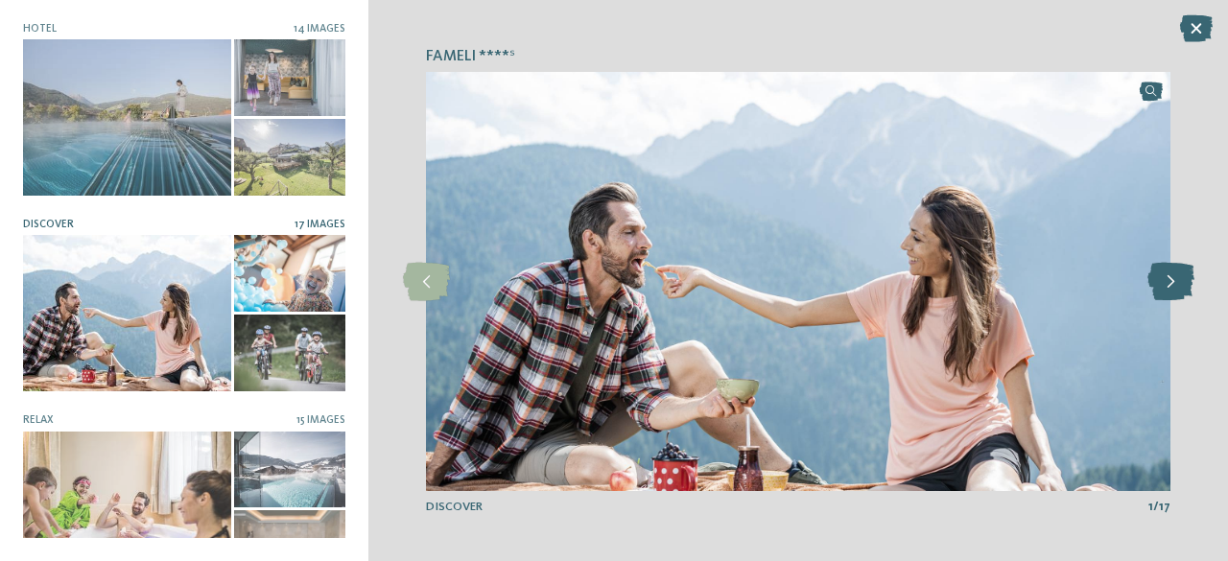
click at [1181, 285] on icon at bounding box center [1171, 282] width 47 height 38
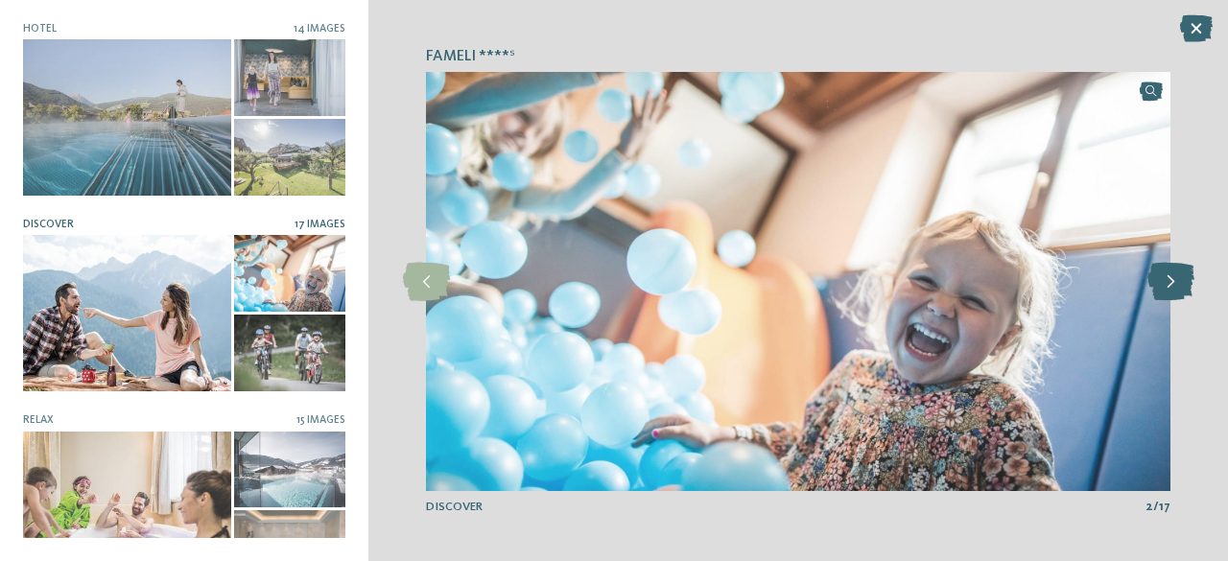
click at [1181, 285] on icon at bounding box center [1171, 282] width 47 height 38
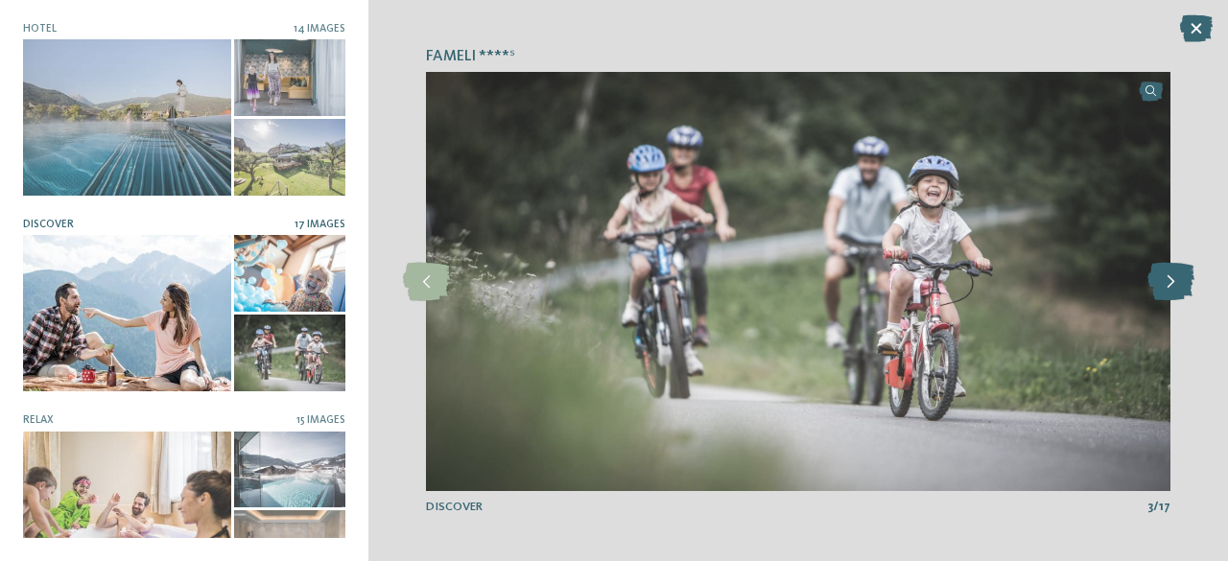
click at [1181, 285] on icon at bounding box center [1171, 282] width 47 height 38
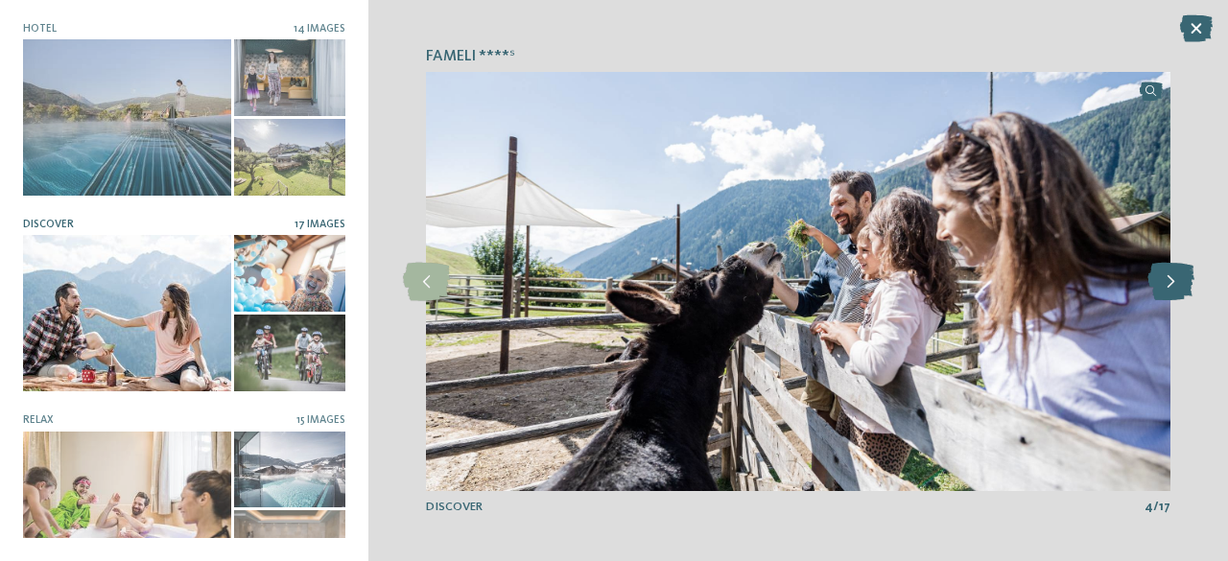
click at [1181, 285] on icon at bounding box center [1171, 282] width 47 height 38
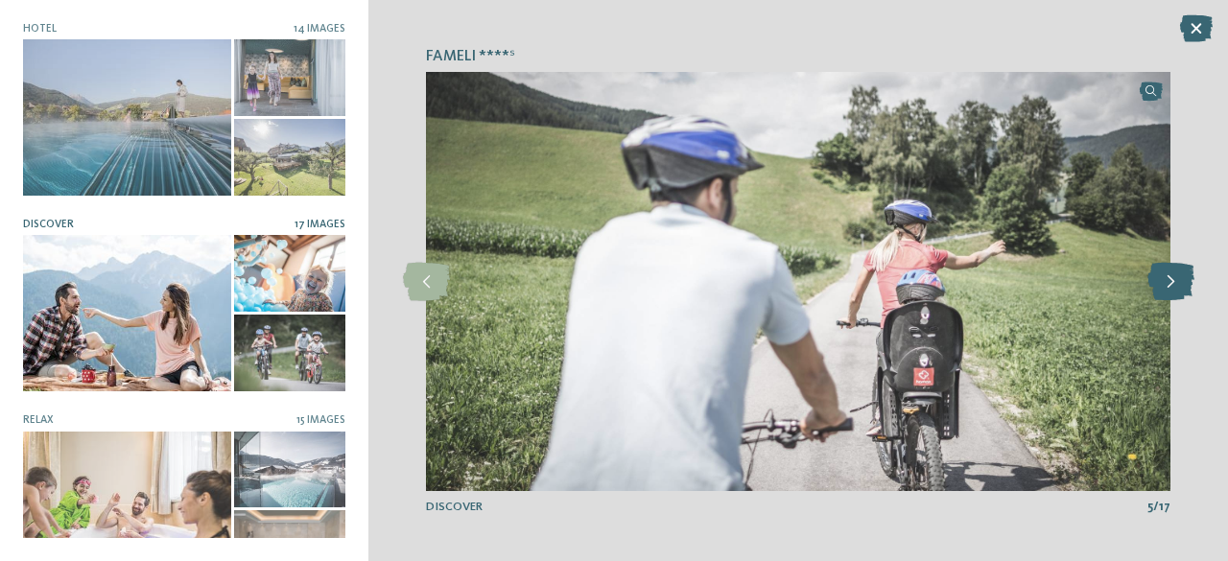
click at [1181, 285] on icon at bounding box center [1171, 282] width 47 height 38
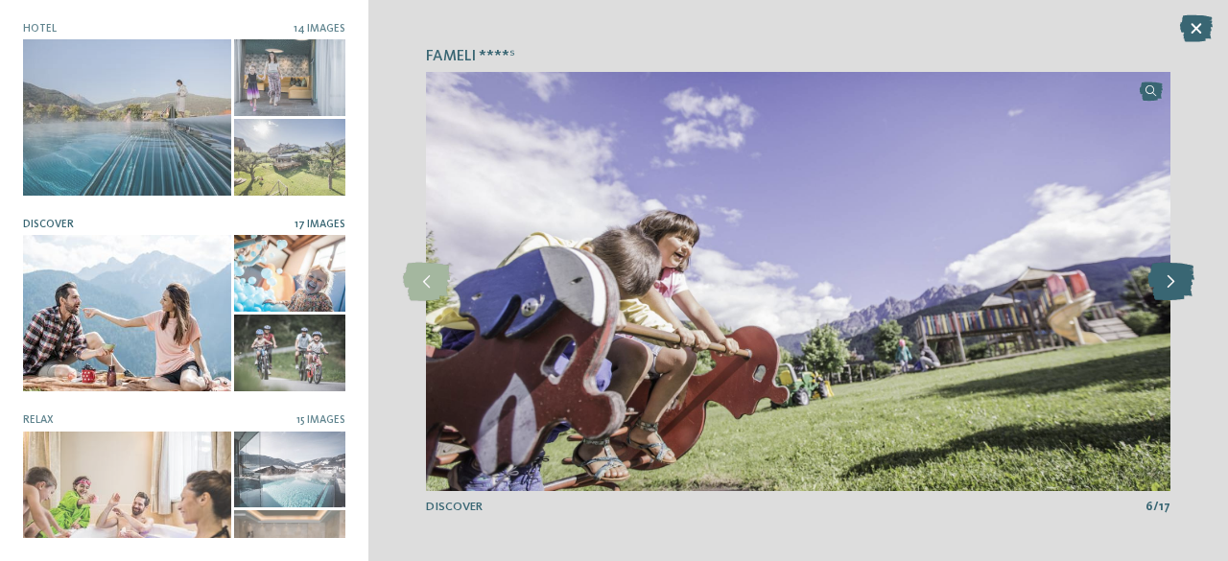
click at [1181, 285] on icon at bounding box center [1171, 282] width 47 height 38
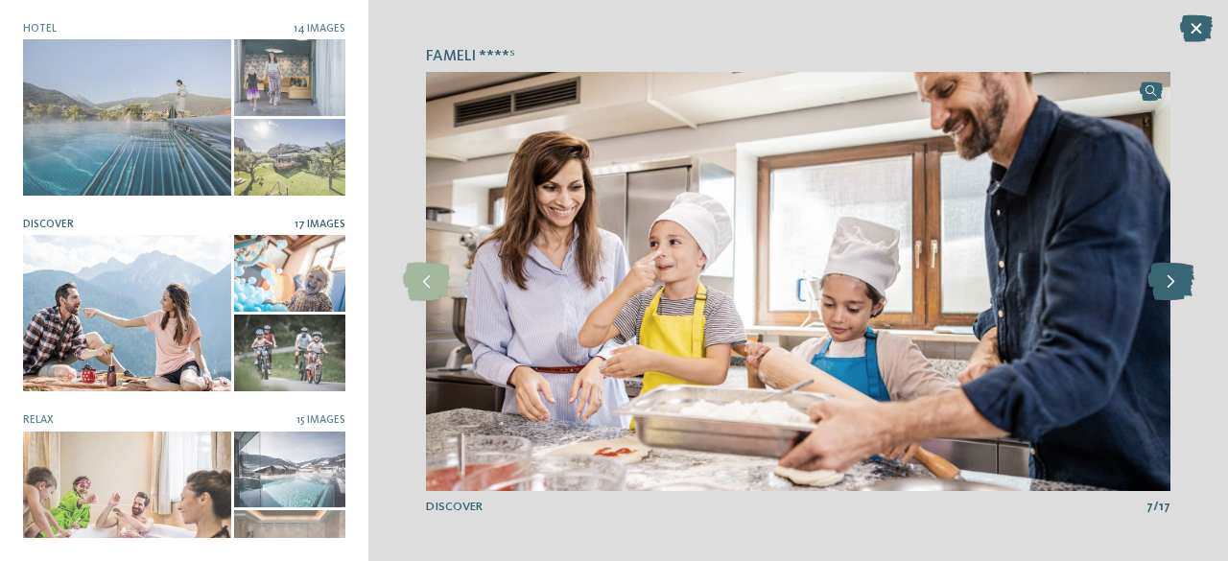
click at [1181, 285] on icon at bounding box center [1171, 282] width 47 height 38
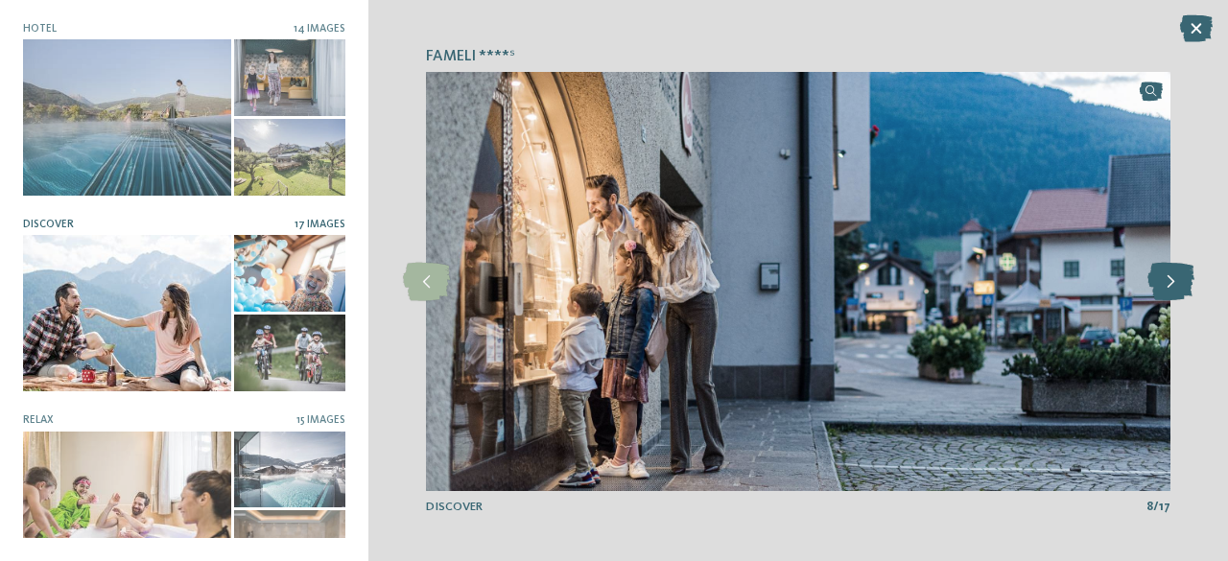
click at [1181, 285] on icon at bounding box center [1171, 282] width 47 height 38
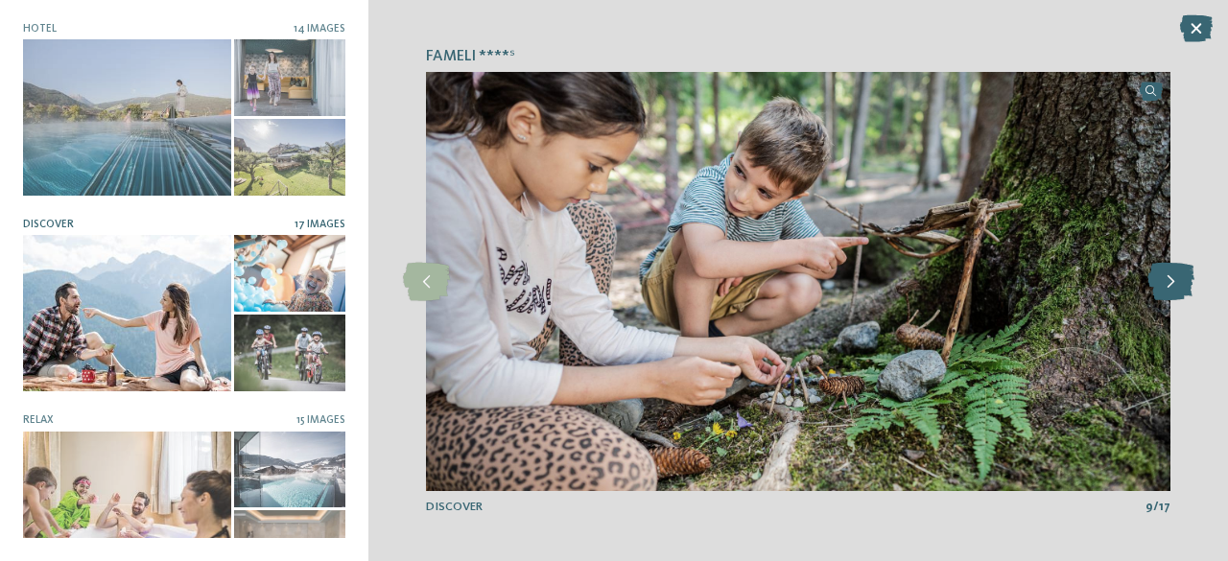
click at [1181, 285] on icon at bounding box center [1171, 282] width 47 height 38
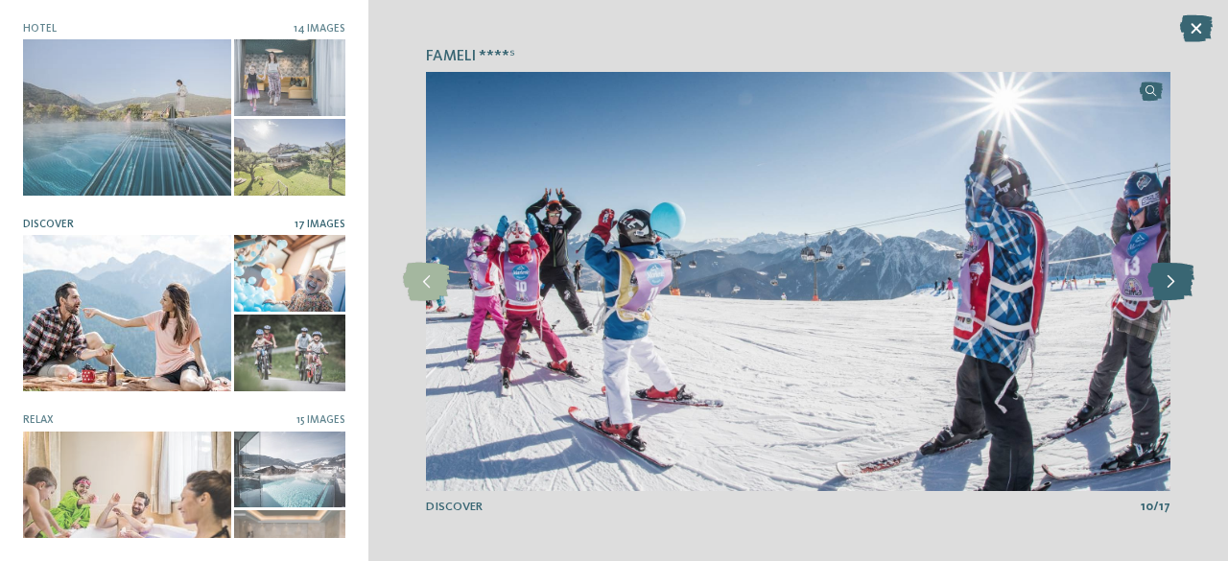
click at [1181, 285] on icon at bounding box center [1171, 282] width 47 height 38
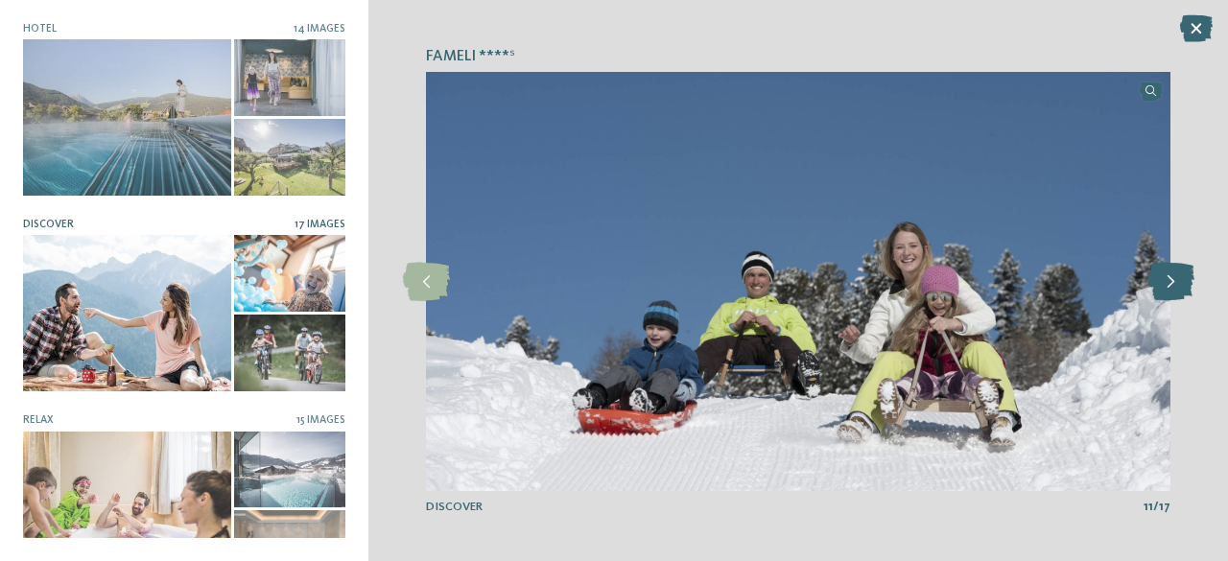
click at [1181, 285] on icon at bounding box center [1171, 282] width 47 height 38
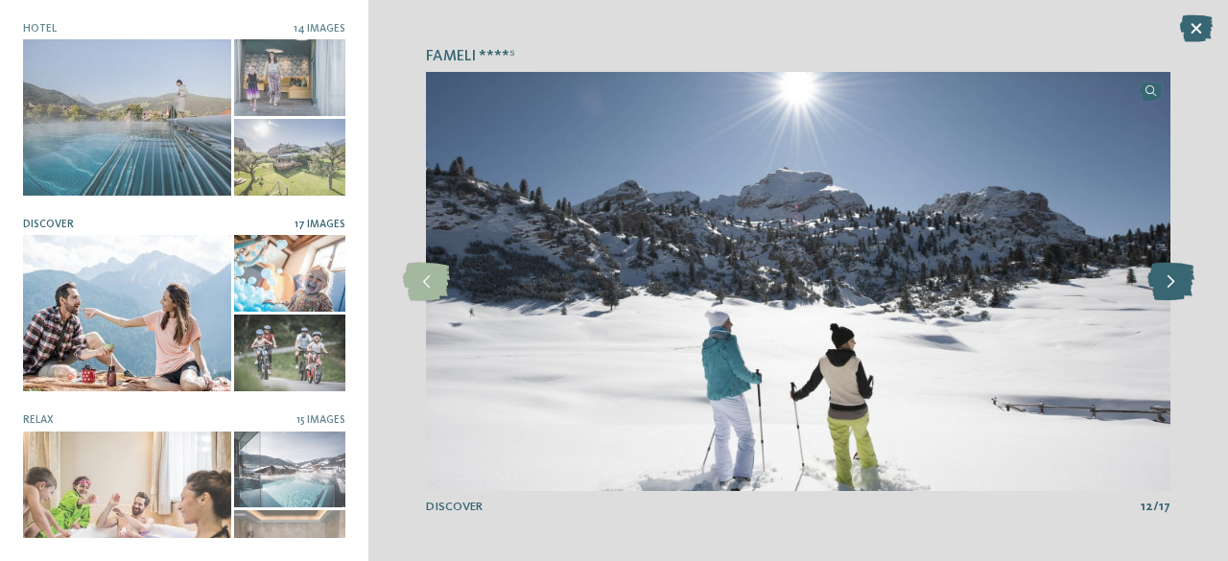
click at [1181, 285] on icon at bounding box center [1171, 282] width 47 height 38
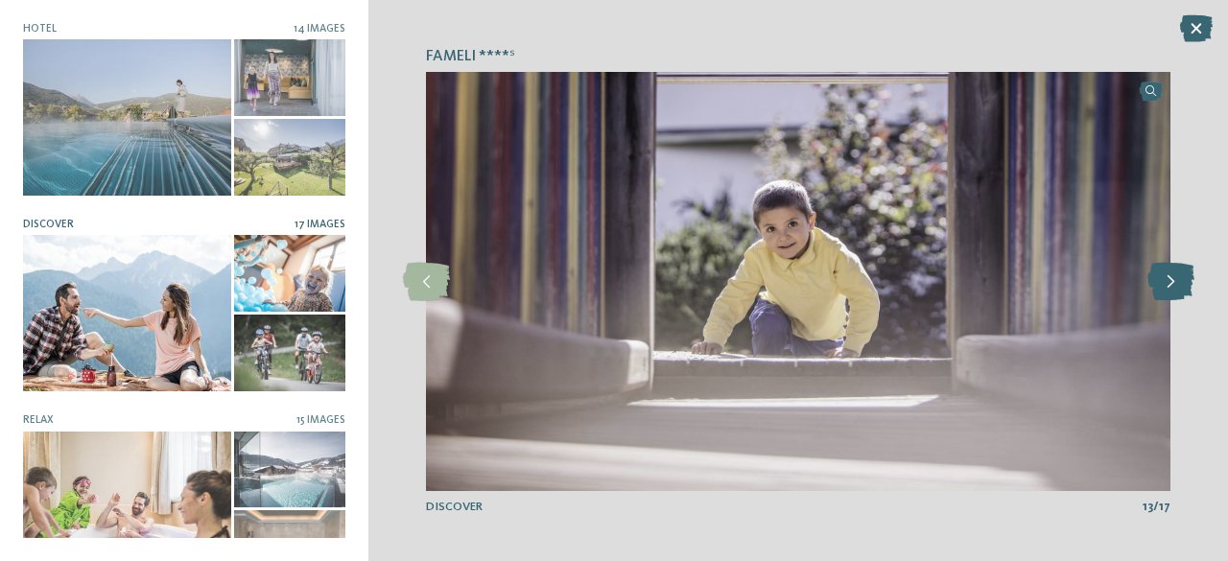
click at [1181, 285] on icon at bounding box center [1171, 282] width 47 height 38
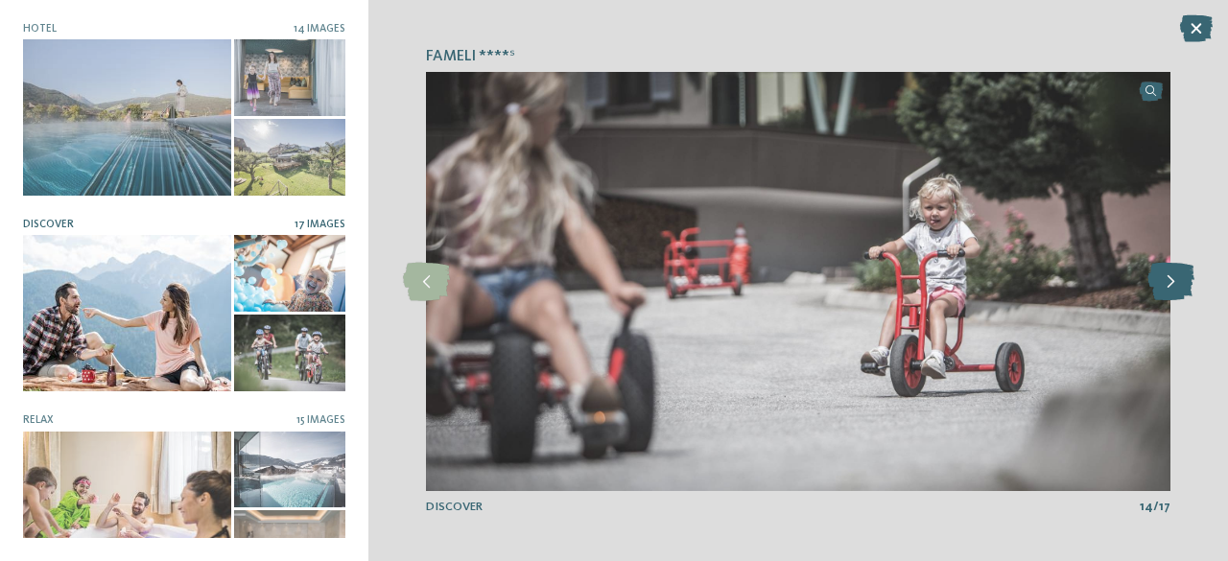
click at [1181, 285] on icon at bounding box center [1171, 282] width 47 height 38
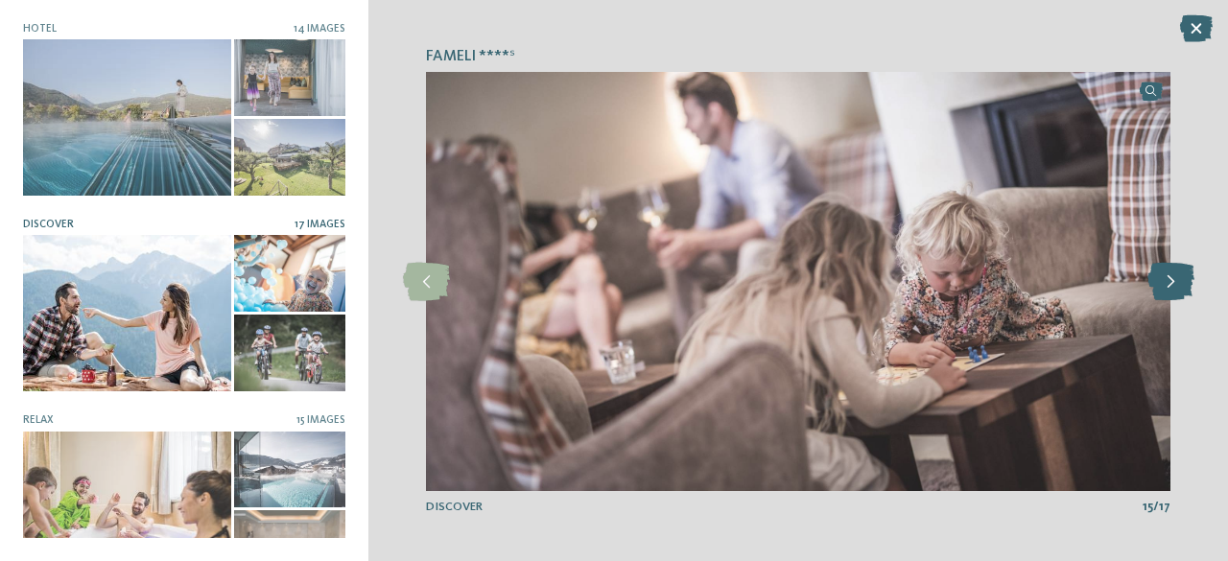
click at [1181, 285] on icon at bounding box center [1171, 282] width 47 height 38
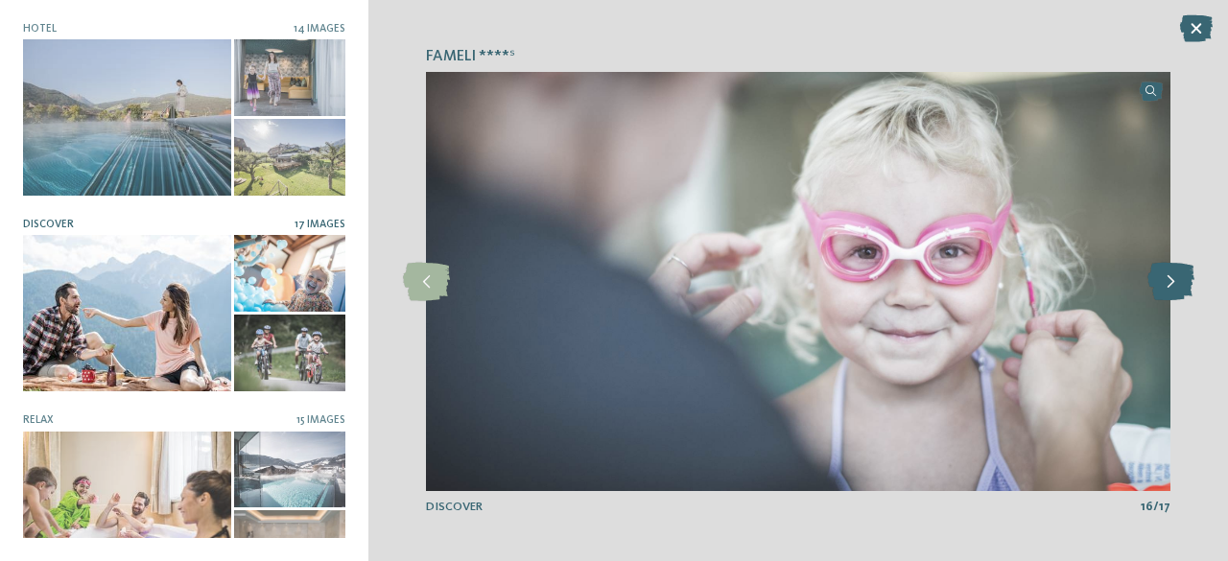
click at [1181, 285] on icon at bounding box center [1171, 282] width 47 height 38
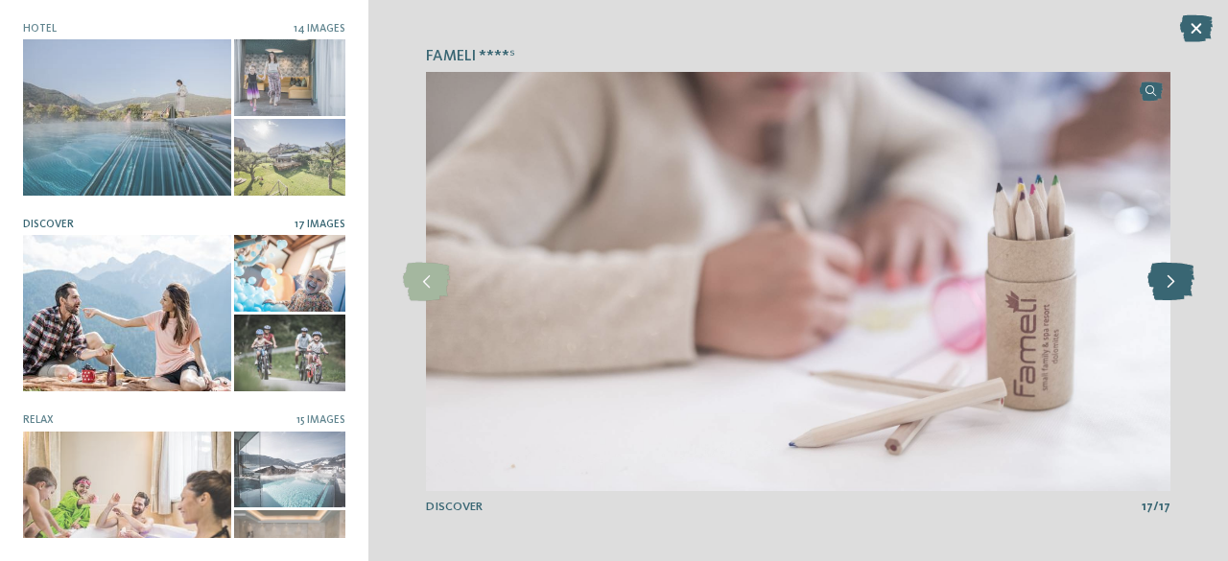
click at [1181, 285] on icon at bounding box center [1171, 282] width 47 height 38
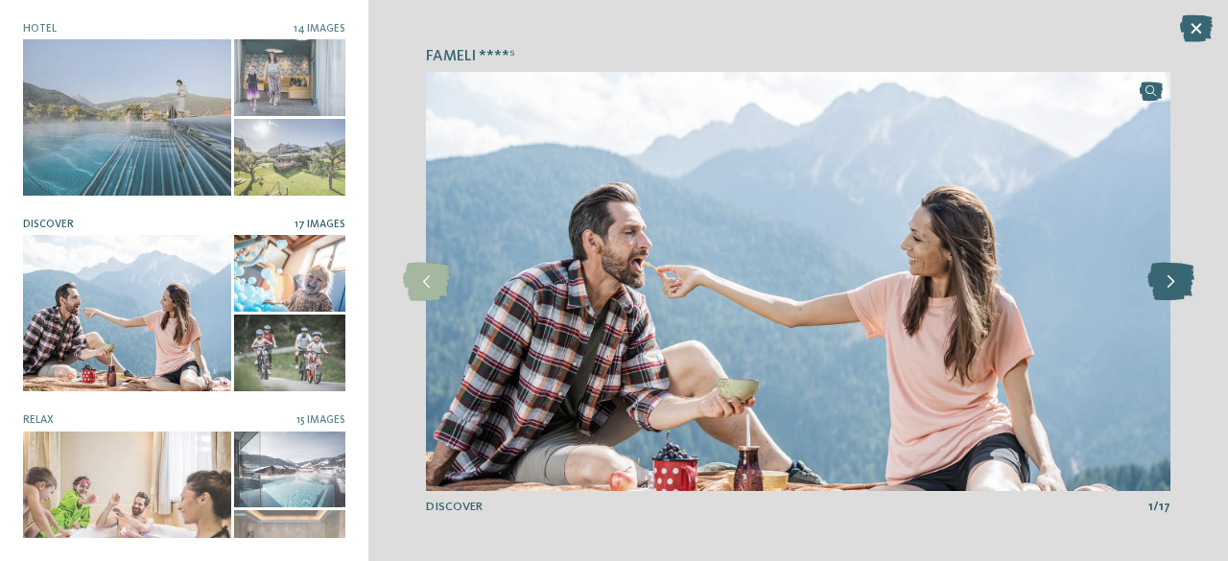
click at [1181, 285] on icon at bounding box center [1171, 282] width 47 height 38
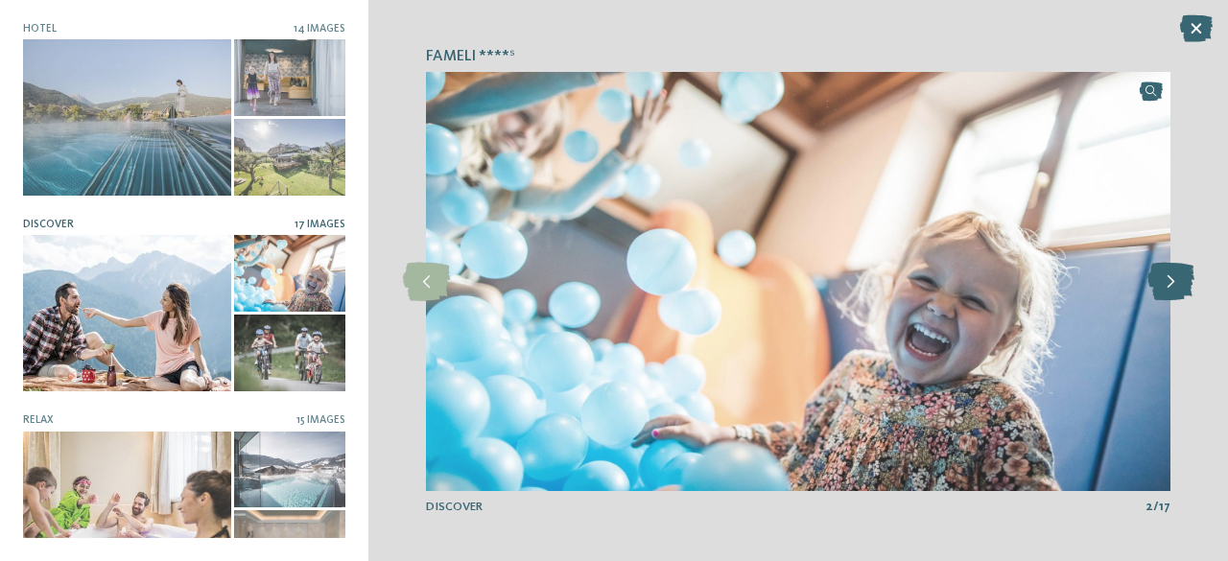
click at [1181, 285] on icon at bounding box center [1171, 282] width 47 height 38
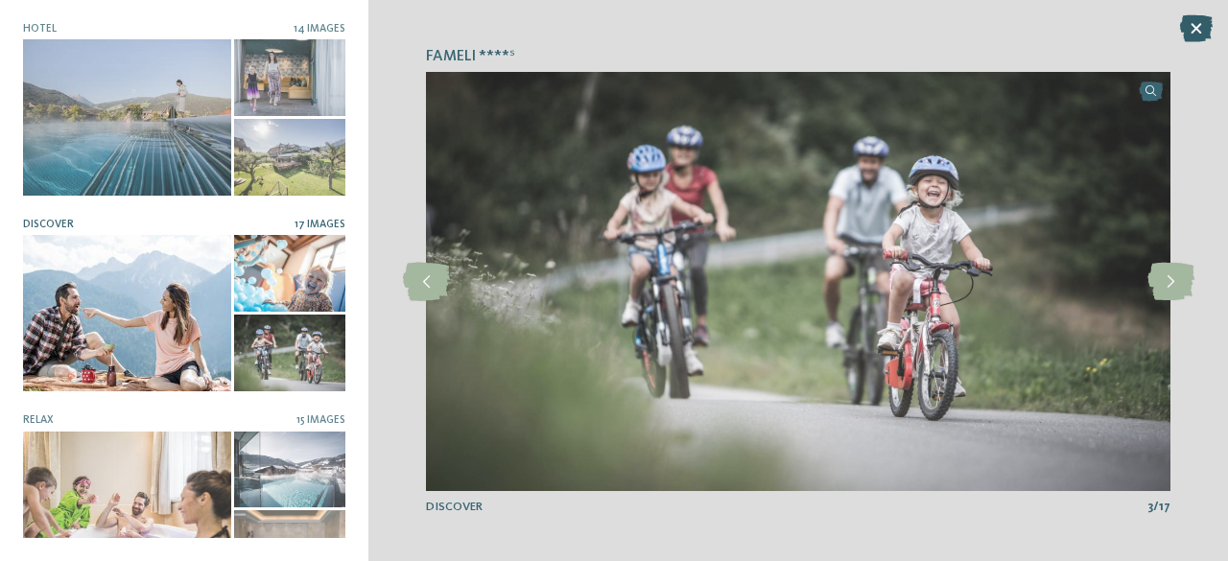
click at [1191, 34] on icon at bounding box center [1197, 28] width 33 height 27
